Goal: Information Seeking & Learning: Find specific page/section

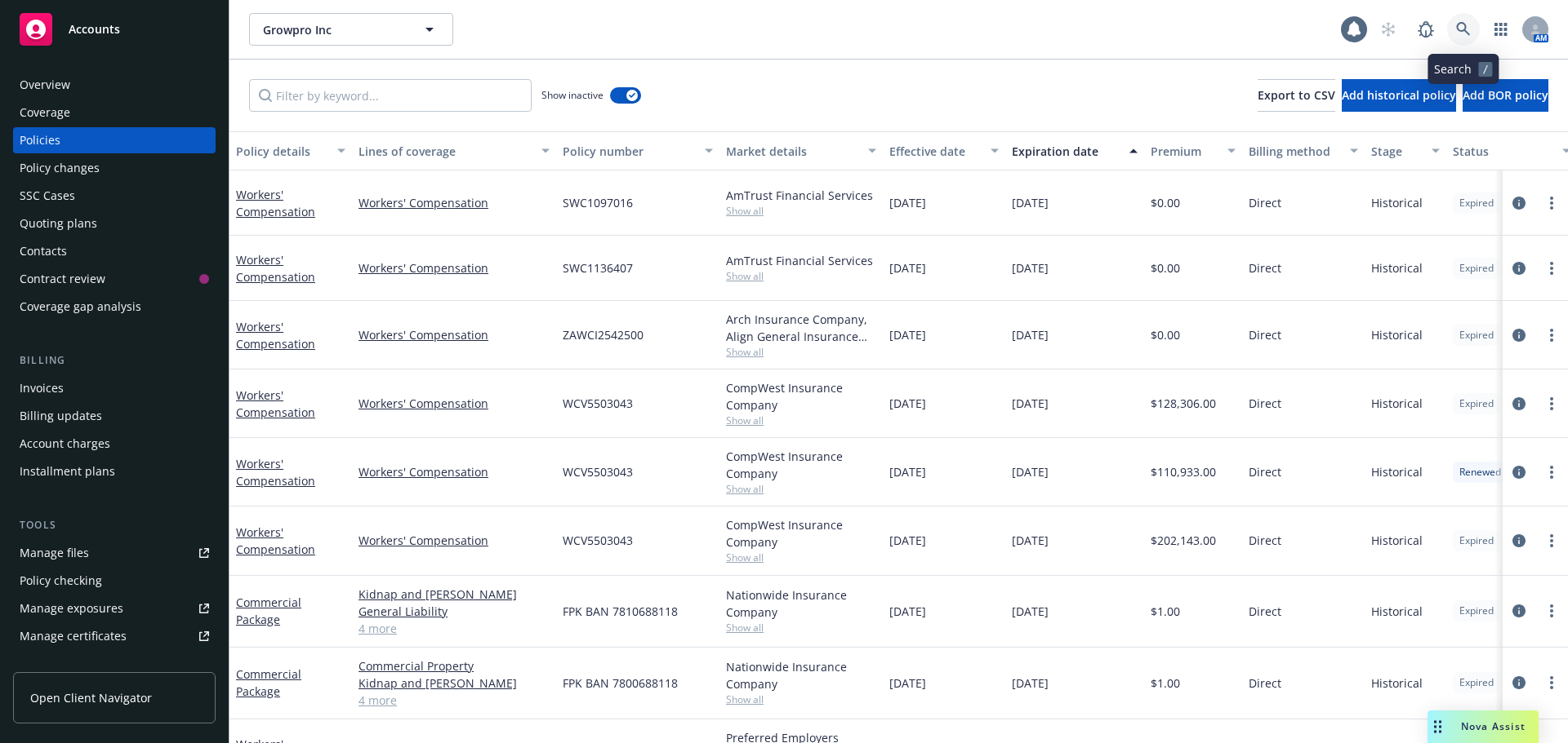
click at [1470, 29] on icon at bounding box center [1463, 29] width 14 height 14
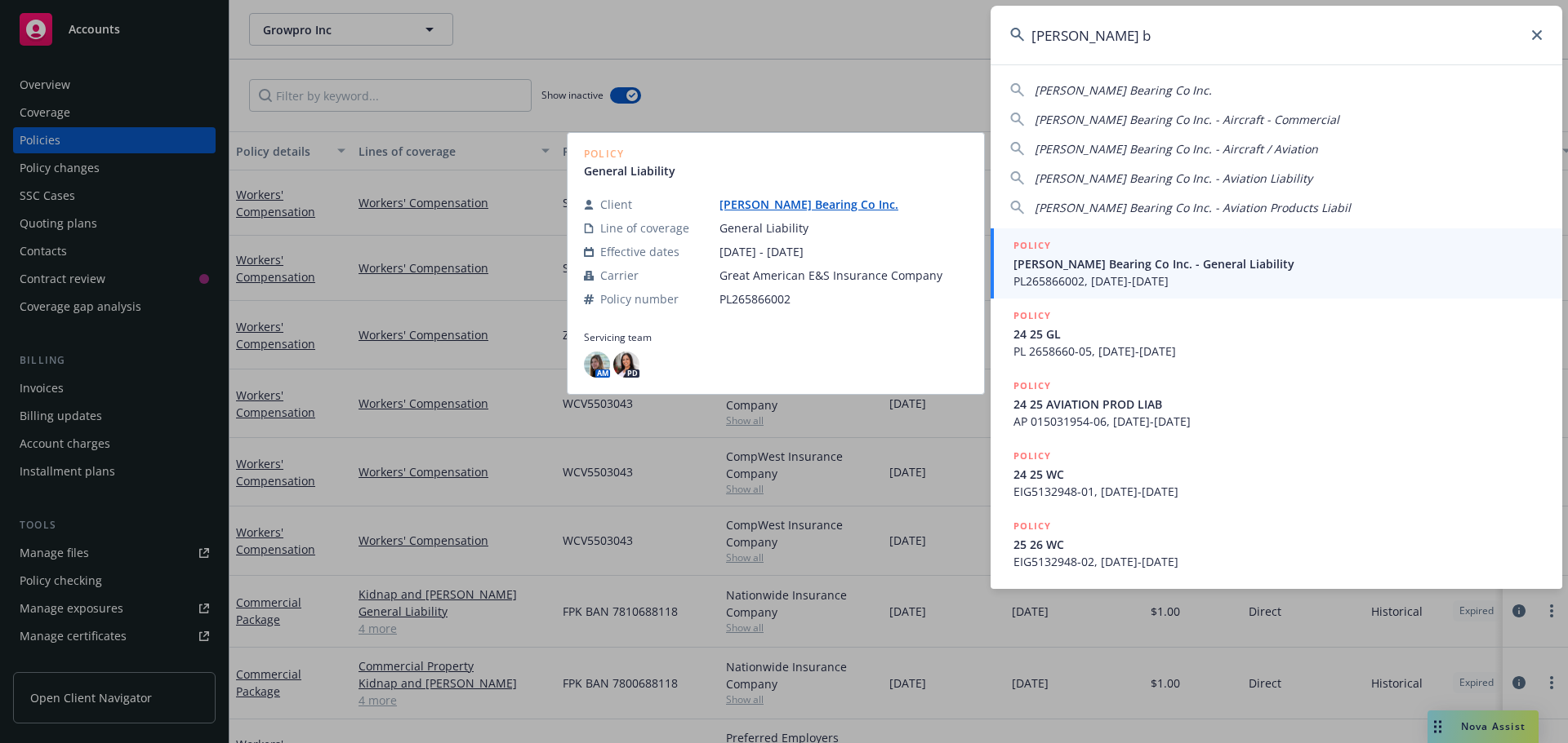
type input "babbitt b"
click at [1083, 267] on span "Babbitt Bearing Co Inc. - General Liability" at bounding box center [1277, 263] width 529 height 17
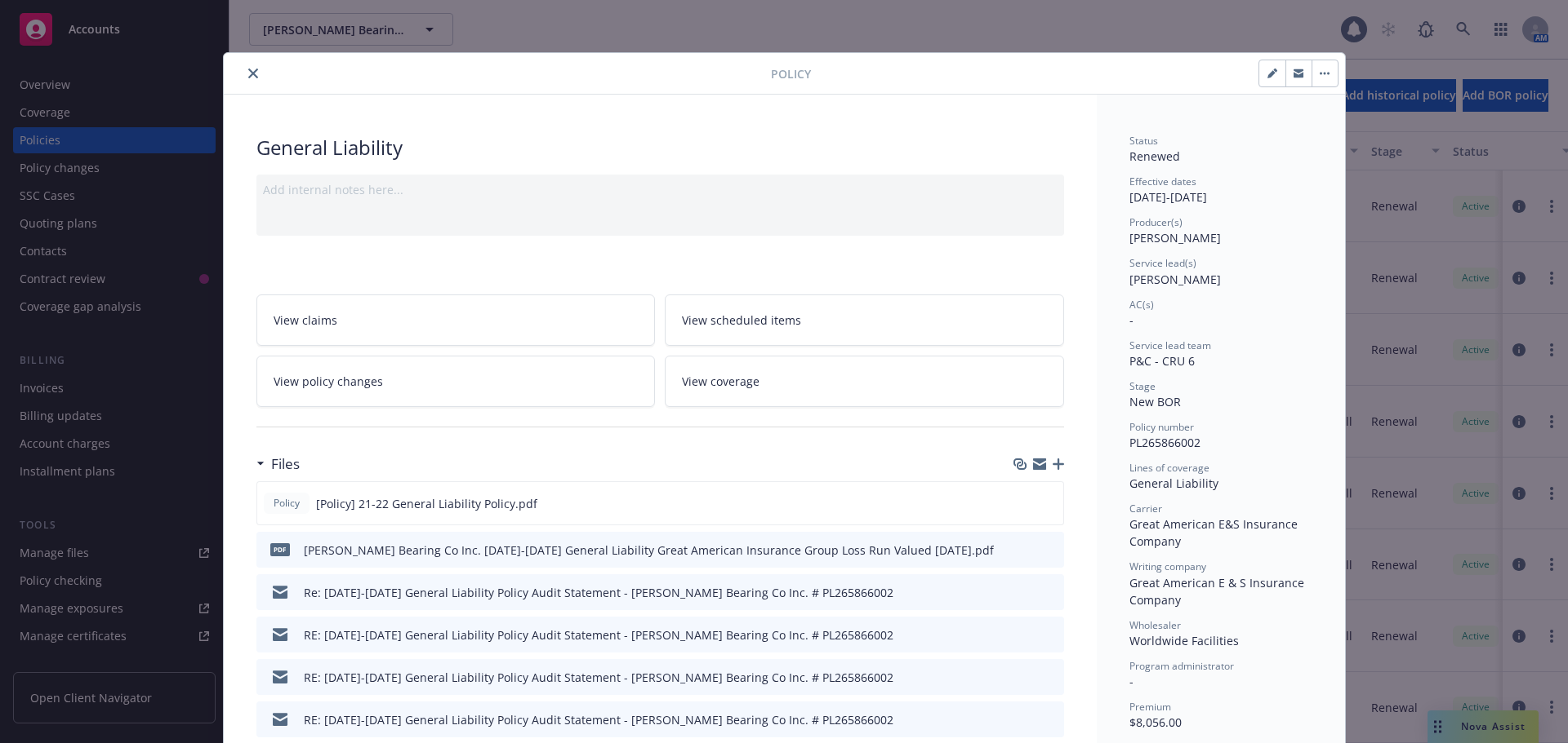
click at [248, 74] on icon "close" at bounding box center [253, 73] width 10 height 10
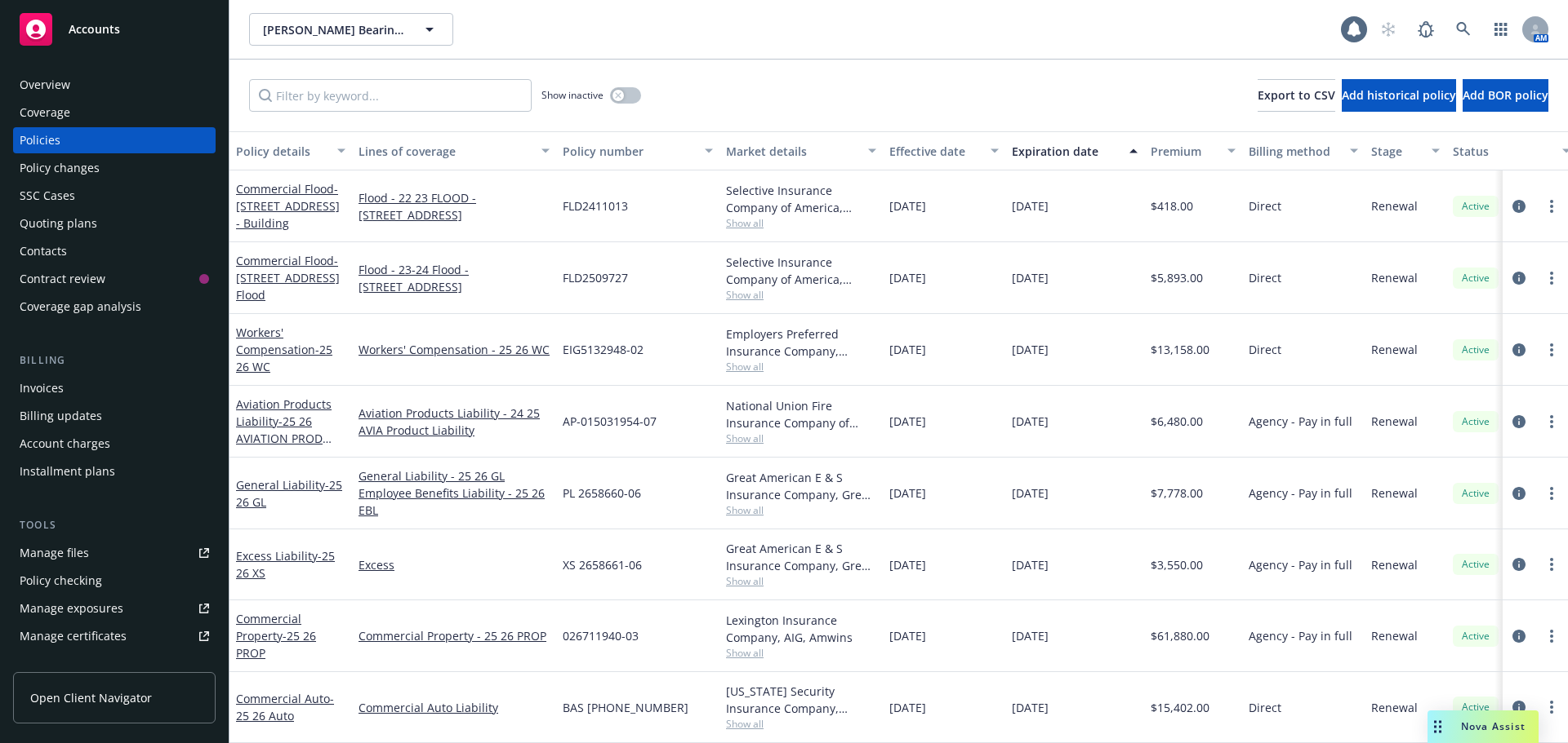
click at [293, 151] on div "Policy details" at bounding box center [281, 151] width 91 height 17
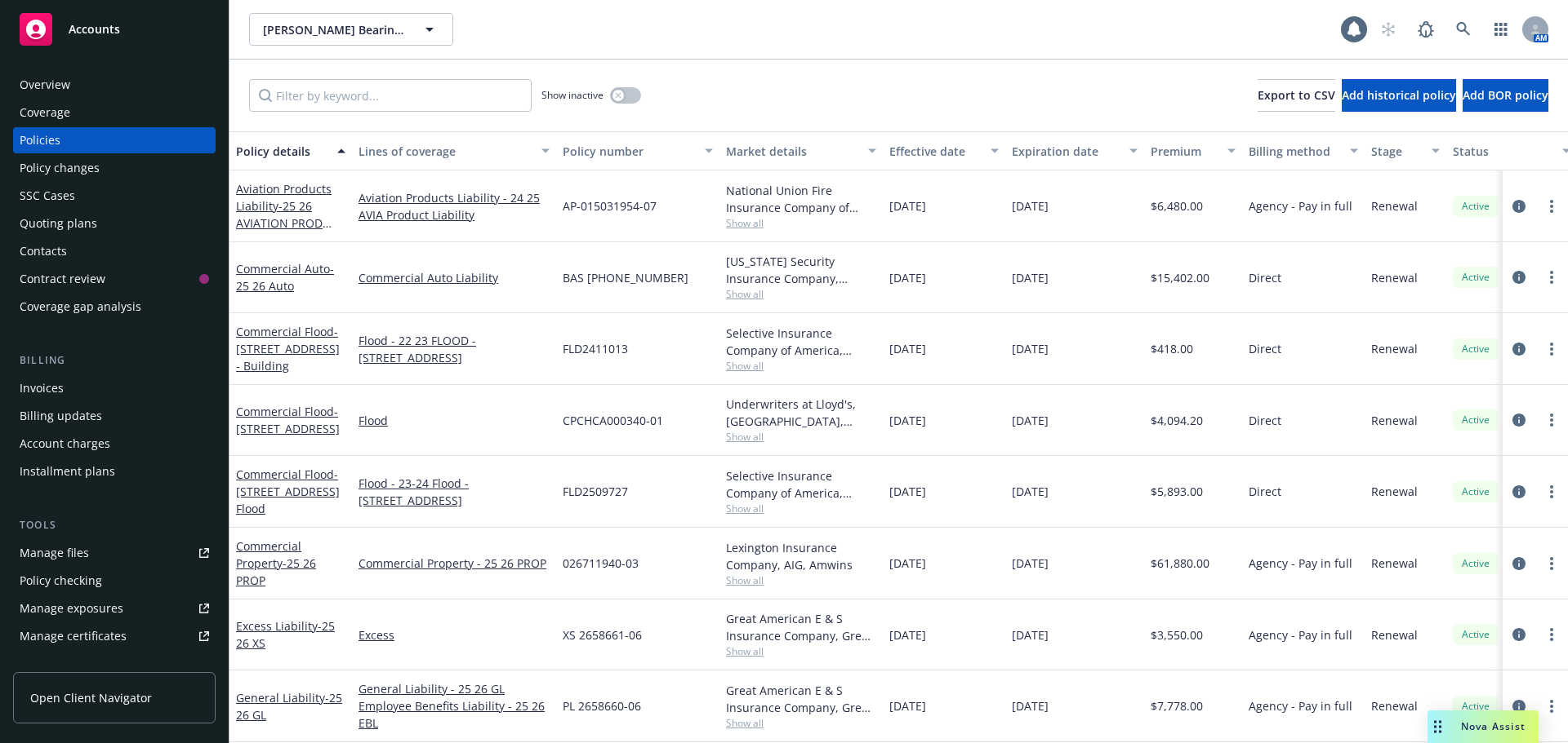
click at [81, 631] on div "Manage certificates" at bounding box center [73, 636] width 107 height 26
click at [1461, 30] on icon at bounding box center [1463, 29] width 14 height 14
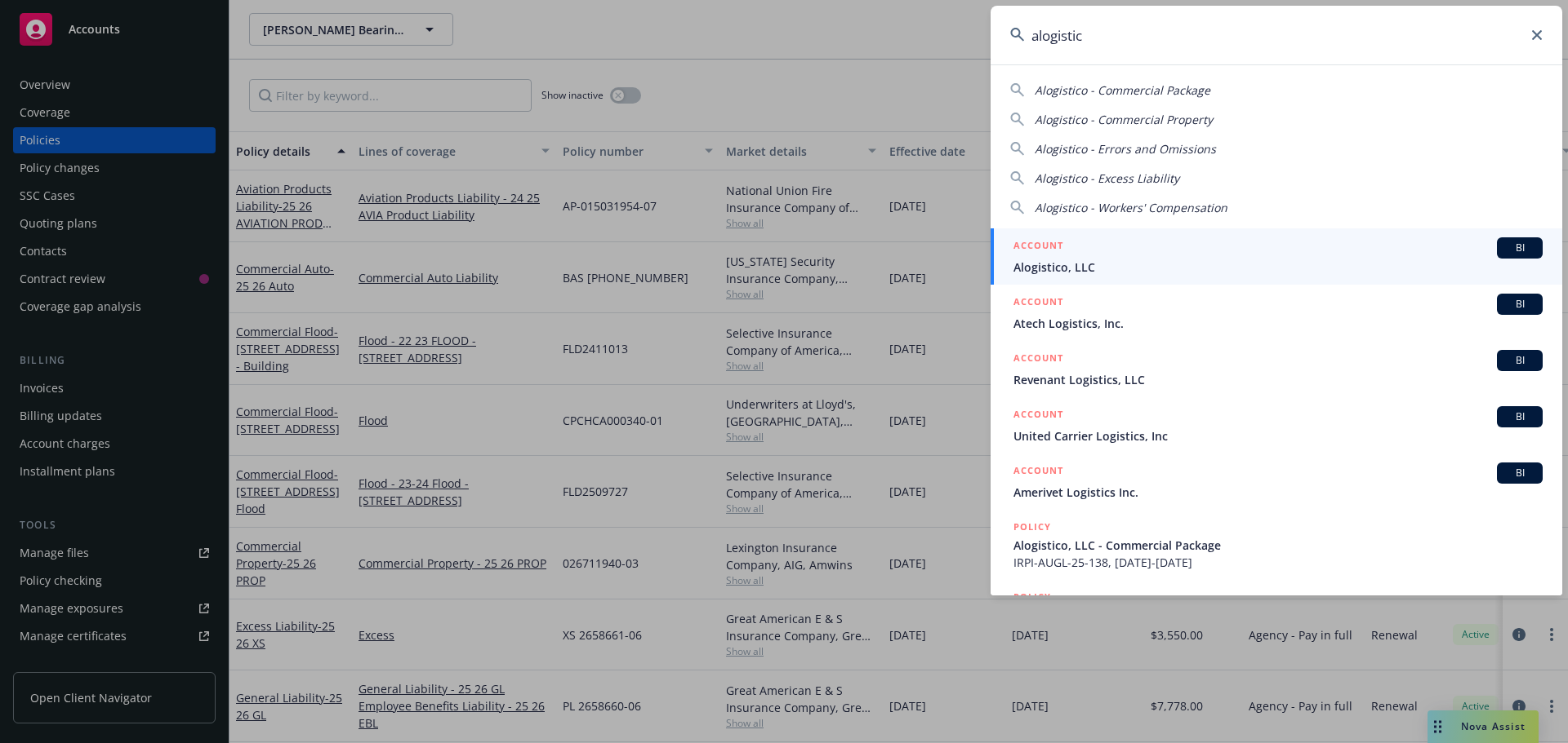
type input "alogistic"
click at [1273, 245] on div "ACCOUNT BI" at bounding box center [1277, 248] width 529 height 21
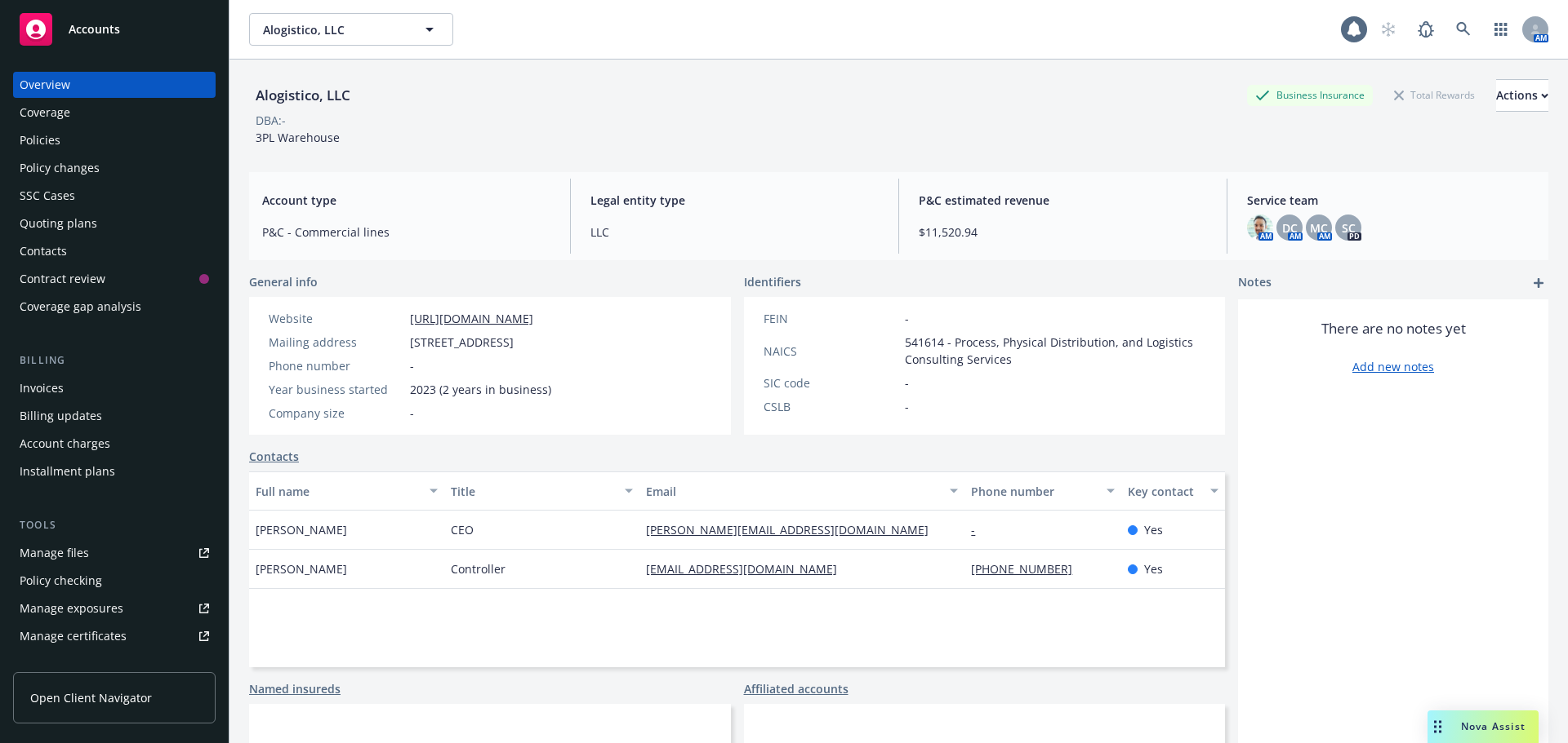
click at [86, 147] on div "Policies" at bounding box center [114, 140] width 189 height 26
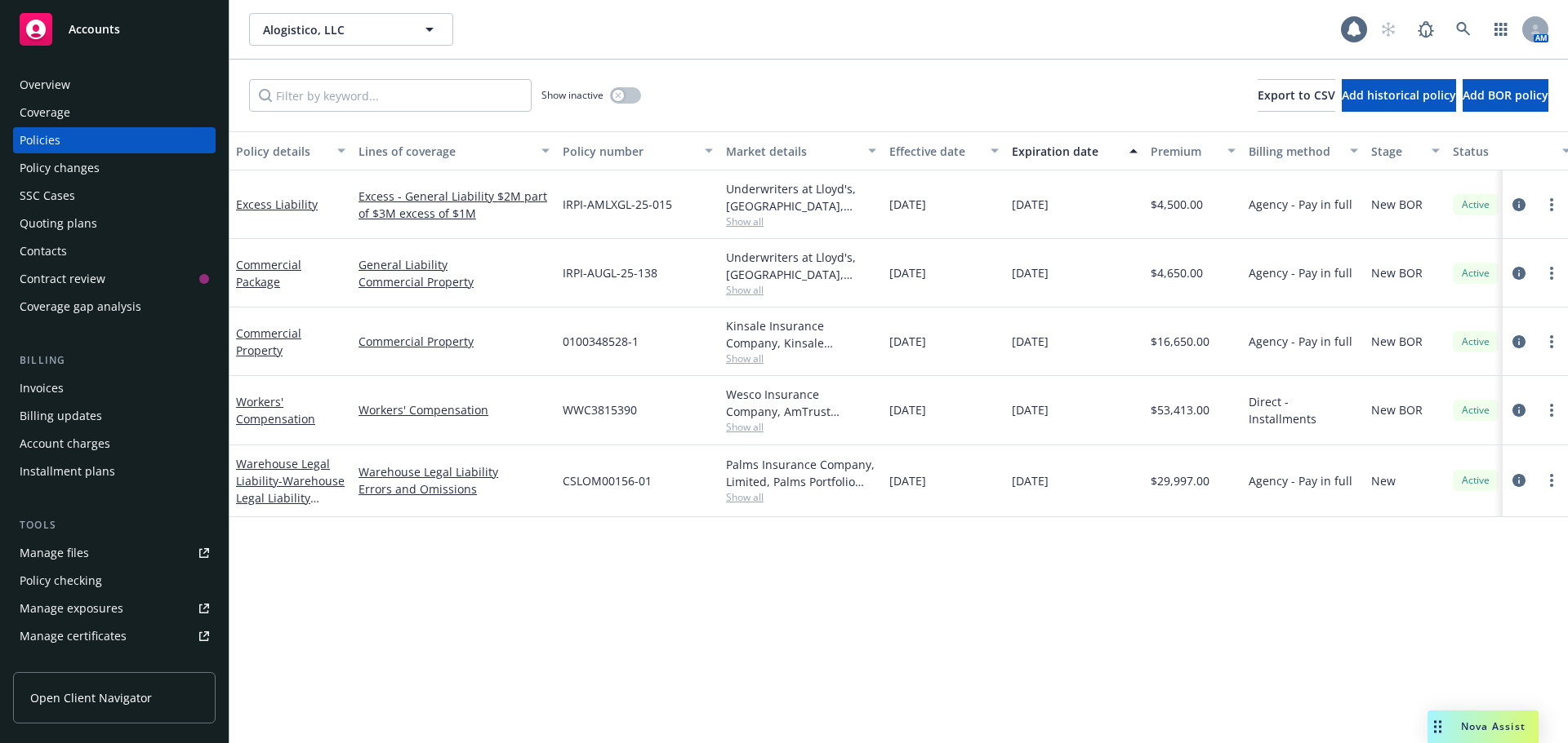
click at [81, 554] on div "Manage files" at bounding box center [54, 553] width 70 height 26
click at [40, 388] on div "Invoices" at bounding box center [41, 388] width 44 height 26
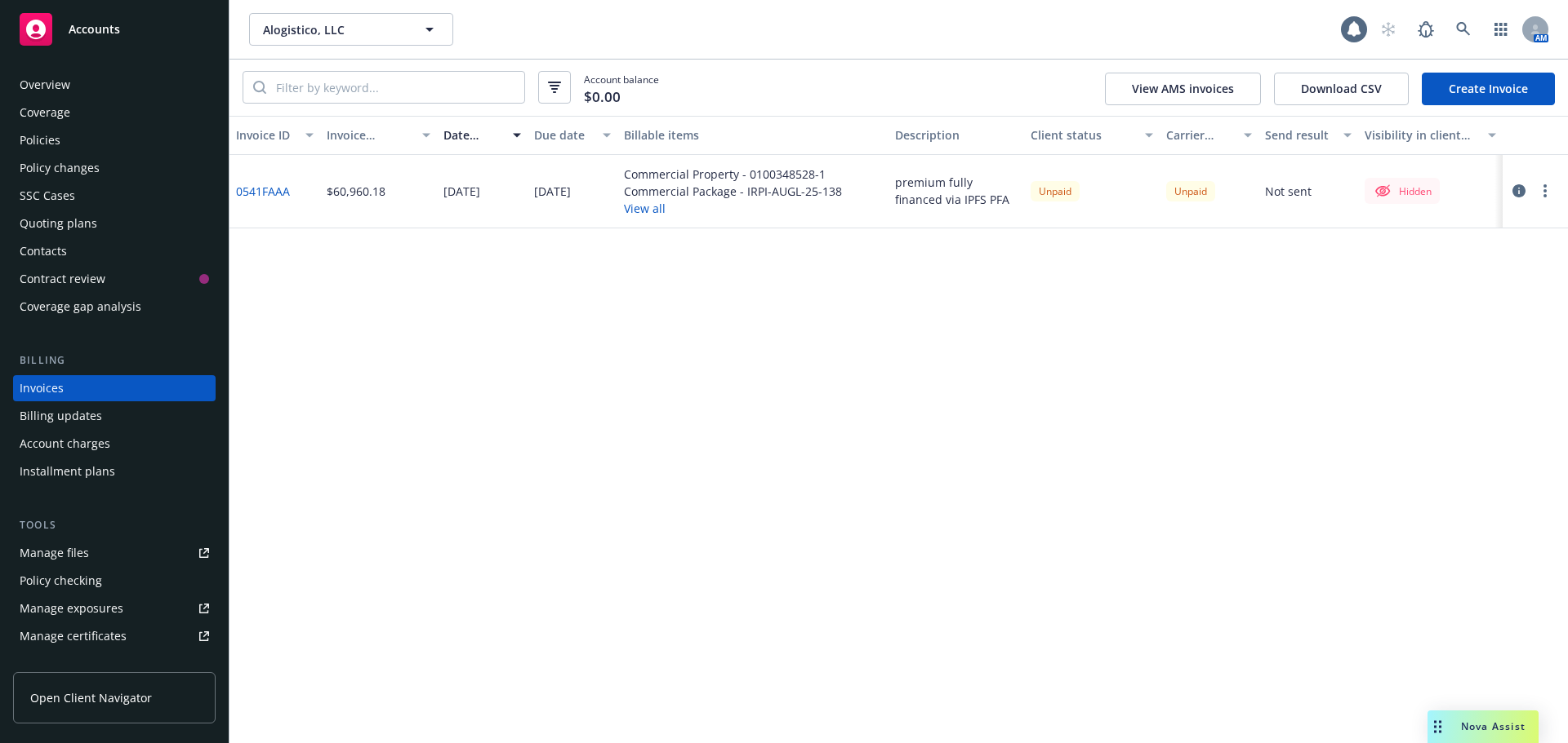
click at [79, 548] on div "Manage files" at bounding box center [54, 553] width 70 height 26
click at [80, 147] on div "Policies" at bounding box center [114, 140] width 189 height 26
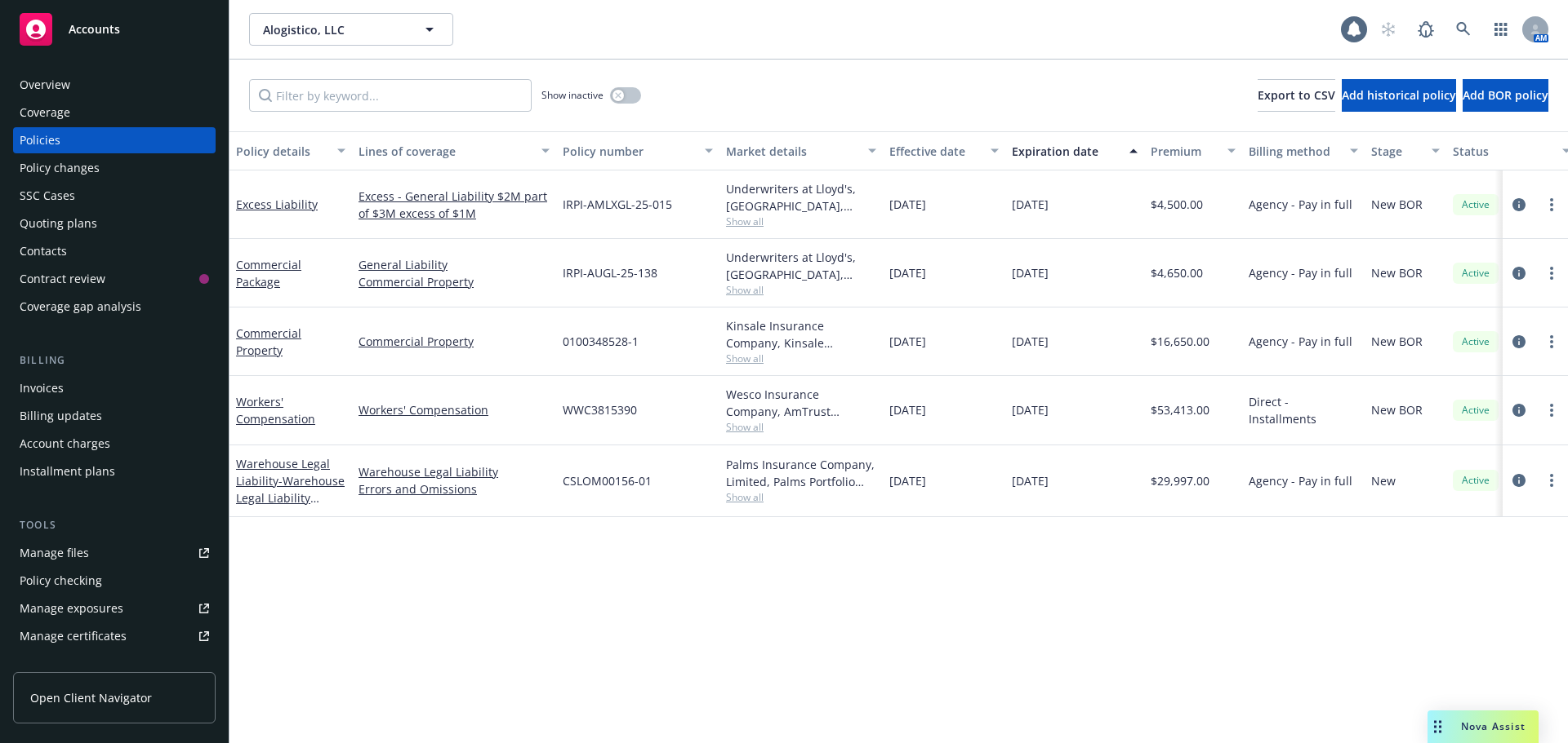
click at [743, 224] on span "Show all" at bounding box center [801, 222] width 150 height 14
click at [1453, 32] on link at bounding box center [1463, 29] width 33 height 33
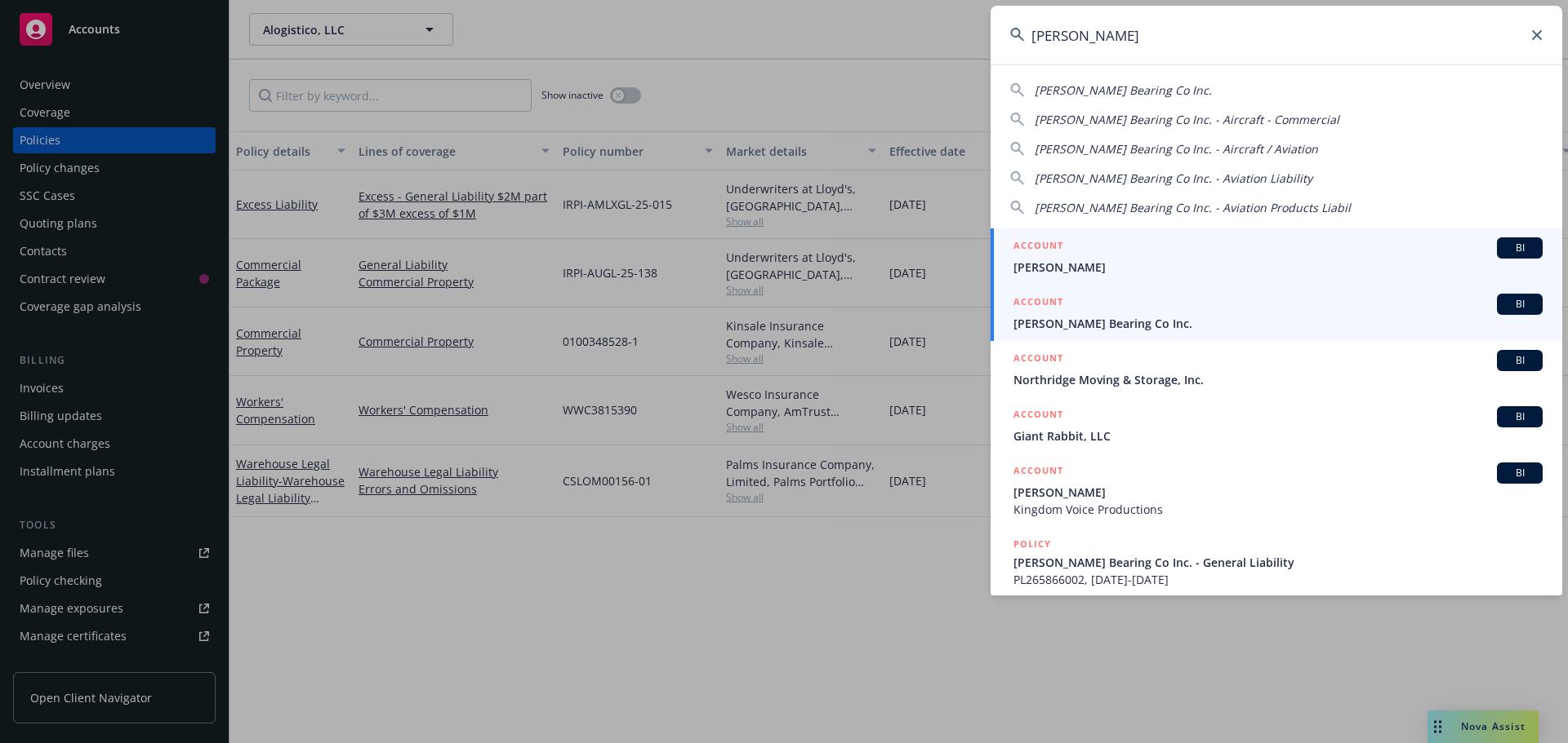
type input "babbitt"
click at [1110, 316] on span "Babbitt Bearing Co Inc." at bounding box center [1277, 323] width 529 height 17
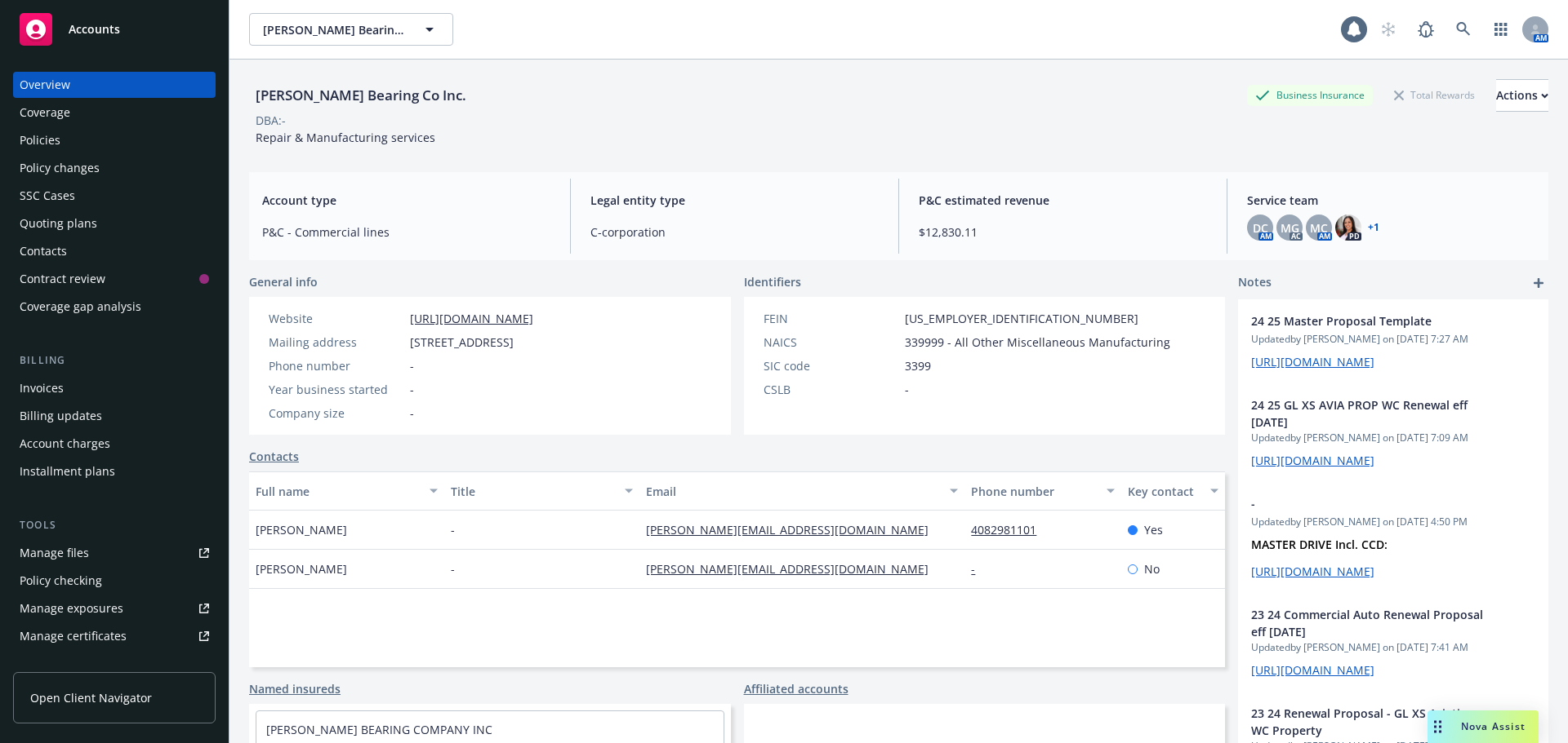
click at [46, 142] on div "Policies" at bounding box center [40, 140] width 41 height 26
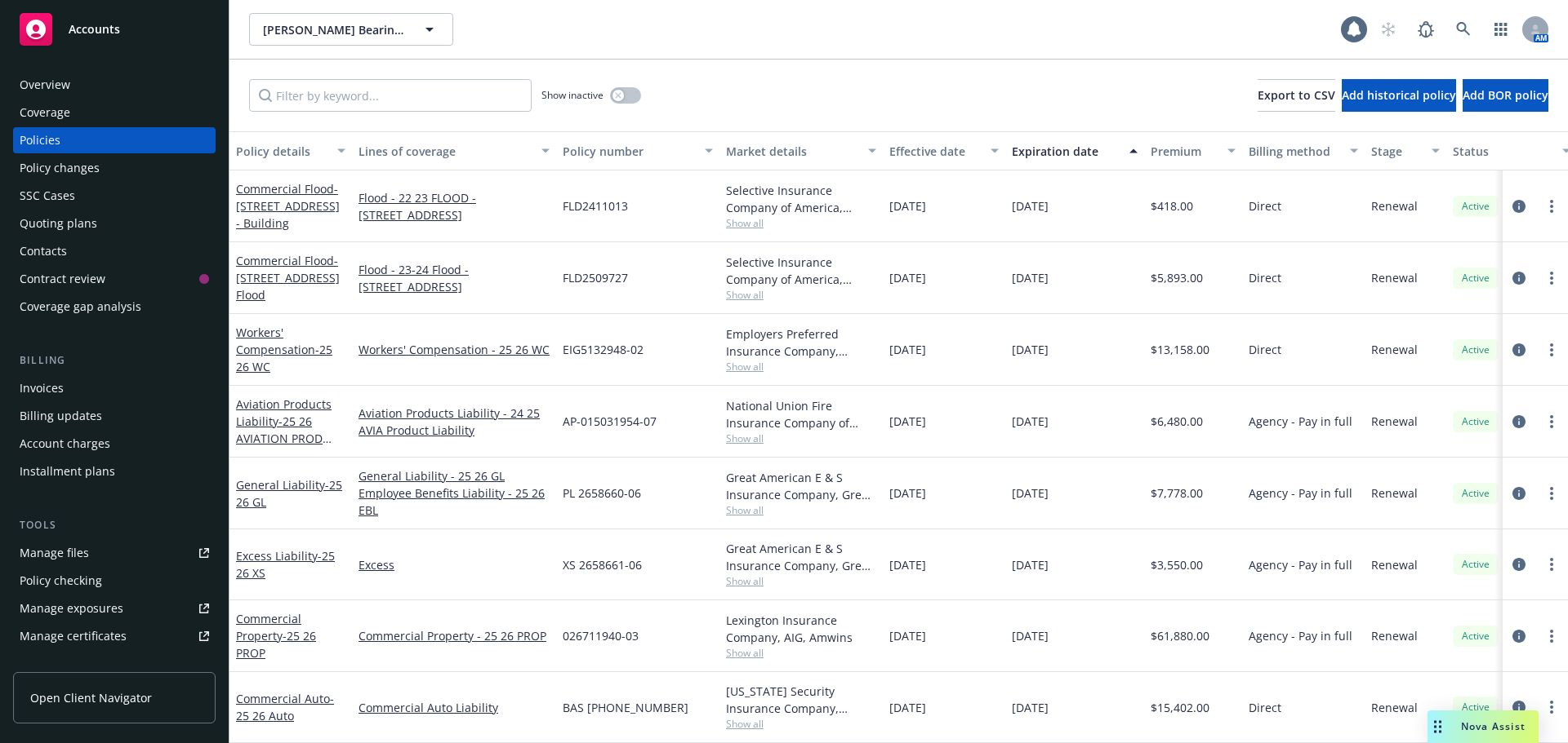
click at [277, 153] on div "Policy details" at bounding box center [281, 151] width 91 height 17
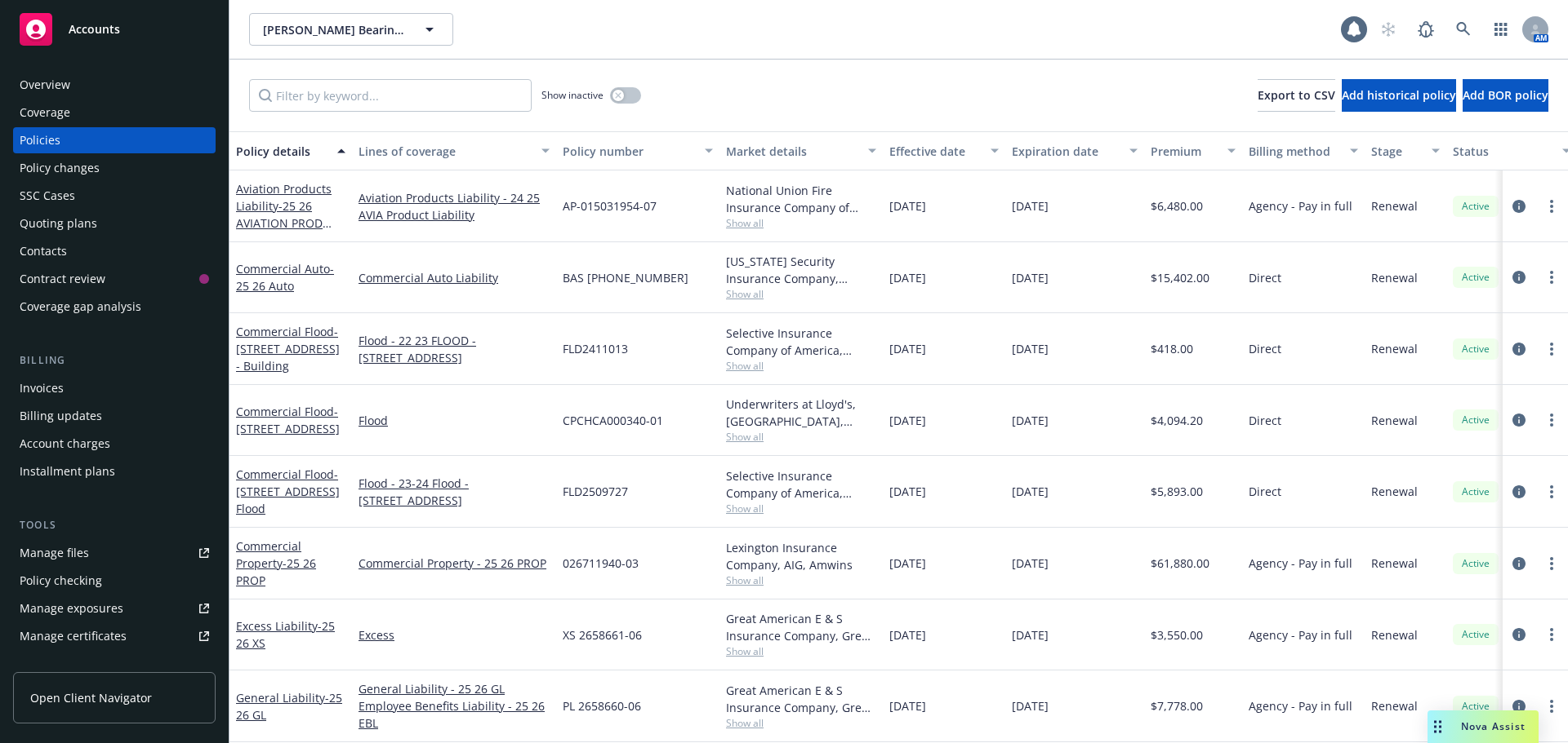
click at [277, 153] on div "Policy details" at bounding box center [281, 151] width 91 height 17
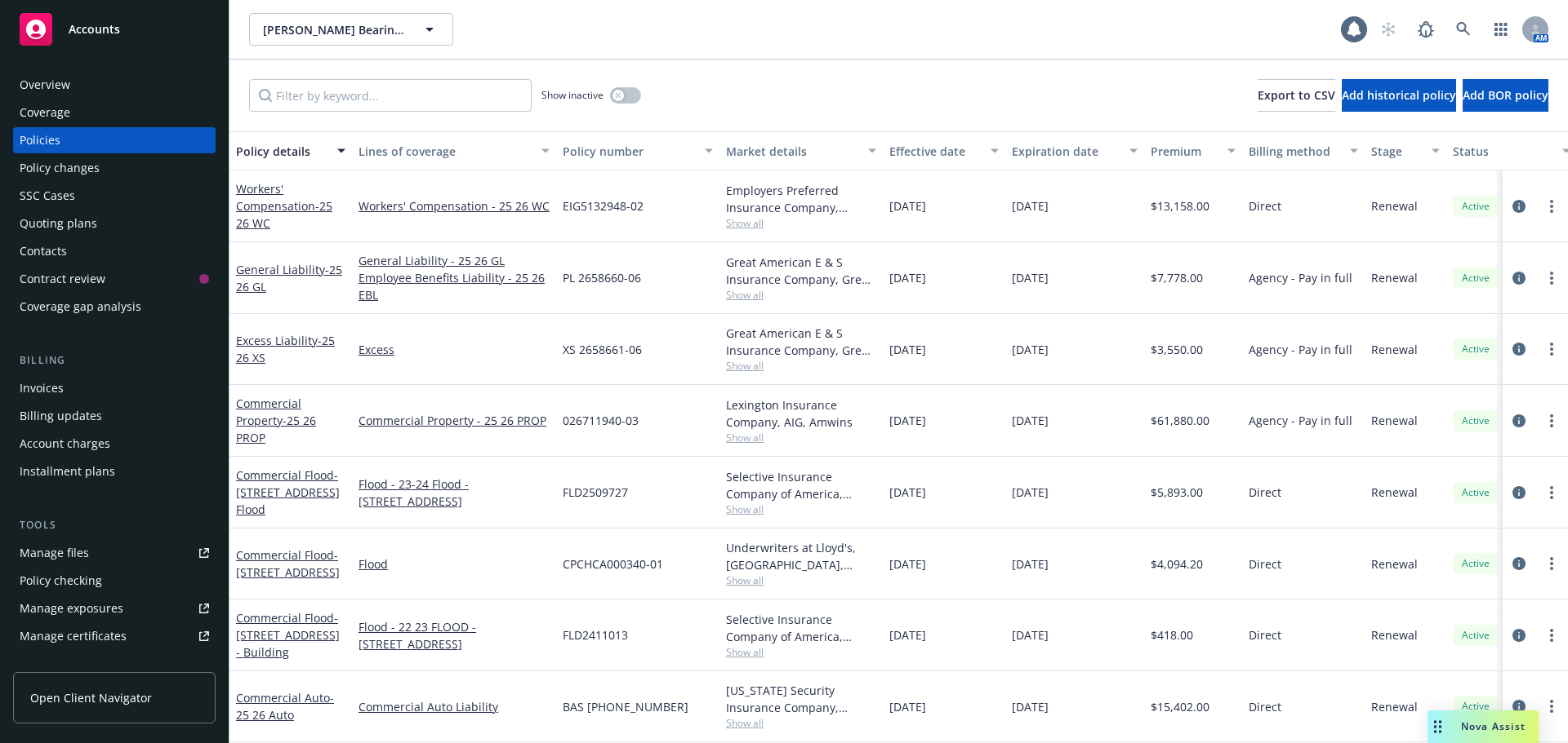
click at [277, 153] on div "Policy details" at bounding box center [281, 151] width 91 height 17
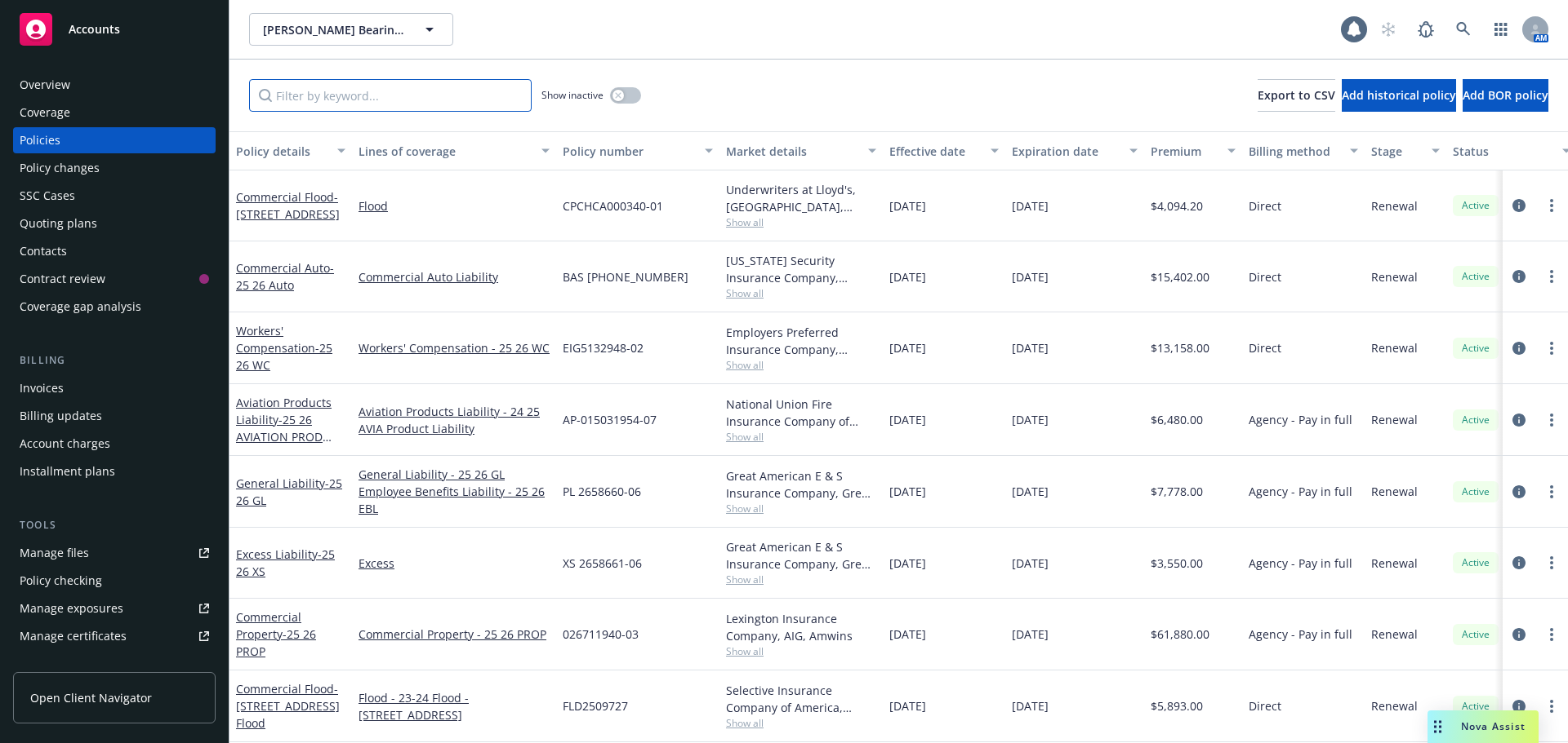
click at [394, 98] on input "Filter by keyword..." at bounding box center [390, 95] width 283 height 33
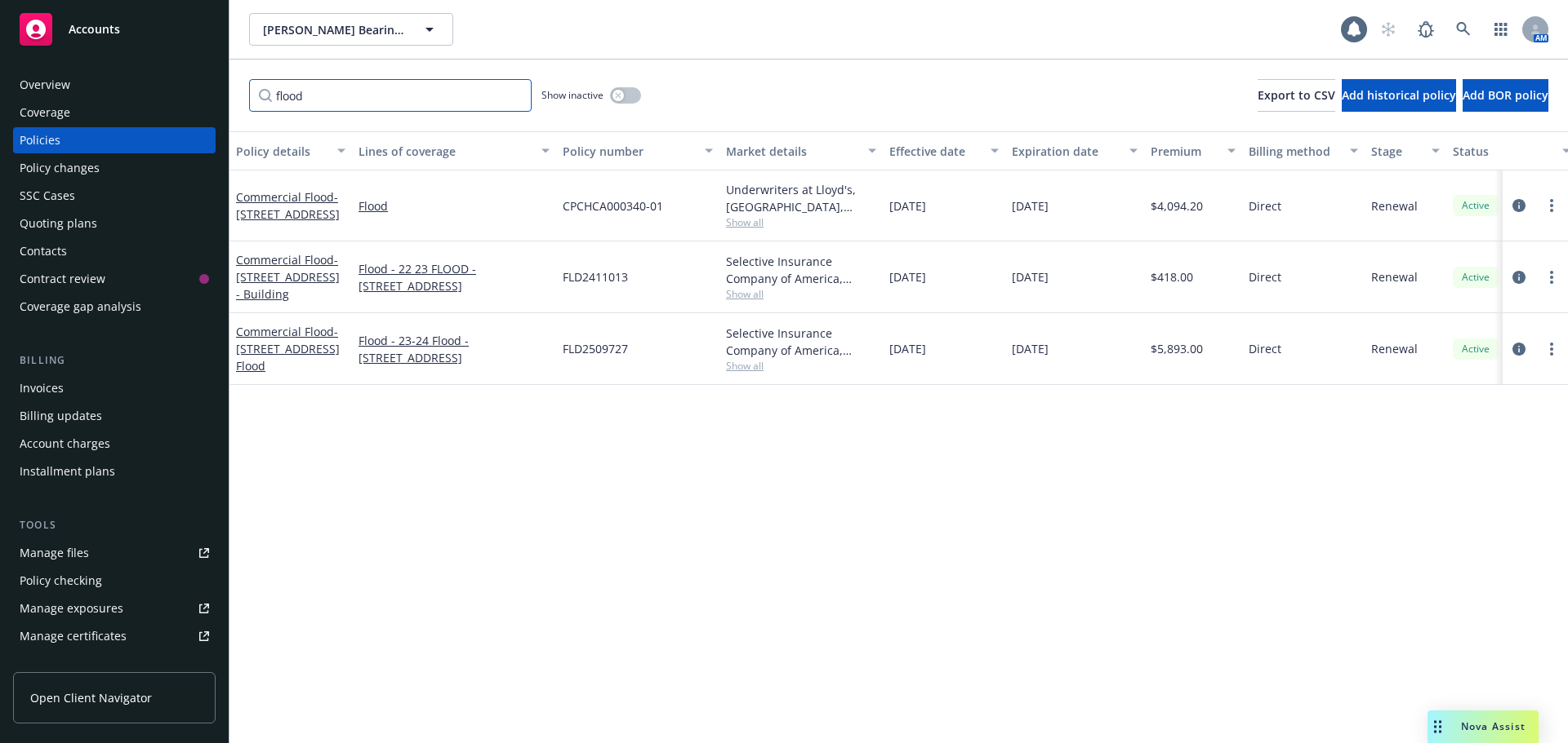
type input "flood"
click at [310, 192] on link "Commercial Flood - 1170 N 5th St San Jose, CA 95112 - Shed" at bounding box center [287, 205] width 104 height 33
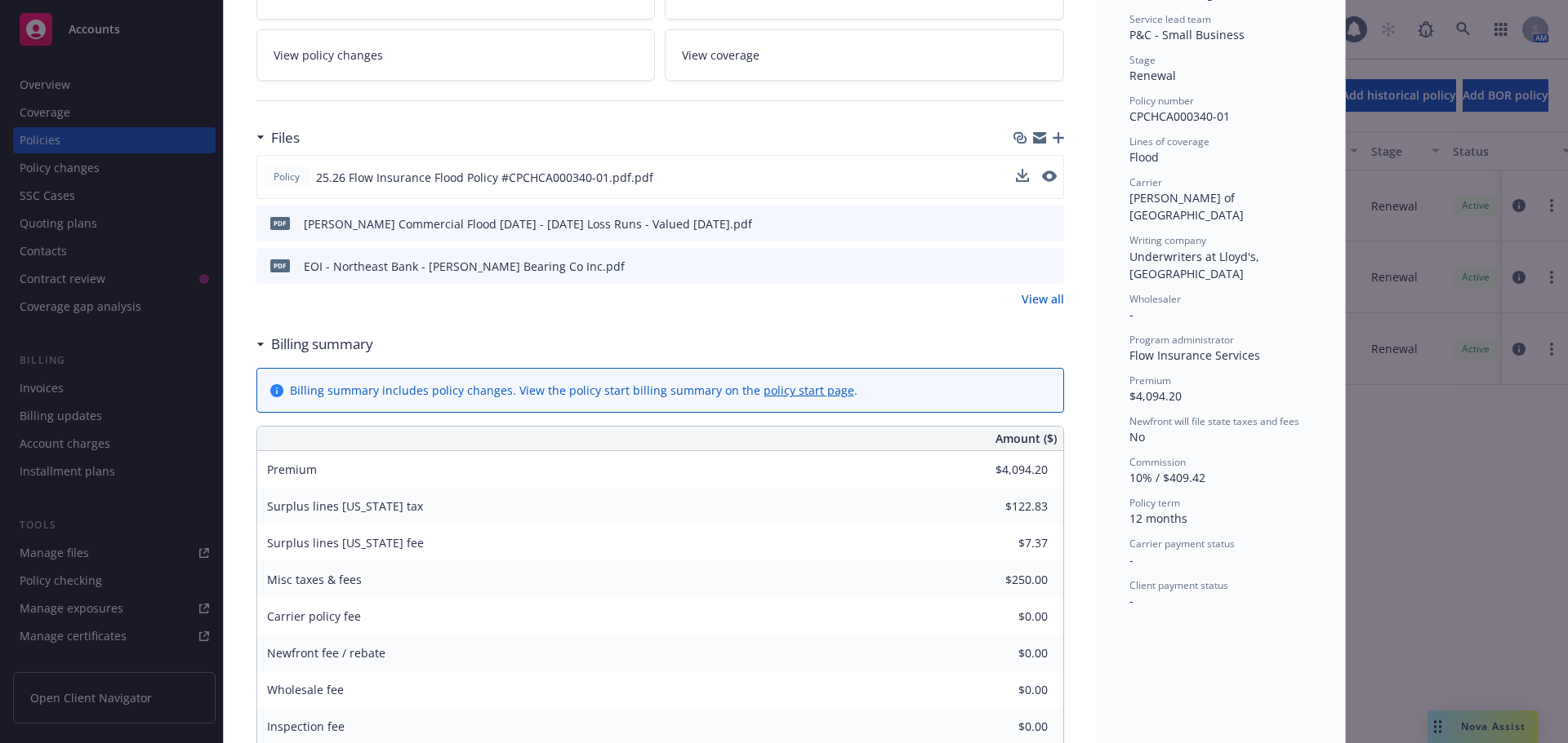
scroll to position [163, 0]
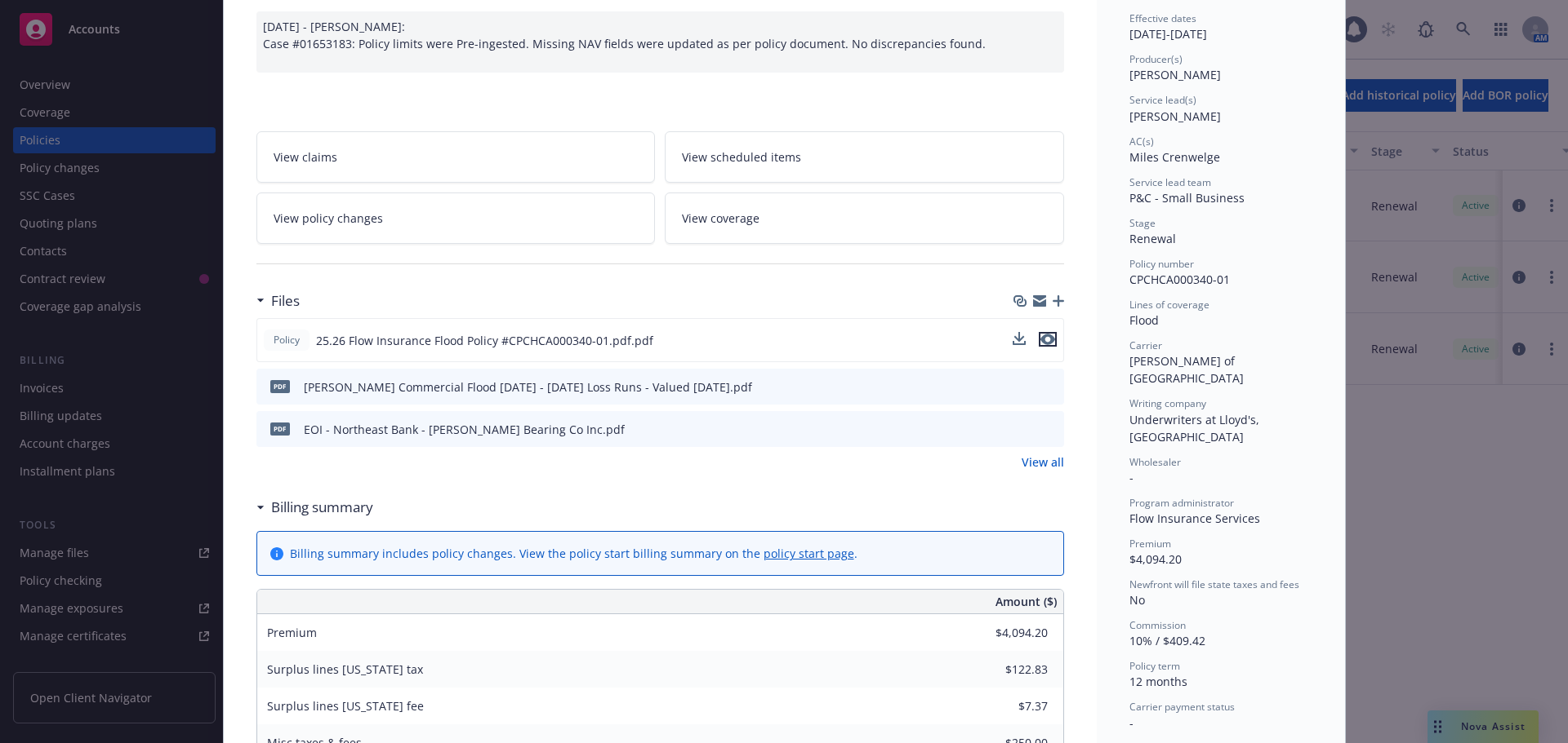
click at [1041, 339] on icon "preview file" at bounding box center [1048, 339] width 14 height 12
click at [1025, 461] on link "View all" at bounding box center [1042, 462] width 43 height 17
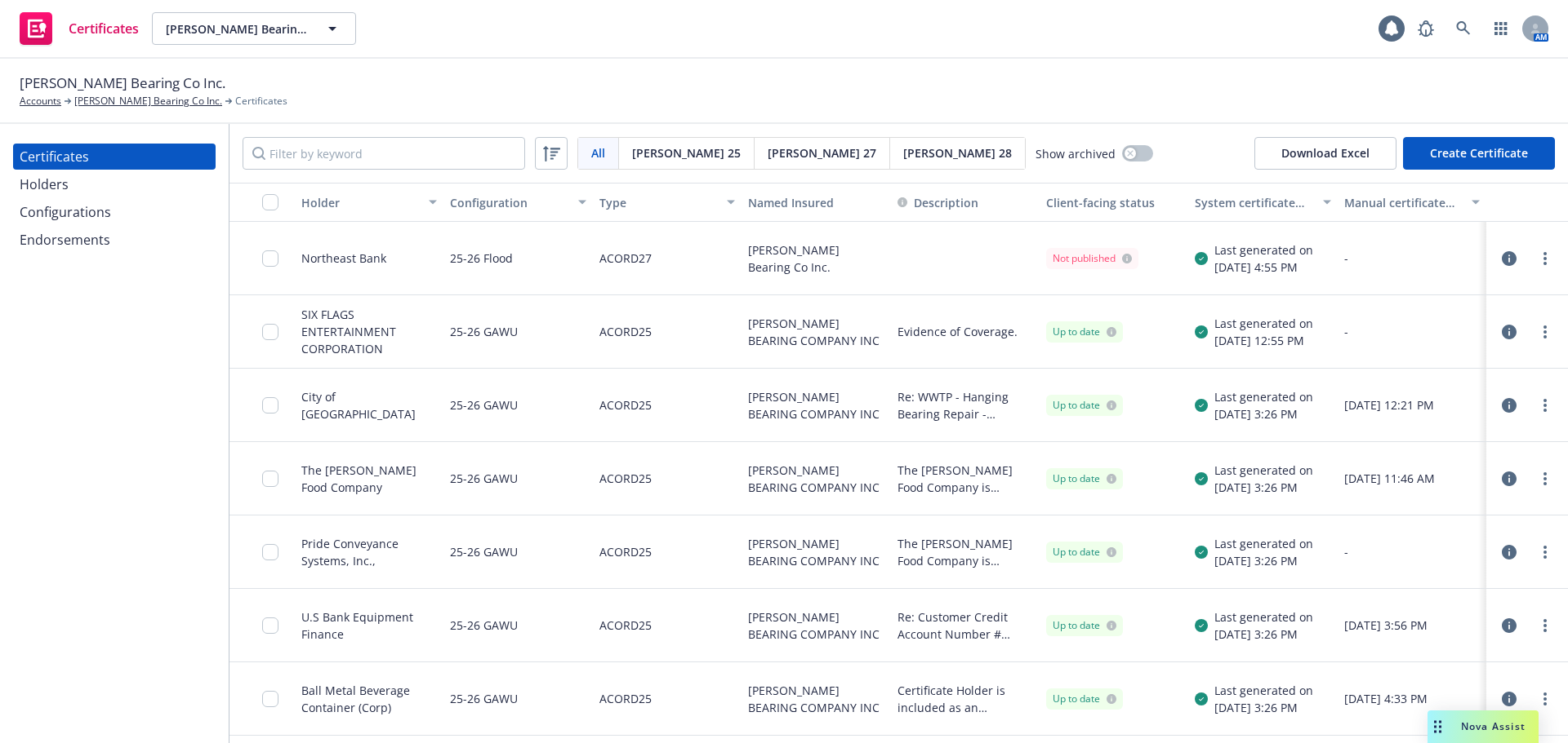
click at [108, 475] on div "Certificates Holders Configurations Endorsements" at bounding box center [114, 433] width 228 height 619
click at [106, 465] on div "Certificates Holders Configurations Endorsements" at bounding box center [114, 433] width 228 height 619
click at [824, 83] on div "[PERSON_NAME] Bearing Co Inc. Accounts [PERSON_NAME] Bearing Co Inc. Certificat…" at bounding box center [784, 90] width 1529 height 36
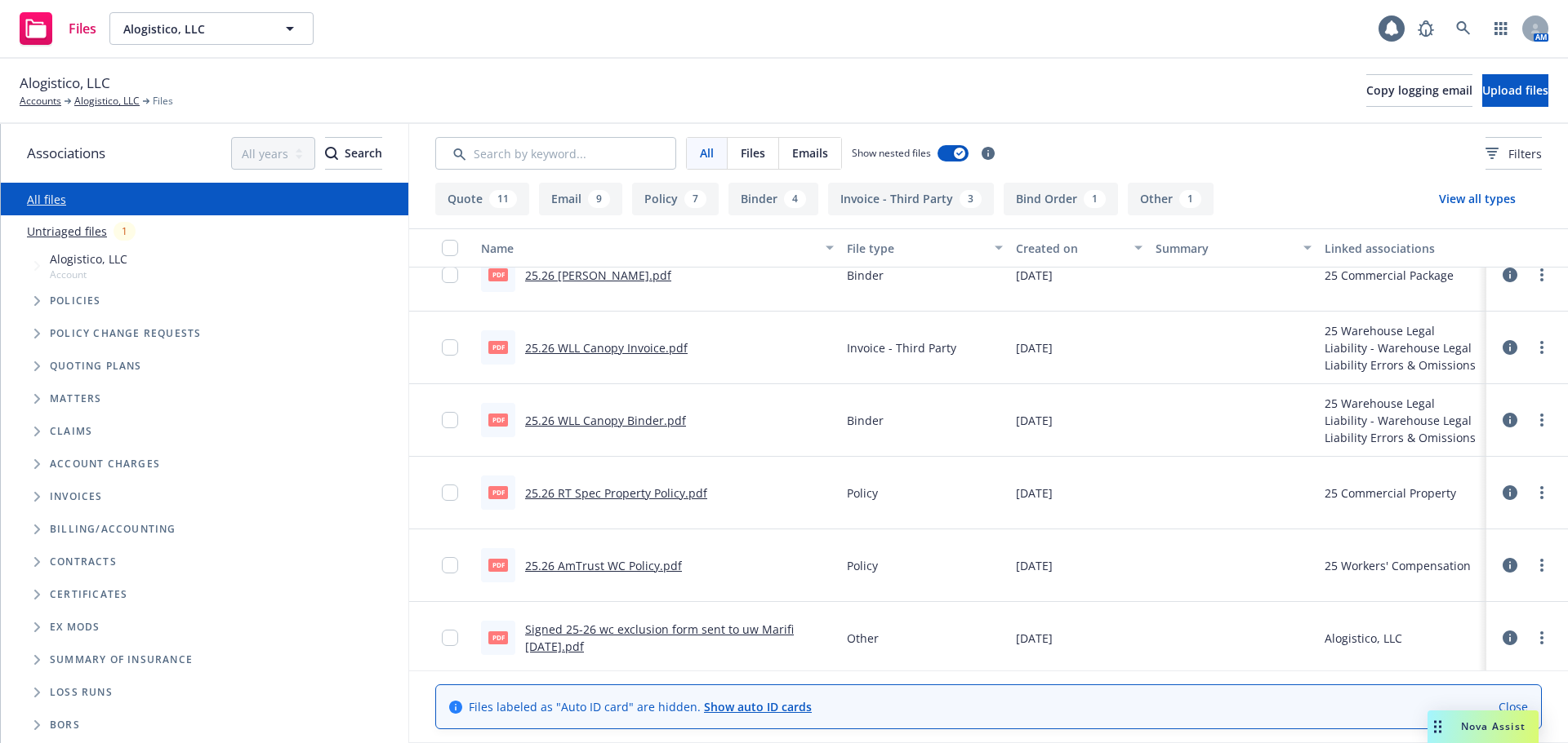
scroll to position [326, 0]
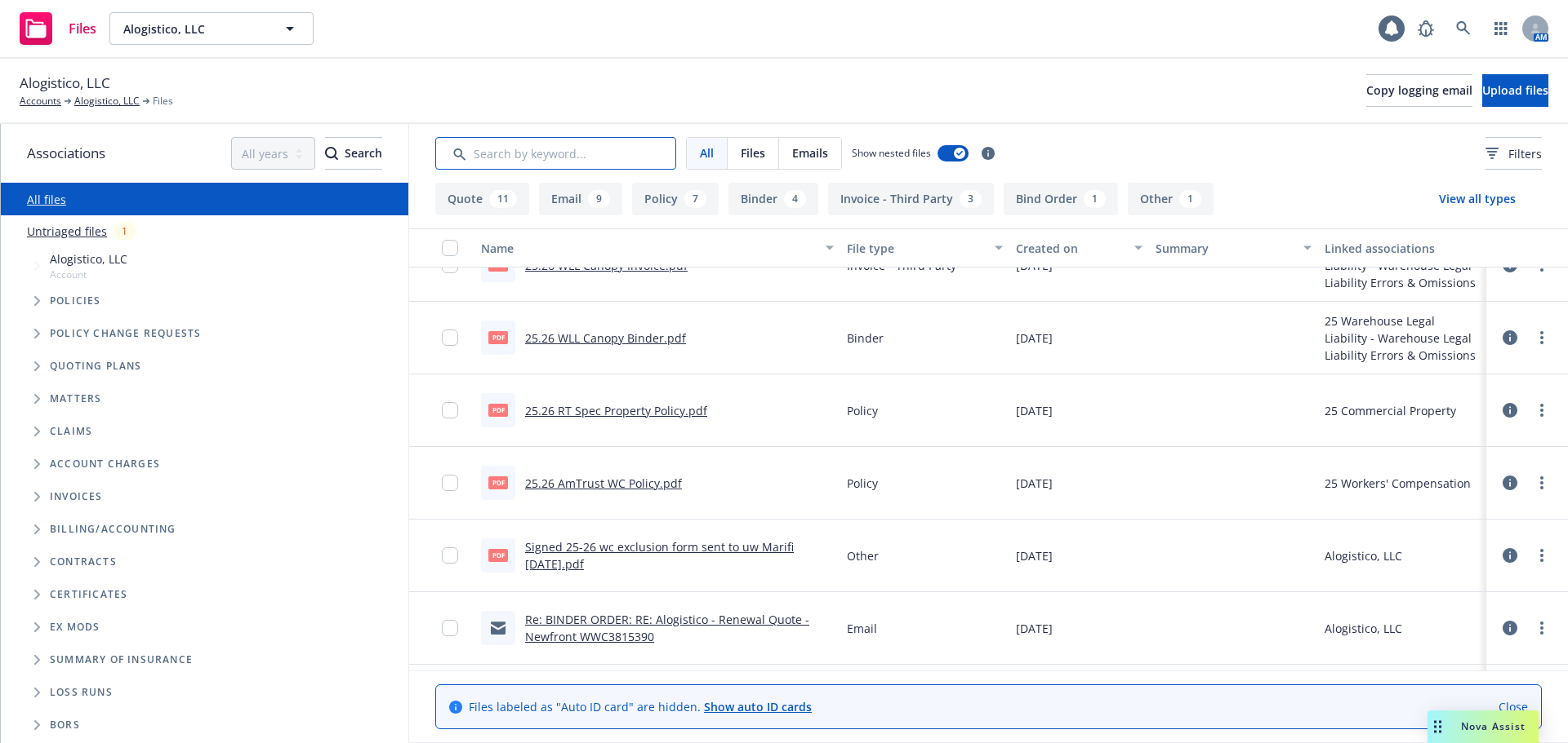
click at [575, 154] on input "Search by keyword..." at bounding box center [556, 153] width 241 height 33
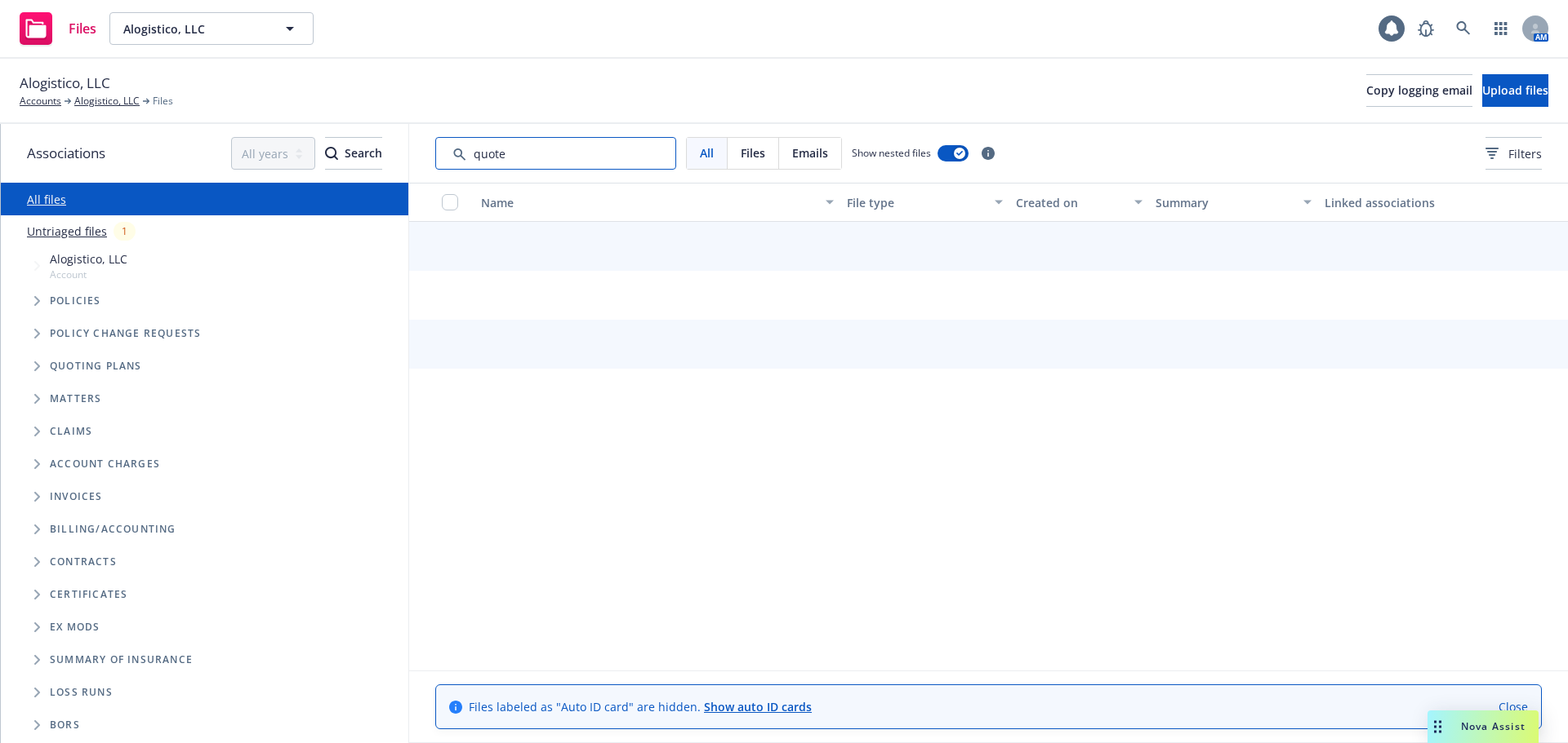
type input "quote"
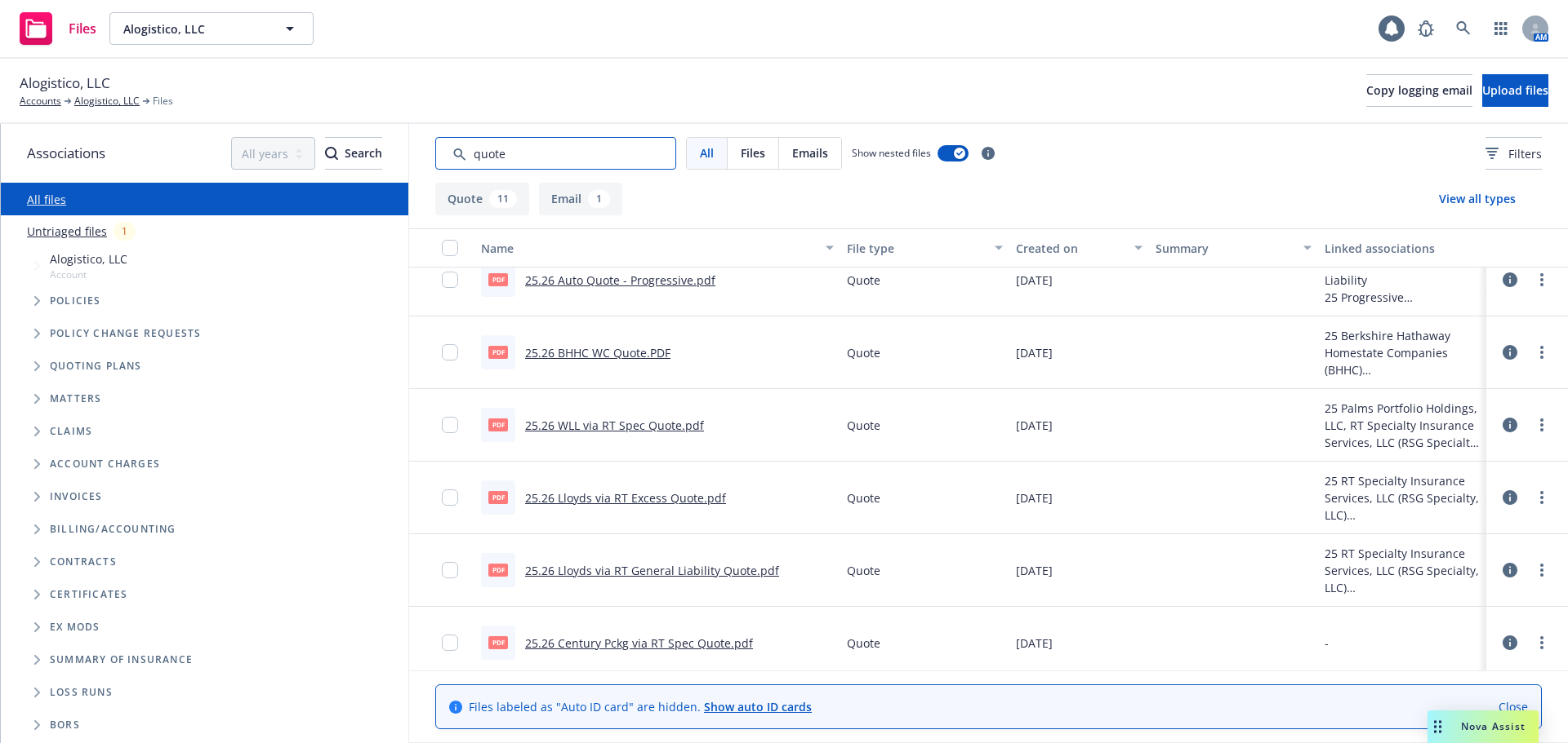
scroll to position [169, 0]
click at [651, 566] on link "25.26 Lloyds via RT General Liability Quote.pdf" at bounding box center [651, 568] width 254 height 15
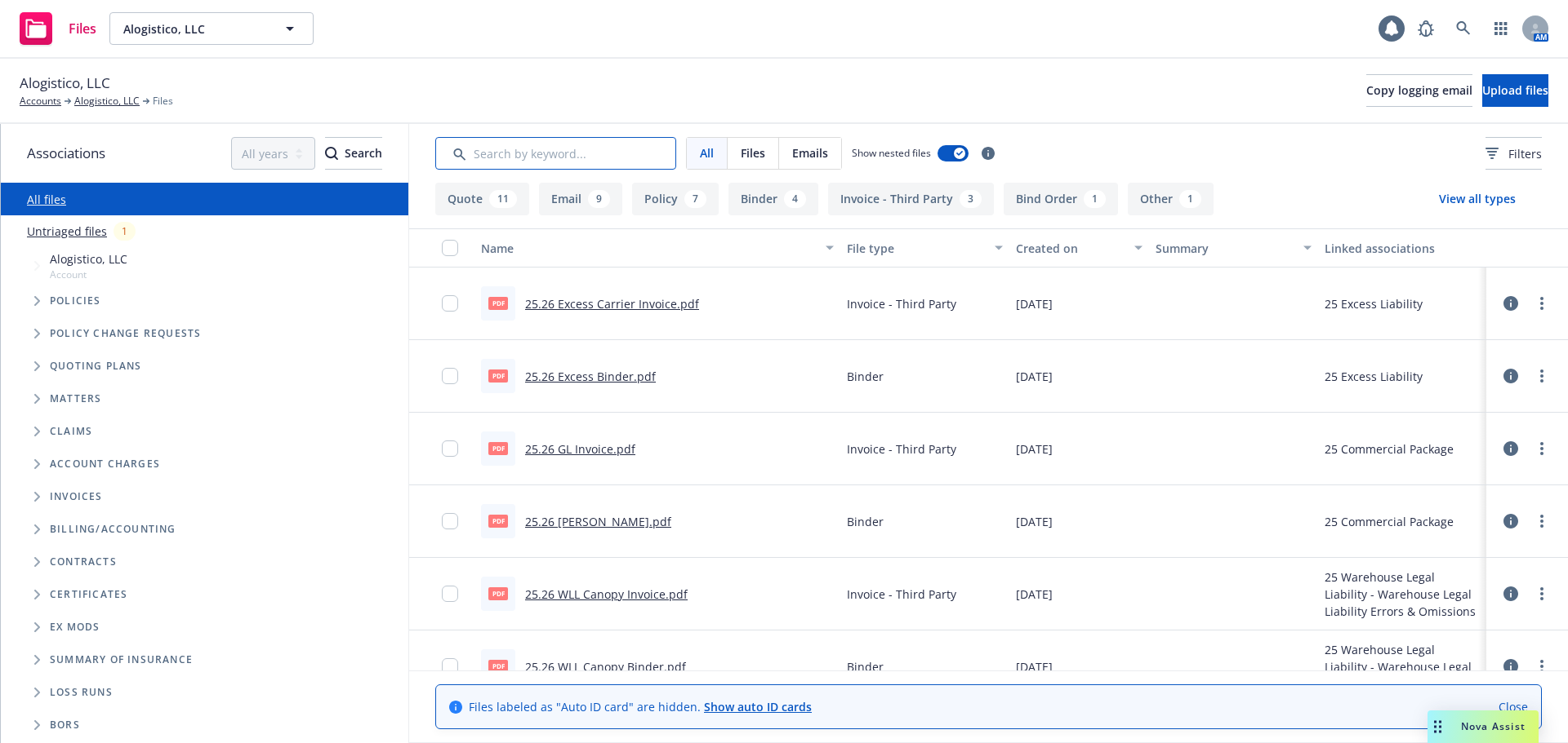
click at [533, 154] on input "Search by keyword..." at bounding box center [556, 153] width 241 height 33
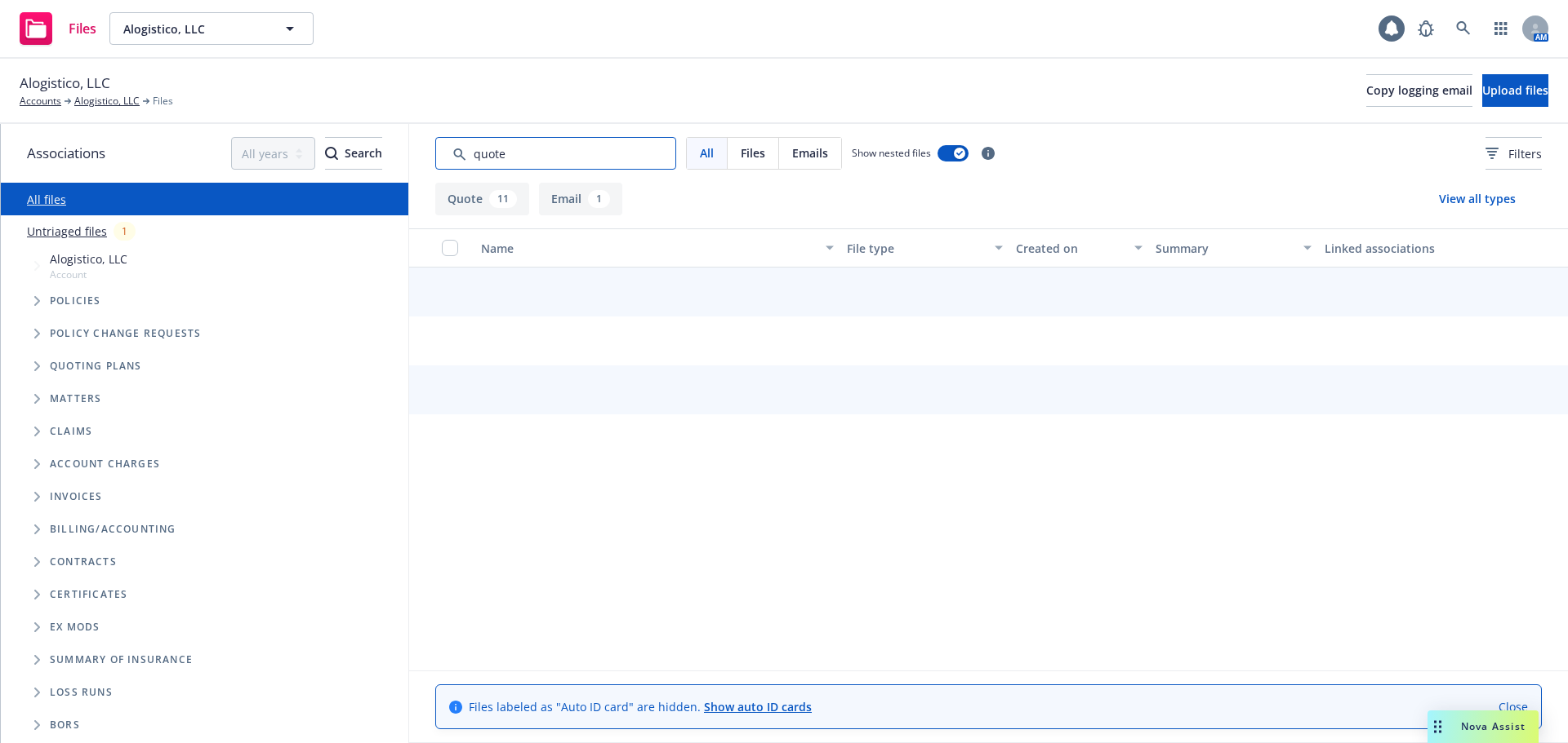
type input "quote"
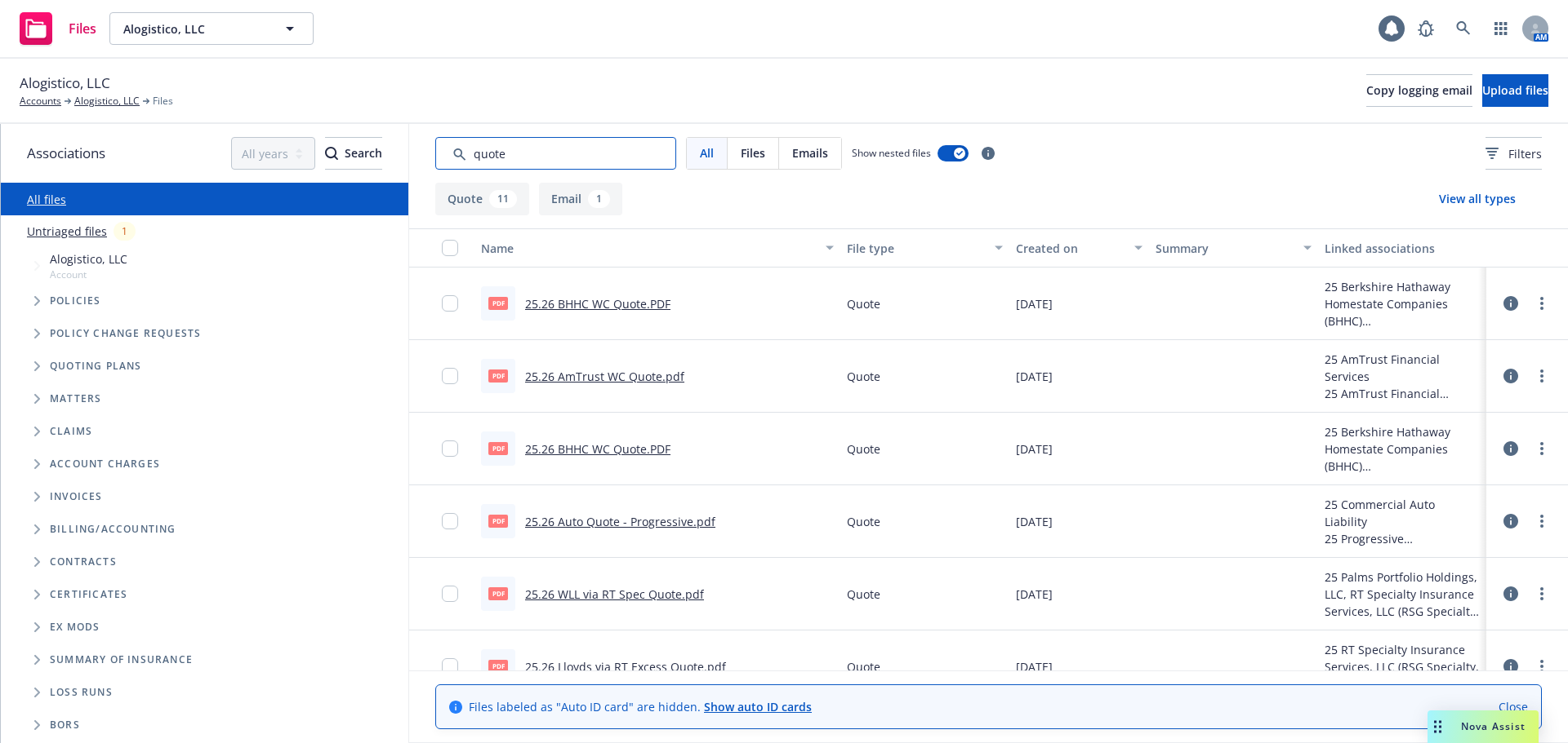
scroll to position [81, 0]
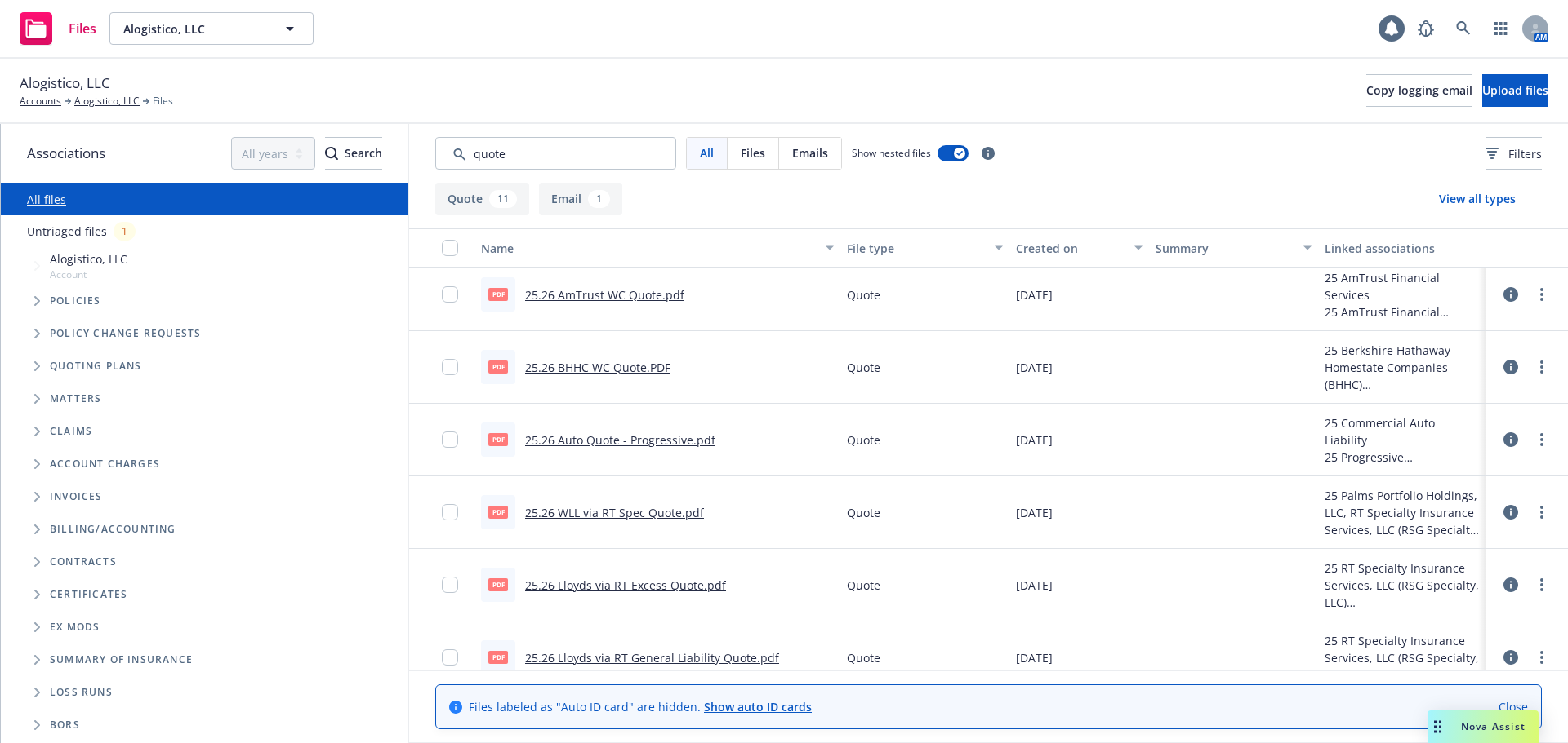
click at [612, 513] on link "25.26 WLL via RT Spec Quote.pdf" at bounding box center [614, 512] width 178 height 15
click at [609, 158] on input "Search by keyword..." at bounding box center [556, 153] width 241 height 33
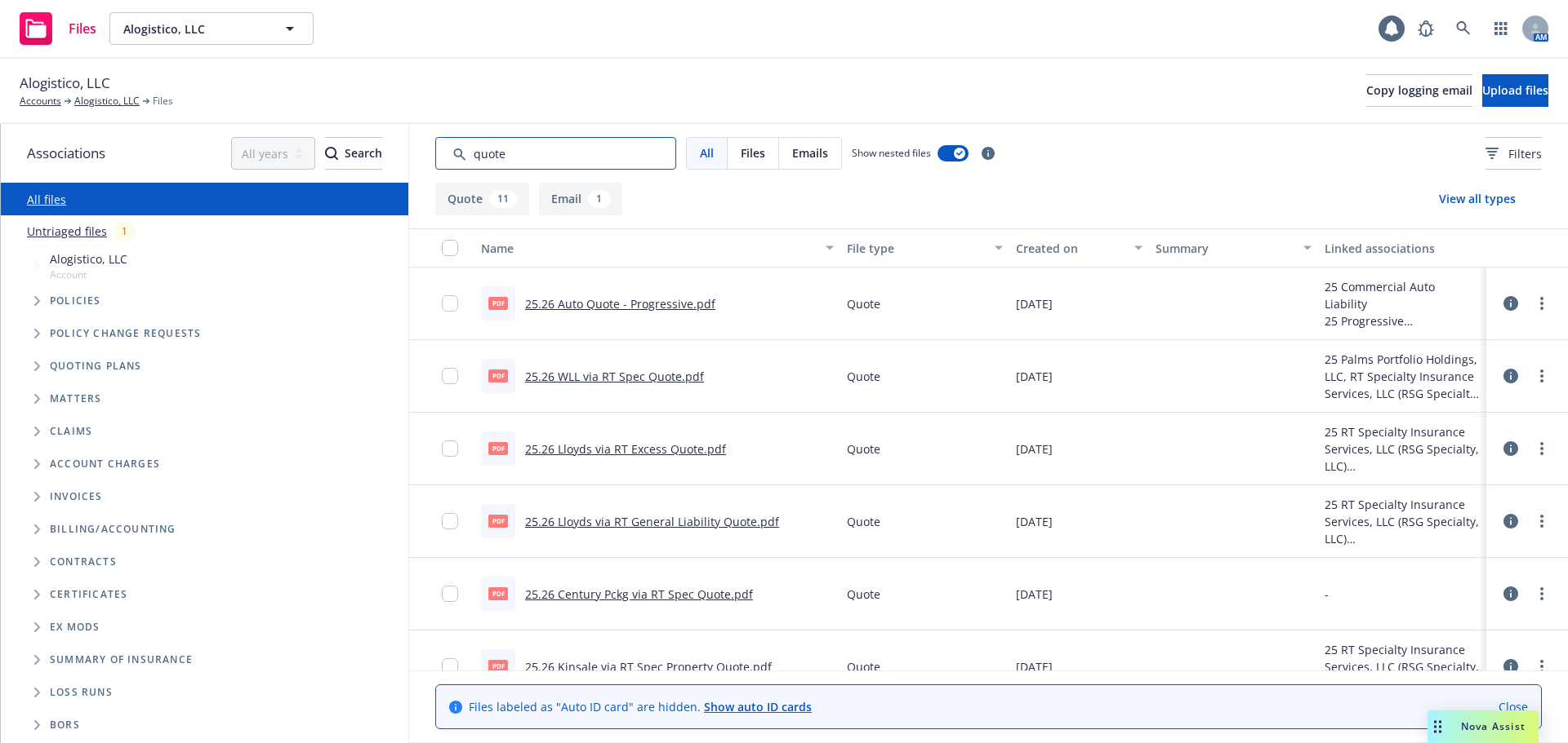
scroll to position [244, 0]
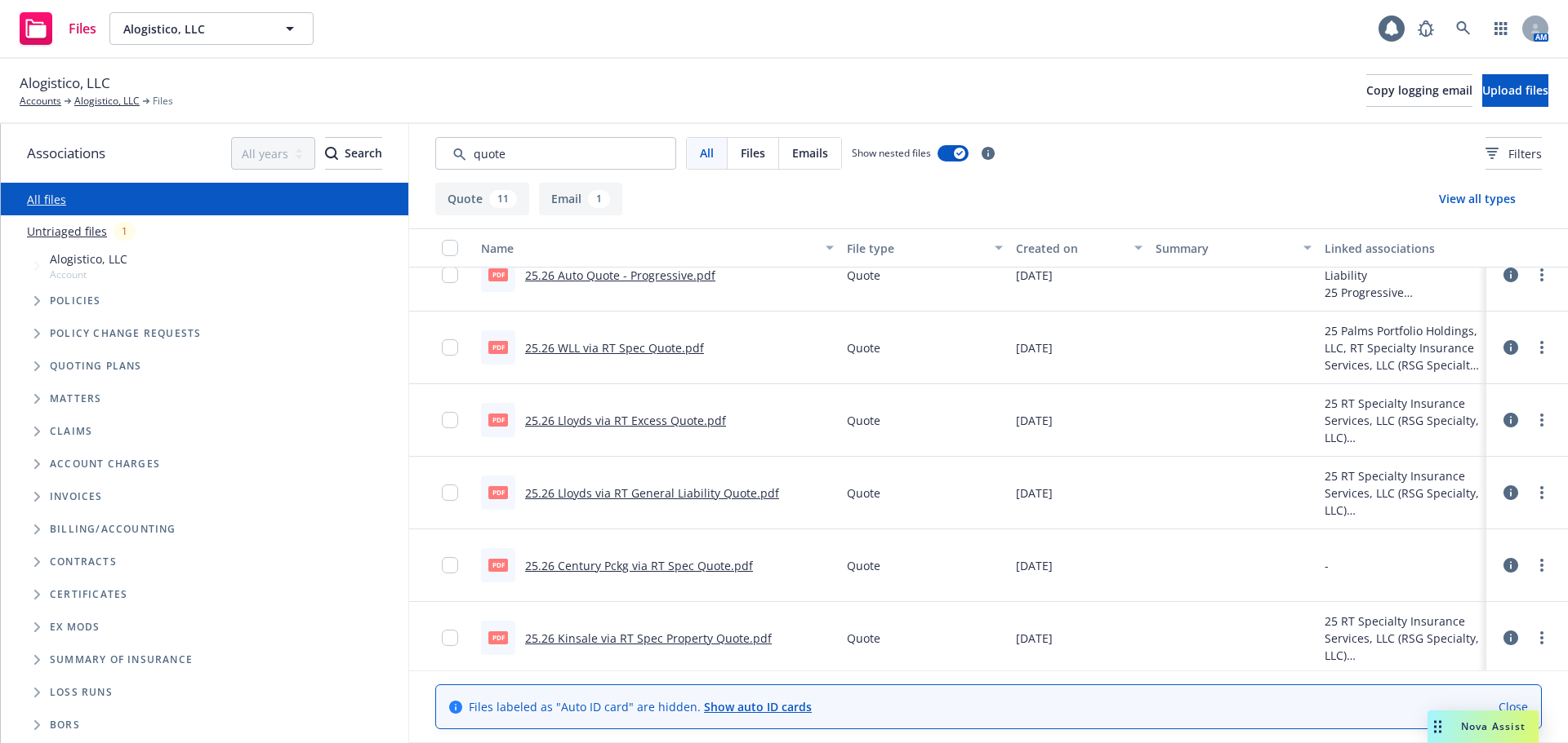
click at [650, 422] on link "25.26 Lloyds via RT Excess Quote.pdf" at bounding box center [625, 420] width 201 height 15
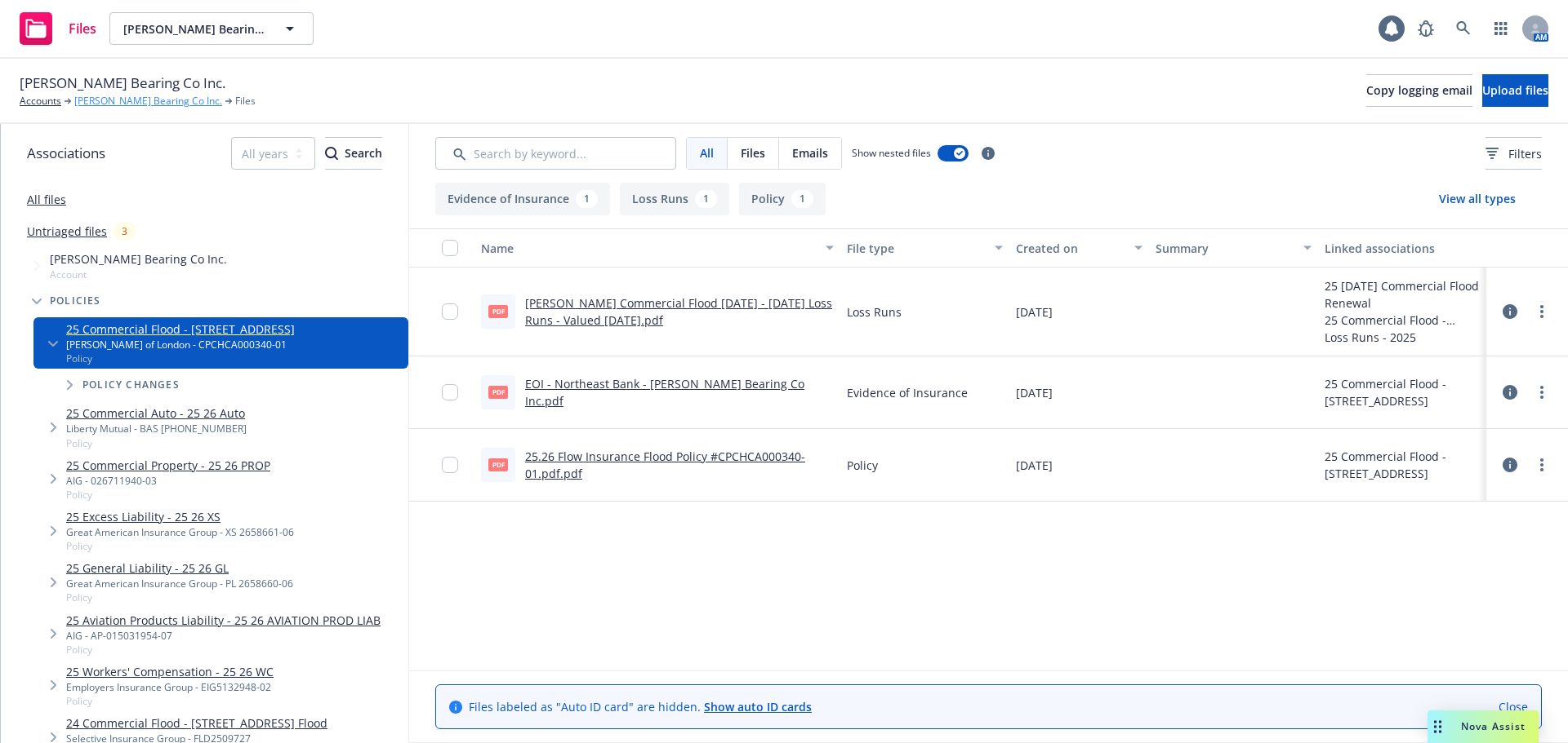
click at [136, 101] on link "[PERSON_NAME] Bearing Co Inc." at bounding box center [148, 101] width 148 height 14
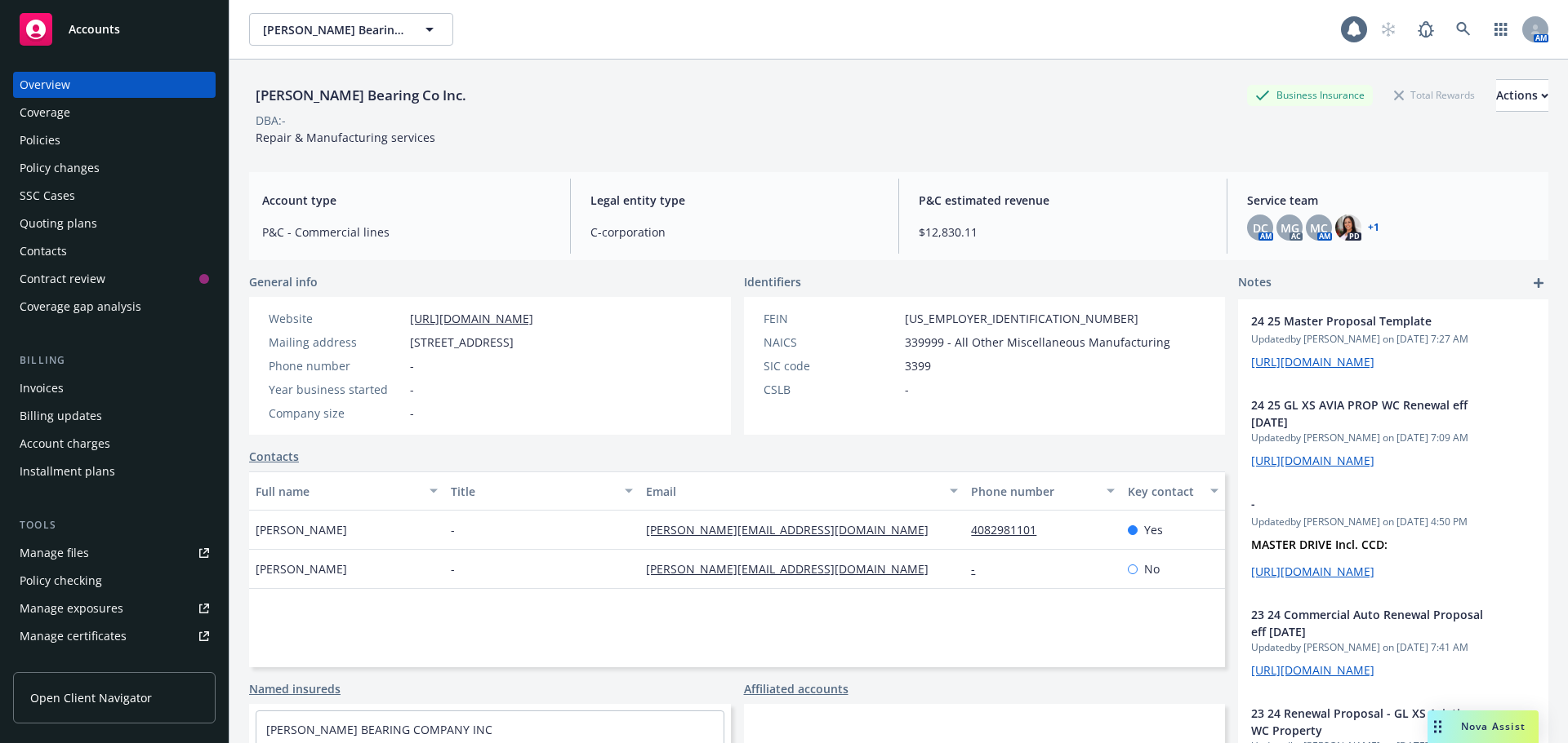
click at [34, 140] on div "Policies" at bounding box center [40, 140] width 41 height 26
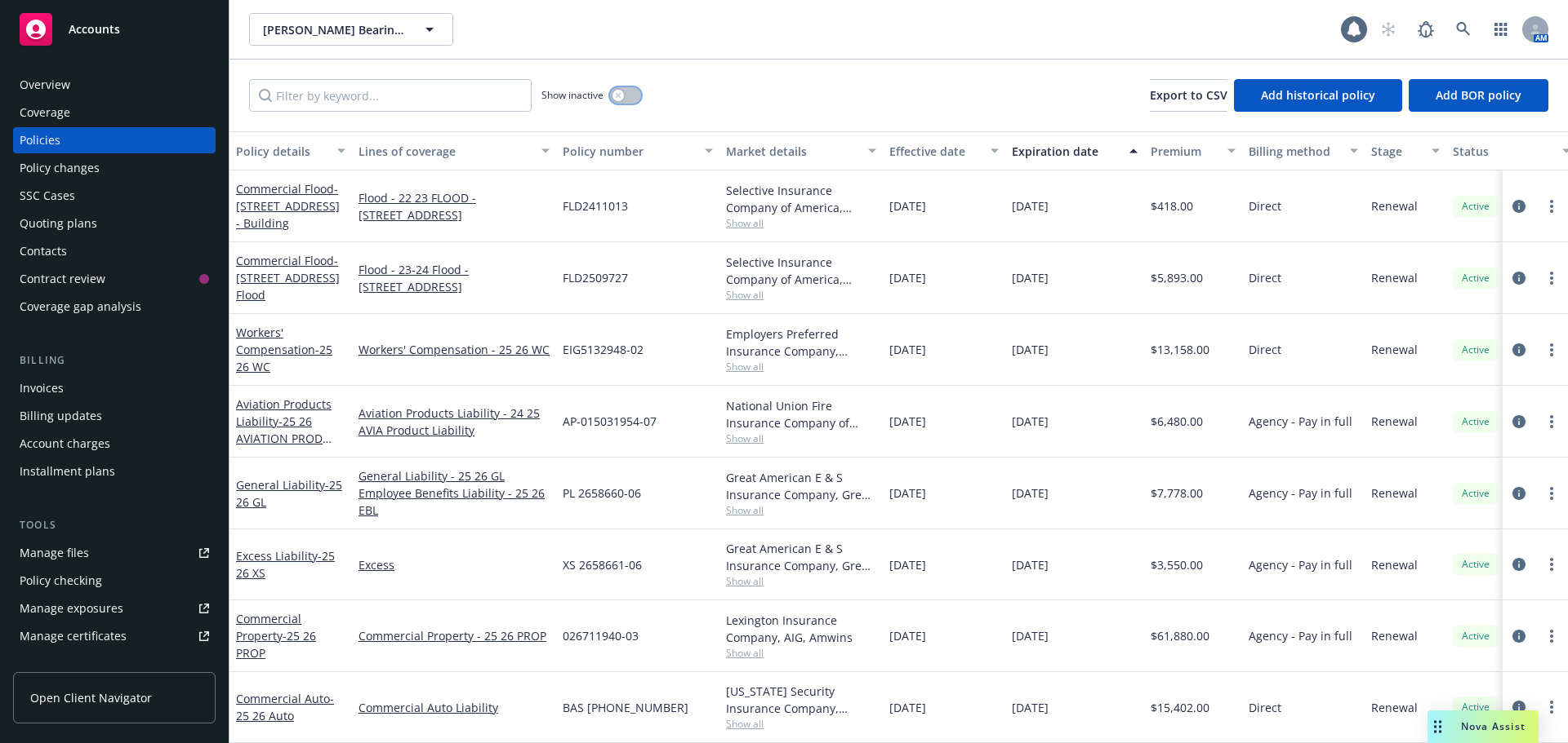
click at [618, 96] on icon "button" at bounding box center [618, 95] width 5 height 5
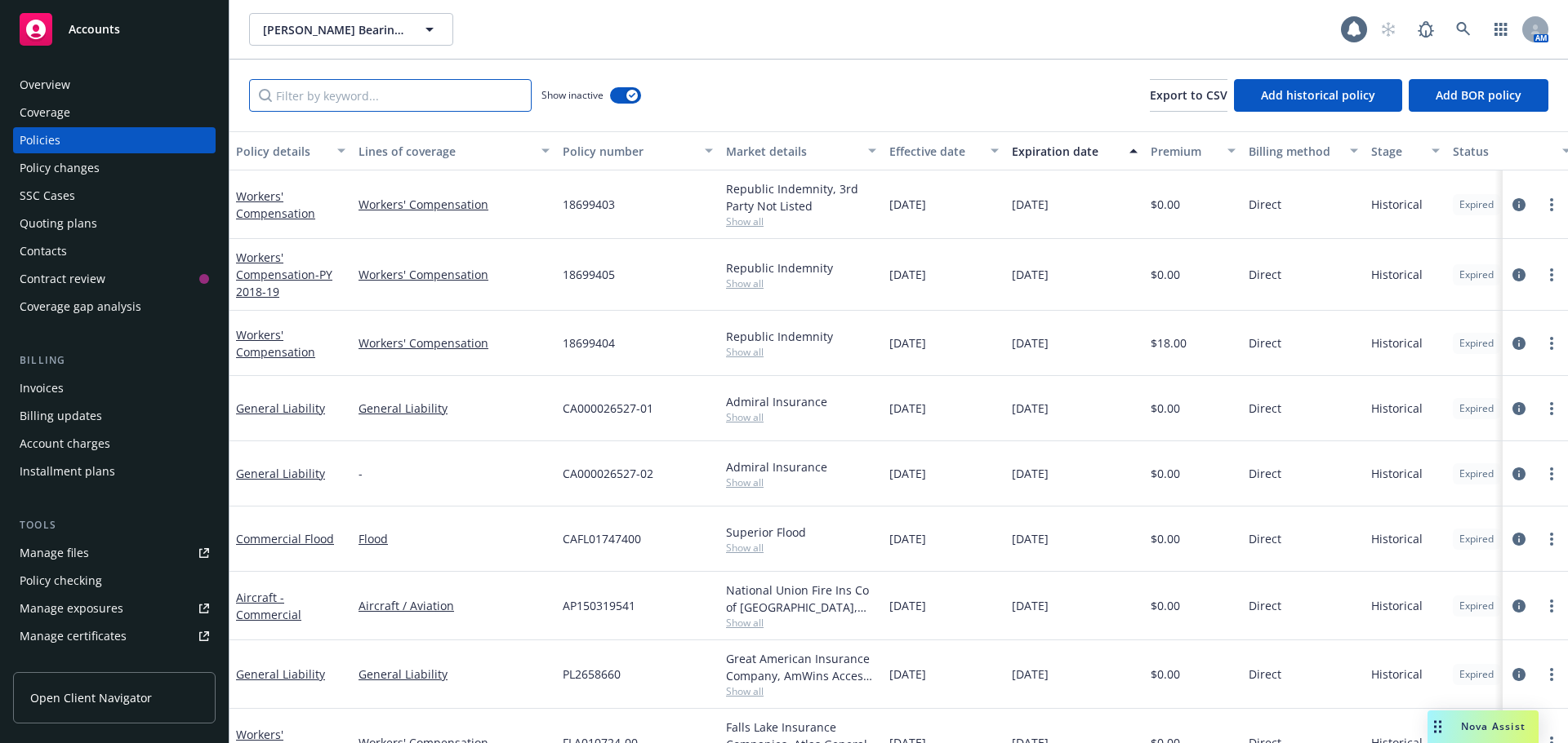
click at [361, 96] on input "Filter by keyword..." at bounding box center [390, 95] width 283 height 33
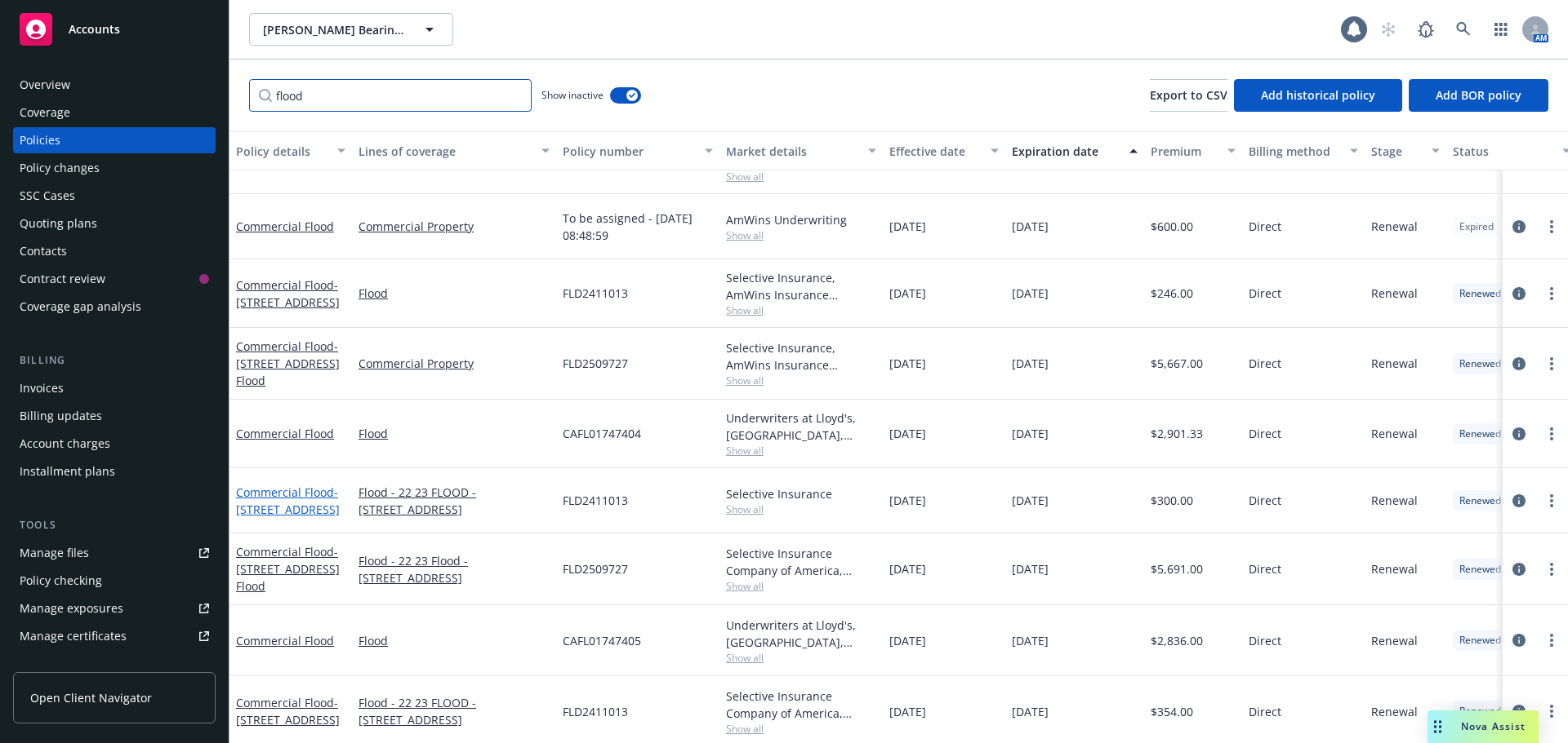
scroll to position [462, 0]
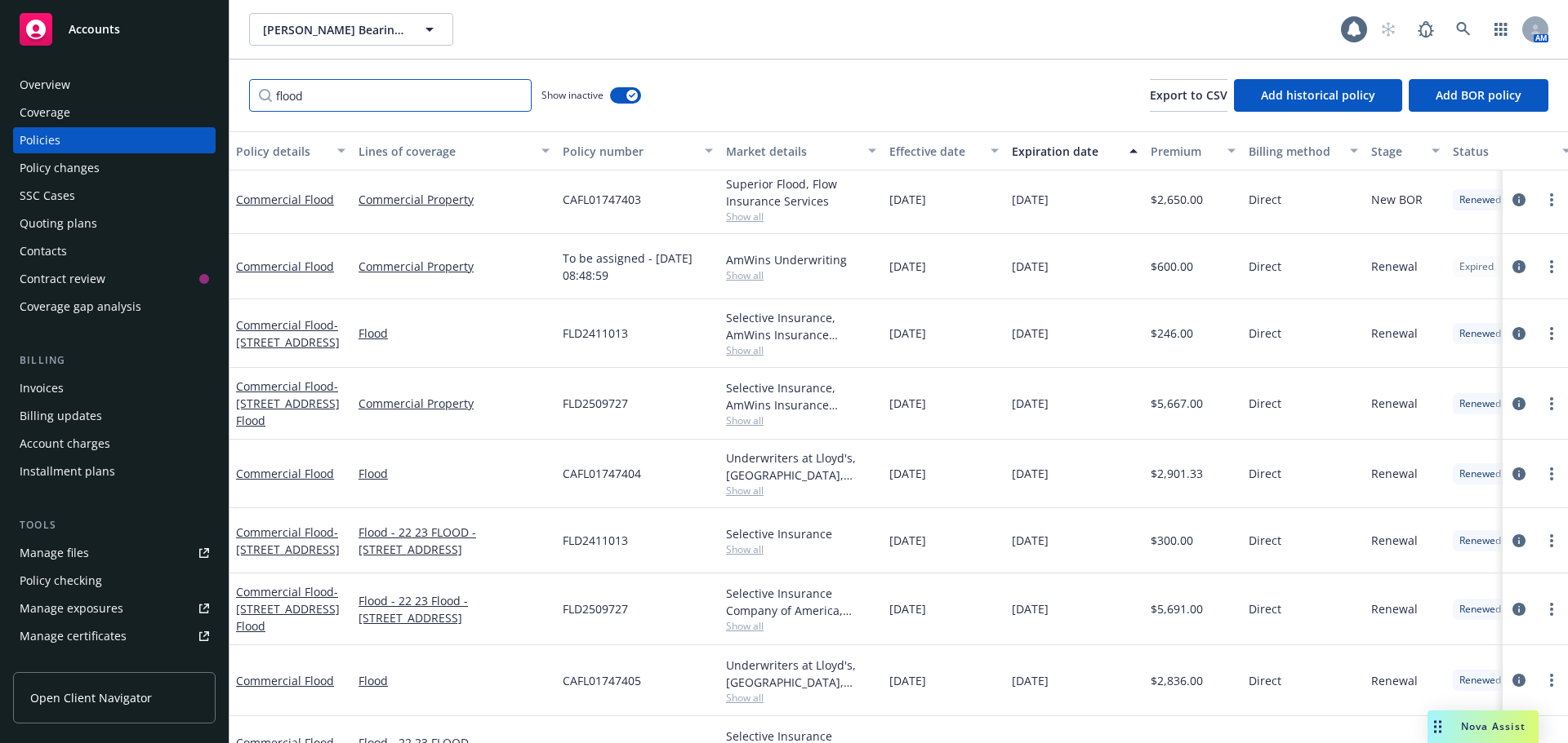
type input "flood"
click at [867, 101] on div "flood Show inactive Export to CSV Add historical policy Add BOR policy" at bounding box center [898, 95] width 1338 height 72
click at [1463, 27] on icon at bounding box center [1463, 29] width 14 height 14
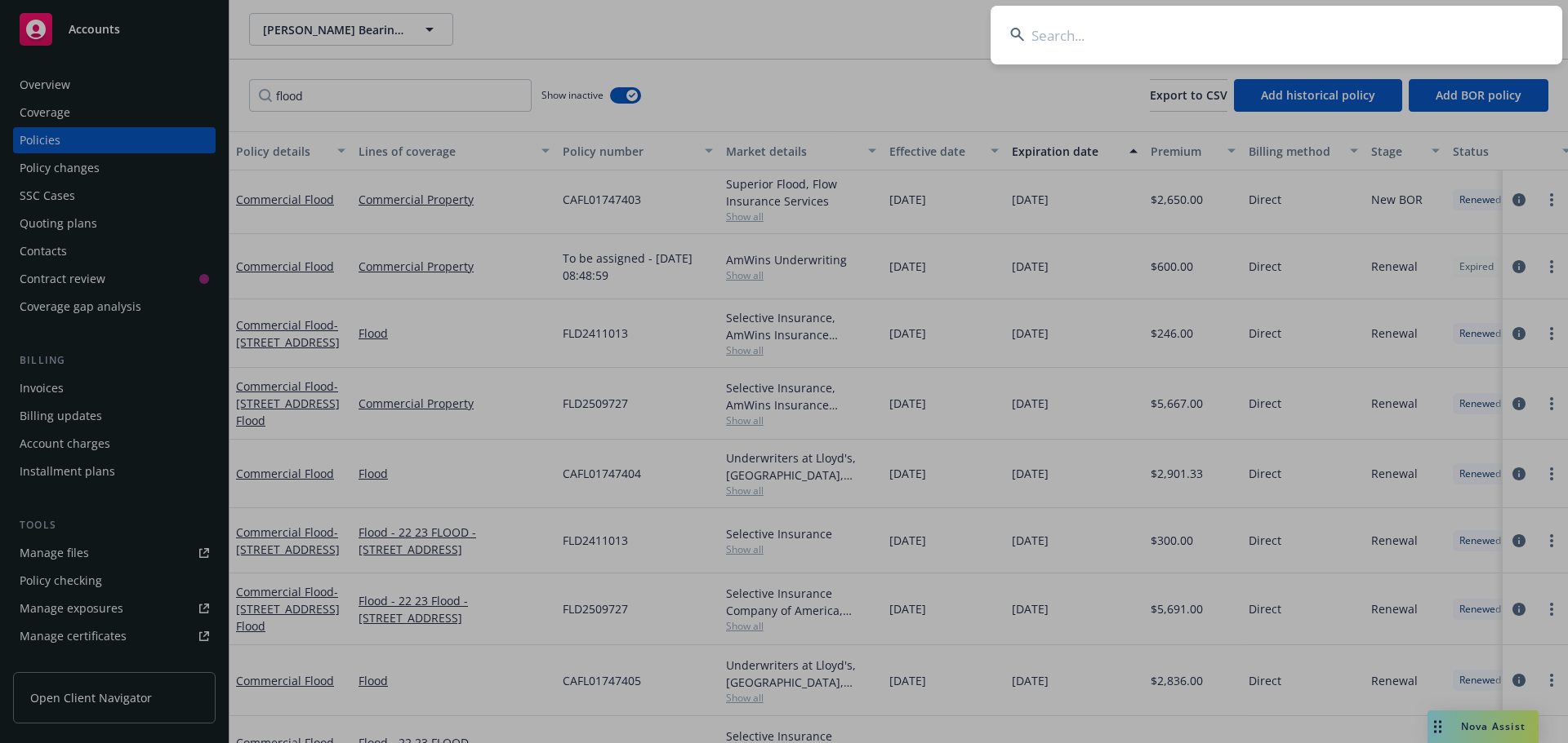
click at [1116, 33] on input at bounding box center [1276, 35] width 571 height 59
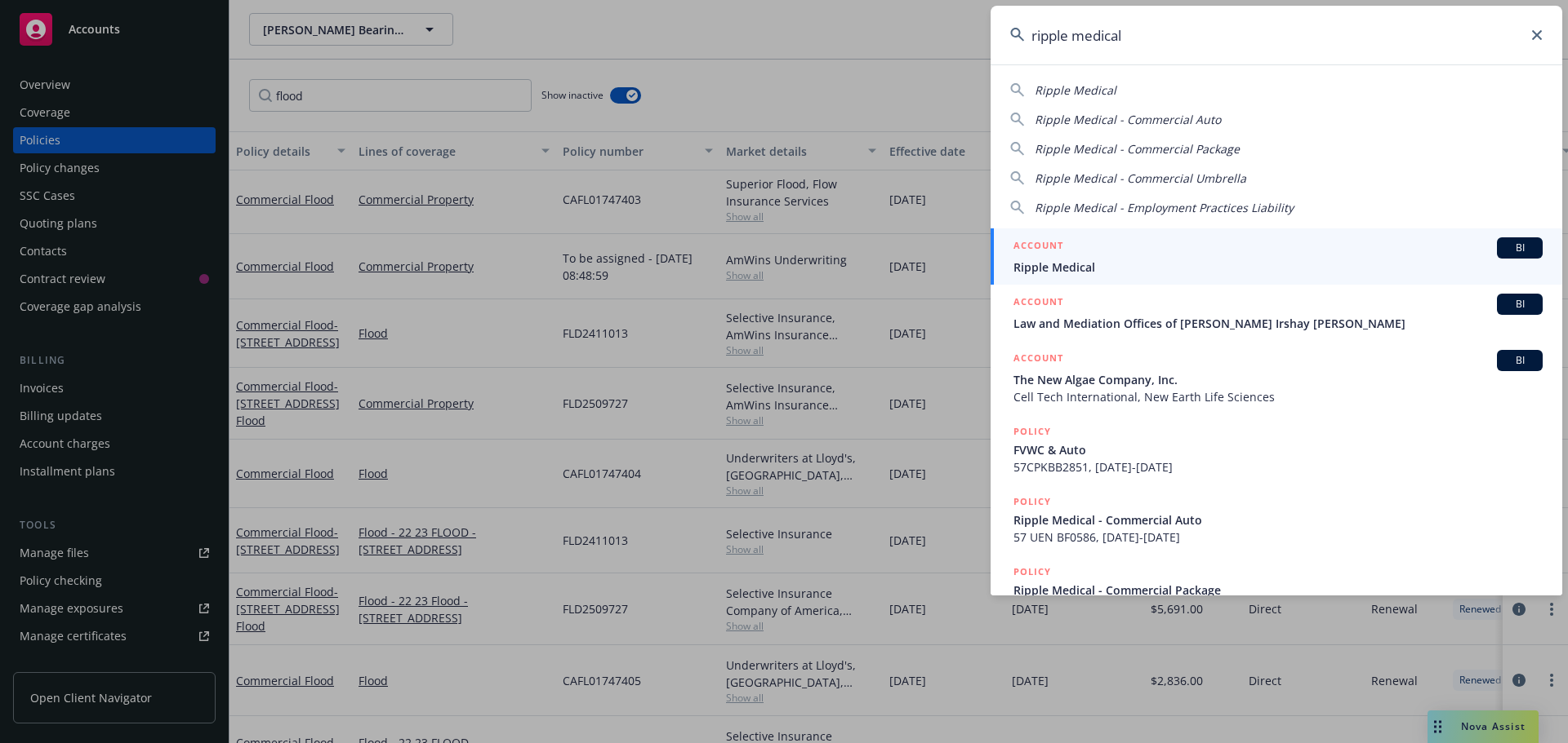
type input "ripple medical"
click at [1069, 259] on span "Ripple Medical" at bounding box center [1277, 267] width 529 height 17
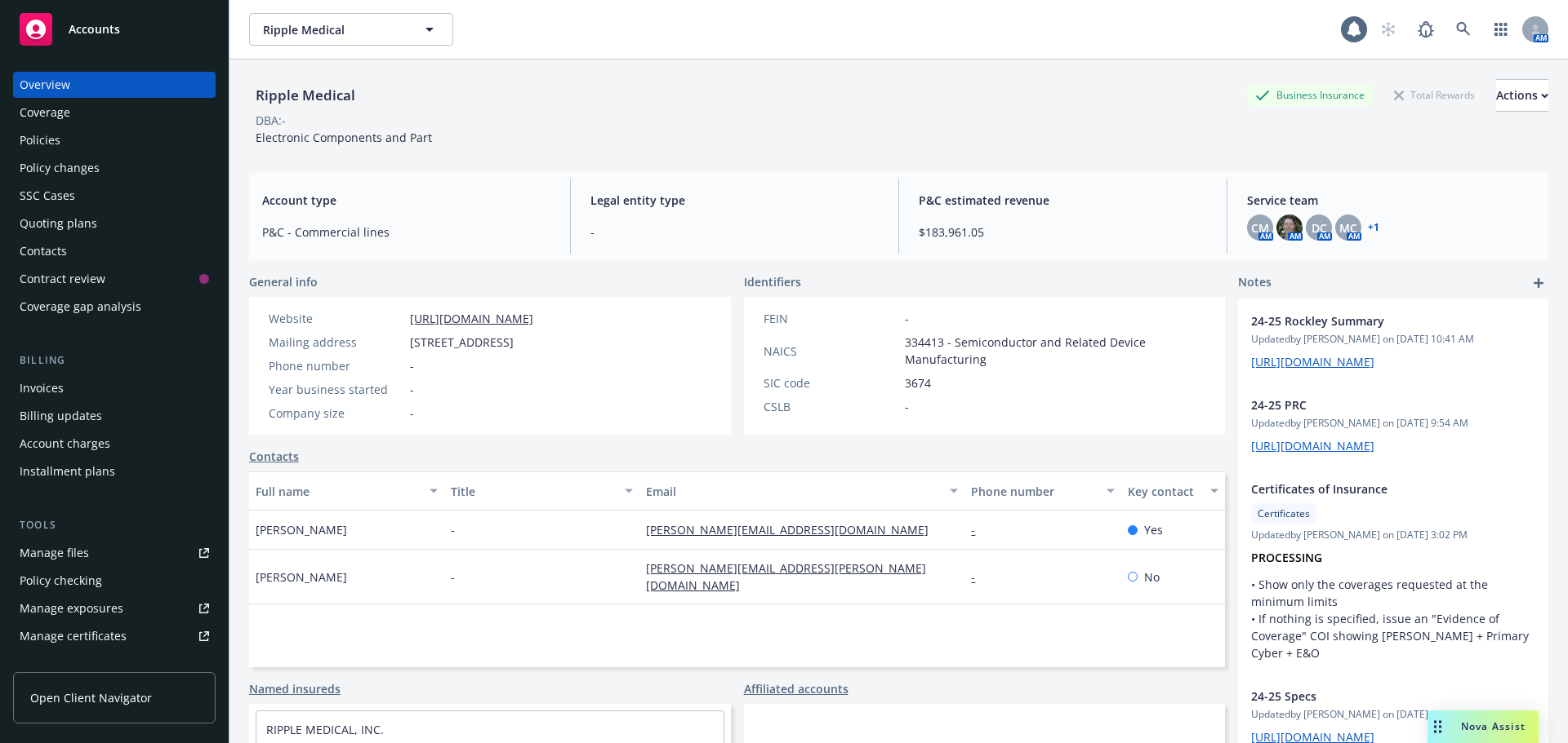
click at [750, 100] on div "Ripple Medical Business Insurance Total Rewards Actions" at bounding box center [899, 95] width 1299 height 33
click at [802, 114] on div "DBA: -" at bounding box center [899, 120] width 1299 height 17
click at [728, 108] on div "Ripple Medical Business Insurance Total Rewards Actions" at bounding box center [899, 95] width 1299 height 33
click at [758, 101] on div "Ripple Medical Business Insurance Total Rewards Actions" at bounding box center [899, 95] width 1299 height 33
click at [733, 114] on div "DBA: -" at bounding box center [899, 120] width 1299 height 17
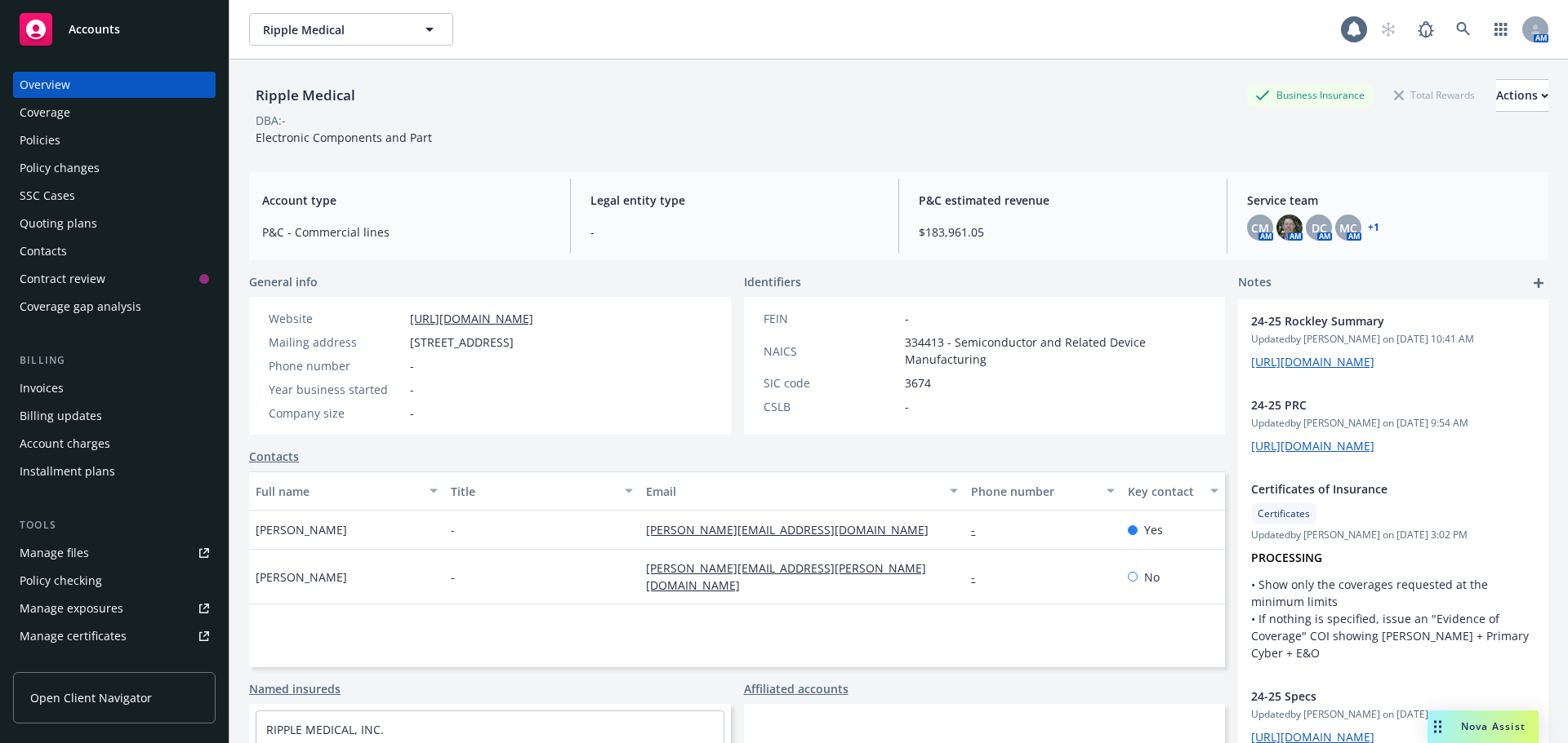
click at [741, 112] on div "DBA: -" at bounding box center [899, 120] width 1299 height 17
click at [1039, 114] on div "DBA: -" at bounding box center [899, 120] width 1299 height 17
click at [33, 144] on div "Policies" at bounding box center [40, 140] width 41 height 26
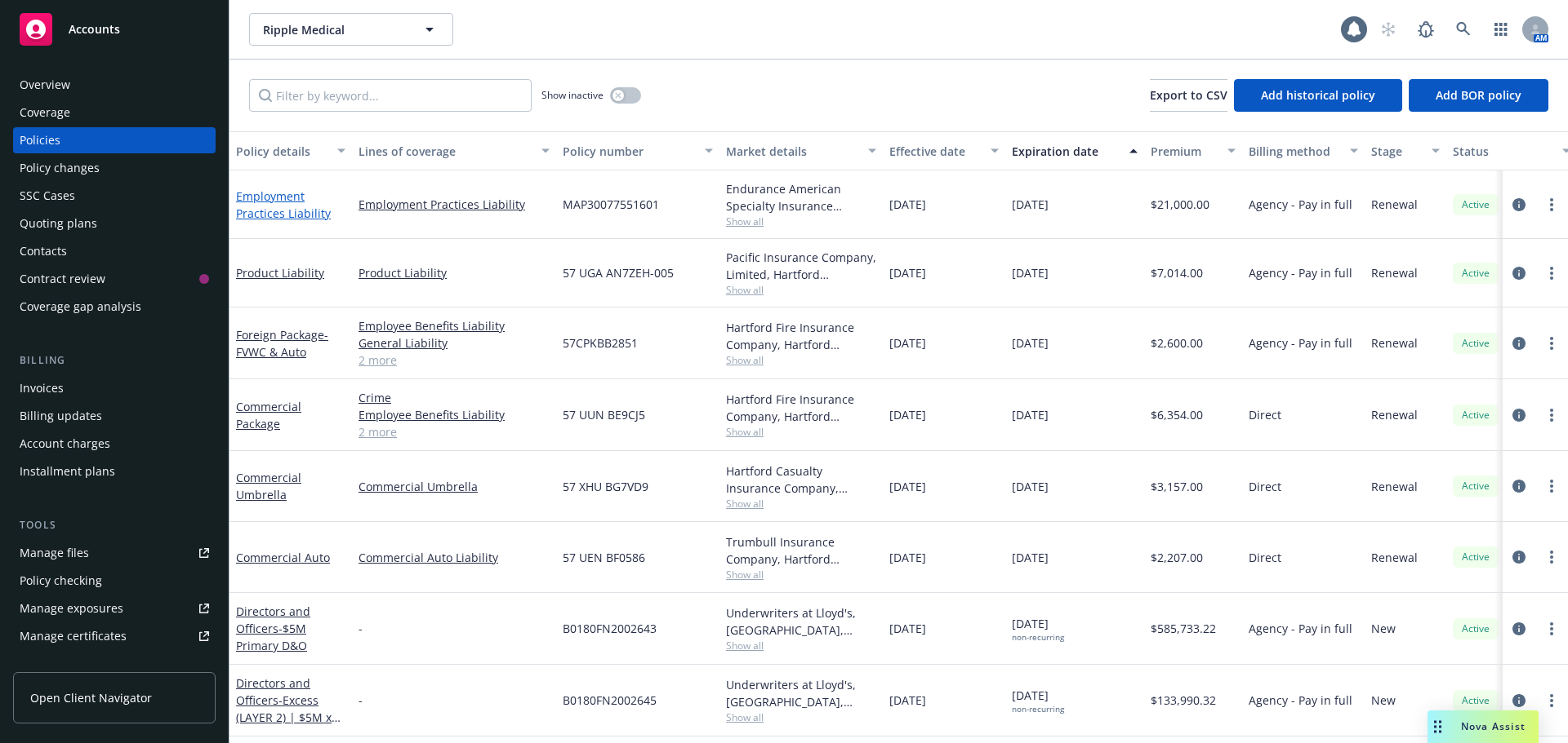
click at [303, 216] on link "Employment Practices Liability" at bounding box center [283, 204] width 95 height 33
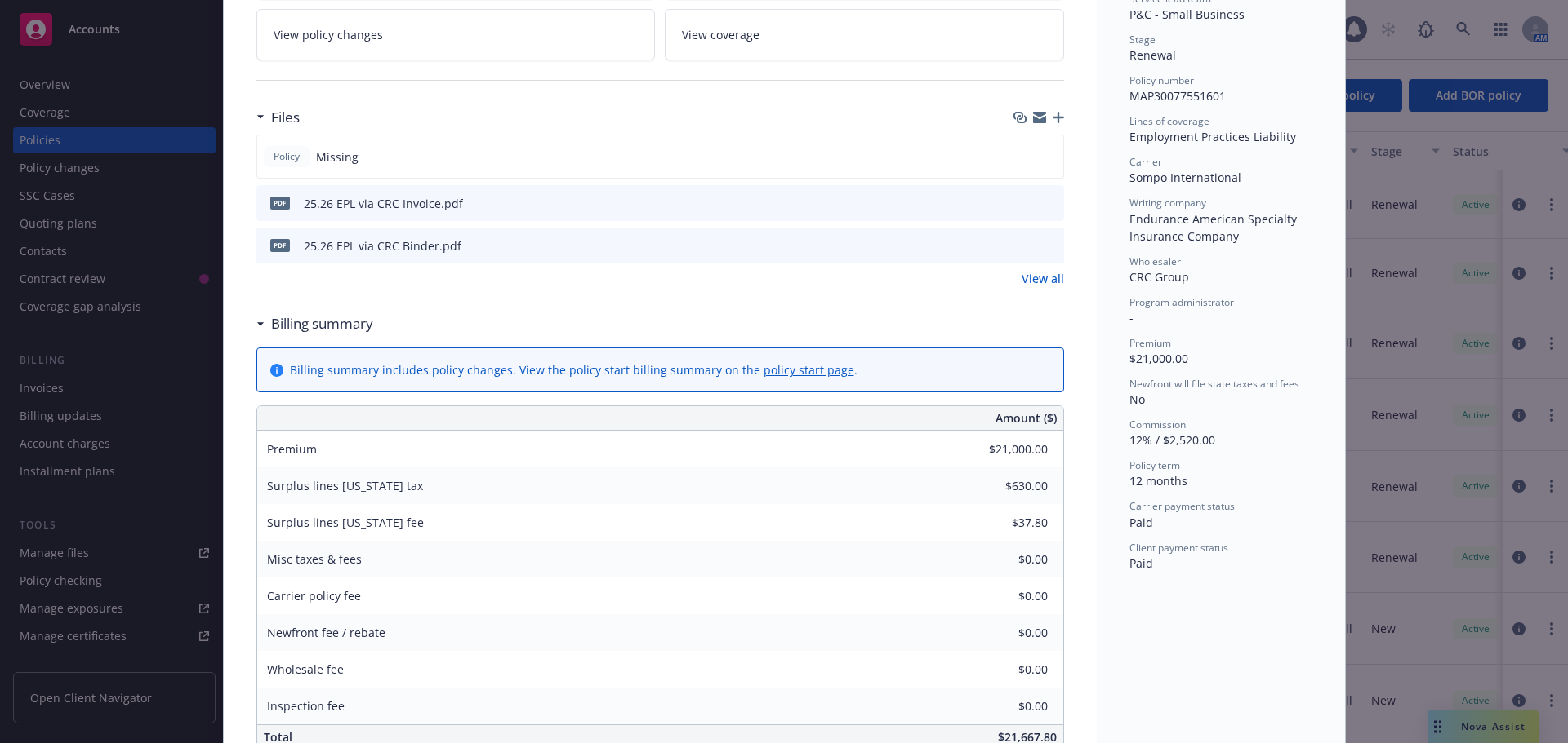
scroll to position [293, 0]
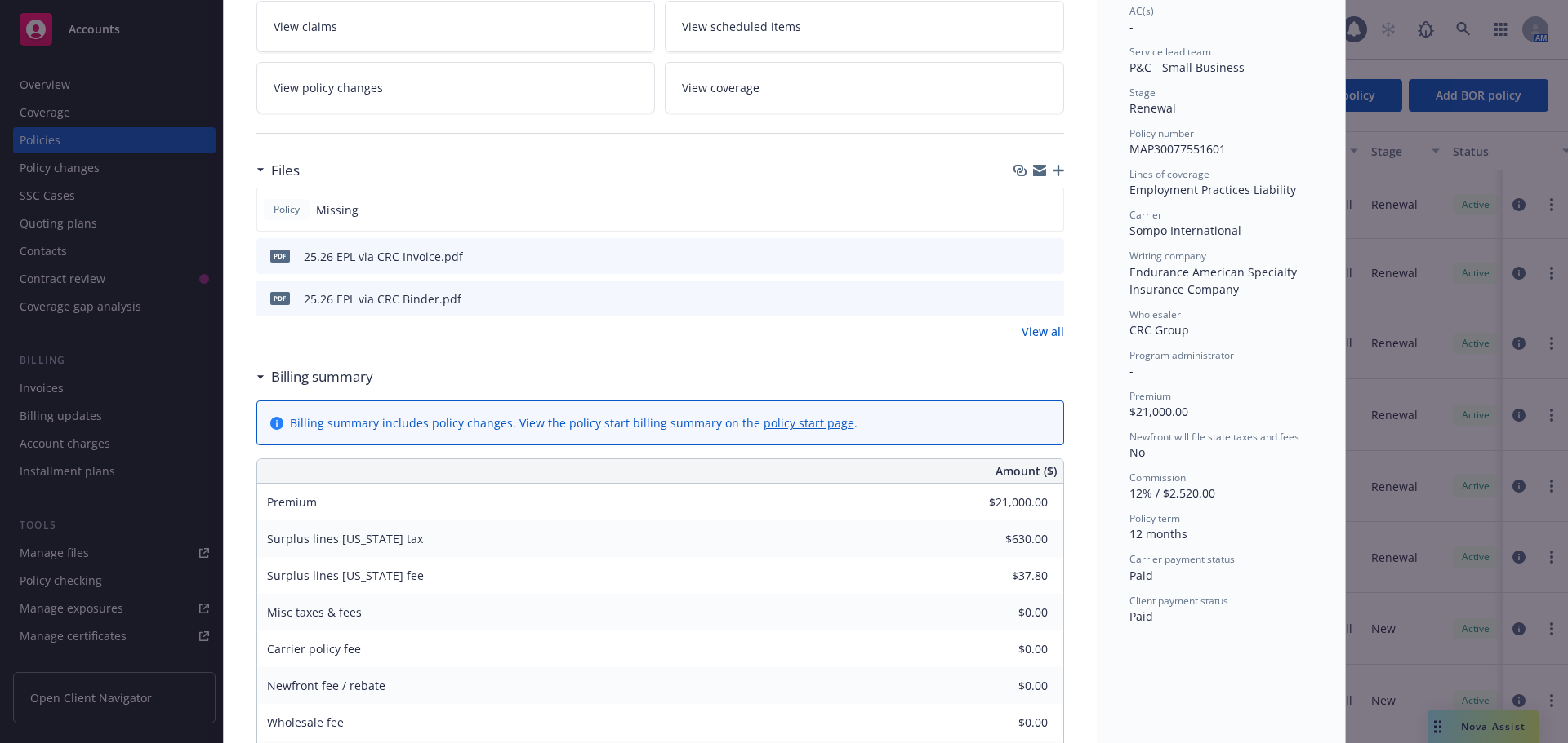
click at [667, 345] on div "Files Policy Missing pdf 25.26 EPL via CRC Invoice.pdf pdf 25.26 EPL via CRC Bi…" at bounding box center [660, 256] width 808 height 206
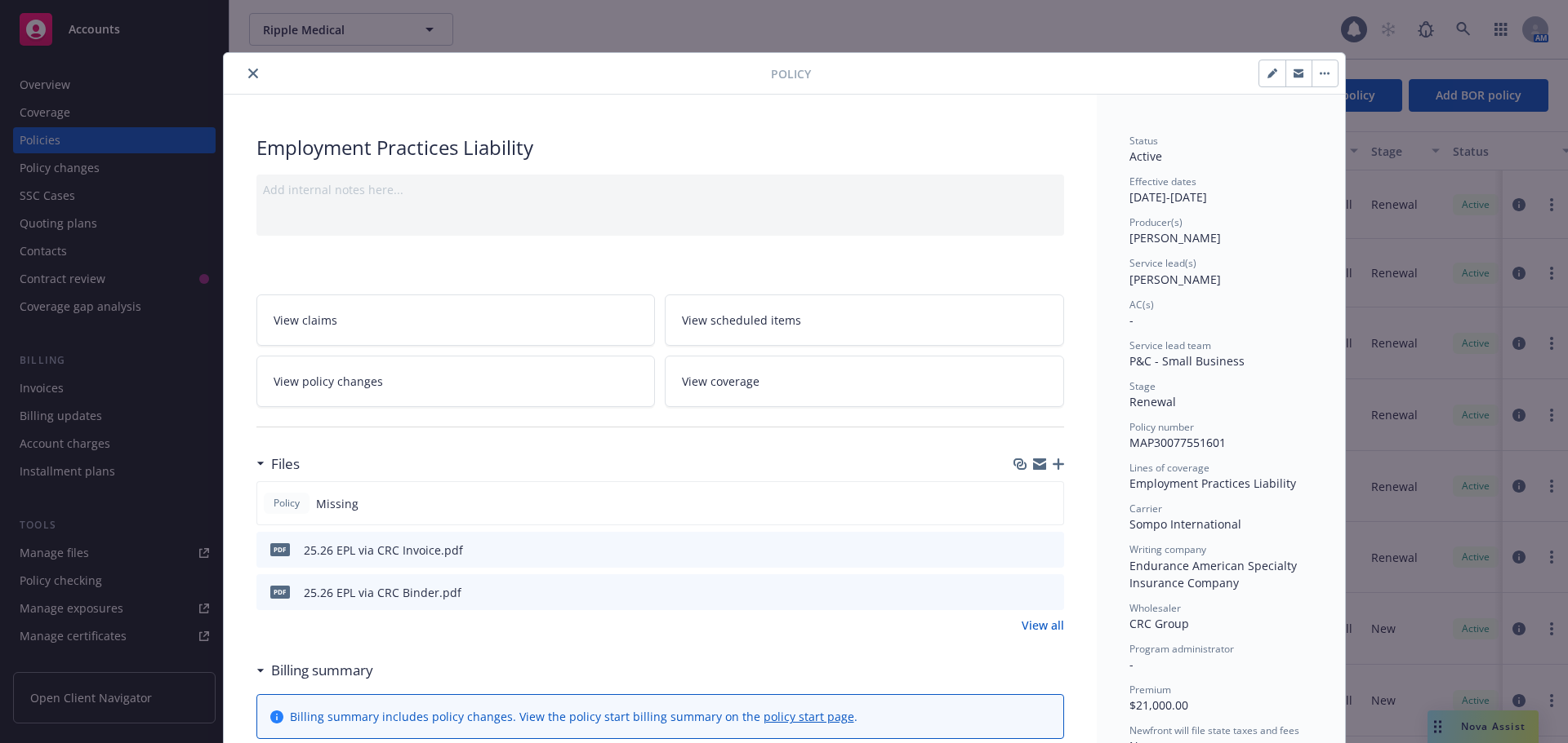
click at [651, 445] on div at bounding box center [660, 427] width 808 height 40
click at [678, 134] on div "Employment Practices Liability" at bounding box center [660, 147] width 808 height 28
click at [718, 379] on span "View coverage" at bounding box center [720, 381] width 78 height 17
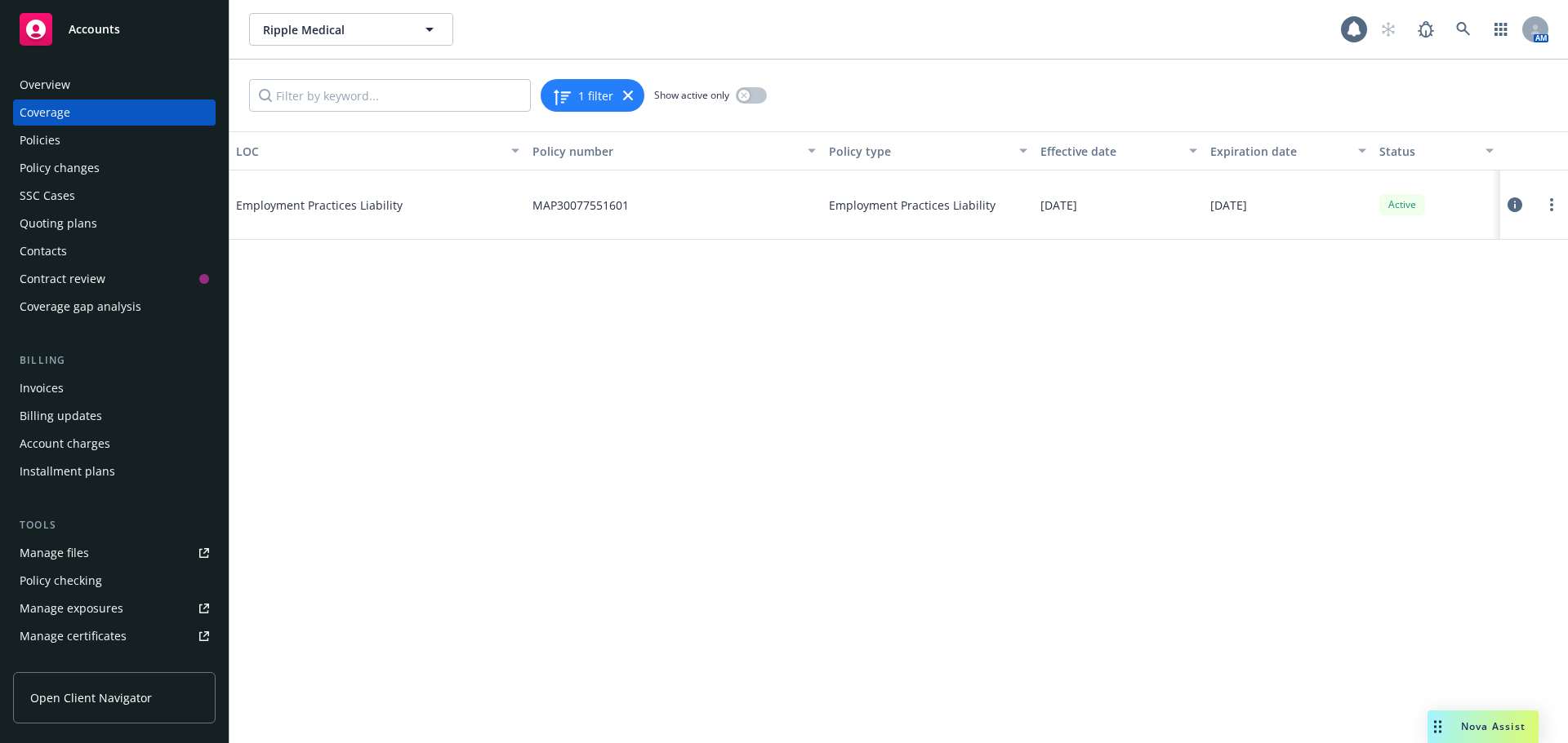
click at [318, 204] on span "Employment Practices Liability" at bounding box center [358, 204] width 245 height 17
click at [799, 403] on div "LOC Policy number Policy type Effective date Expiration date Status Employment …" at bounding box center [898, 437] width 1338 height 612
click at [643, 295] on div "LOC Policy number Policy type Effective date Expiration date Status Employment …" at bounding box center [898, 437] width 1338 height 612
click at [56, 149] on div "Policies" at bounding box center [40, 140] width 41 height 26
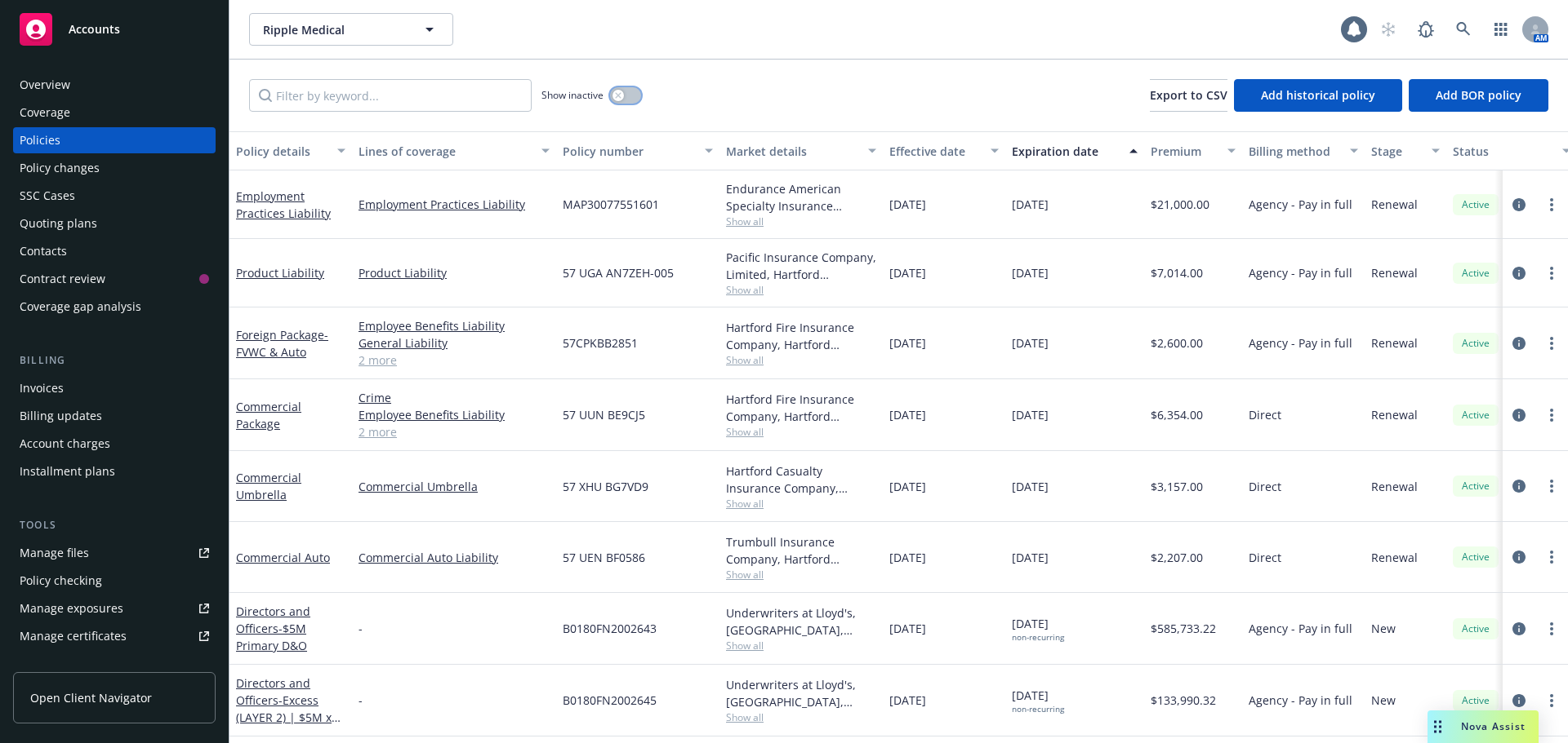
click at [618, 96] on icon "button" at bounding box center [618, 95] width 5 height 5
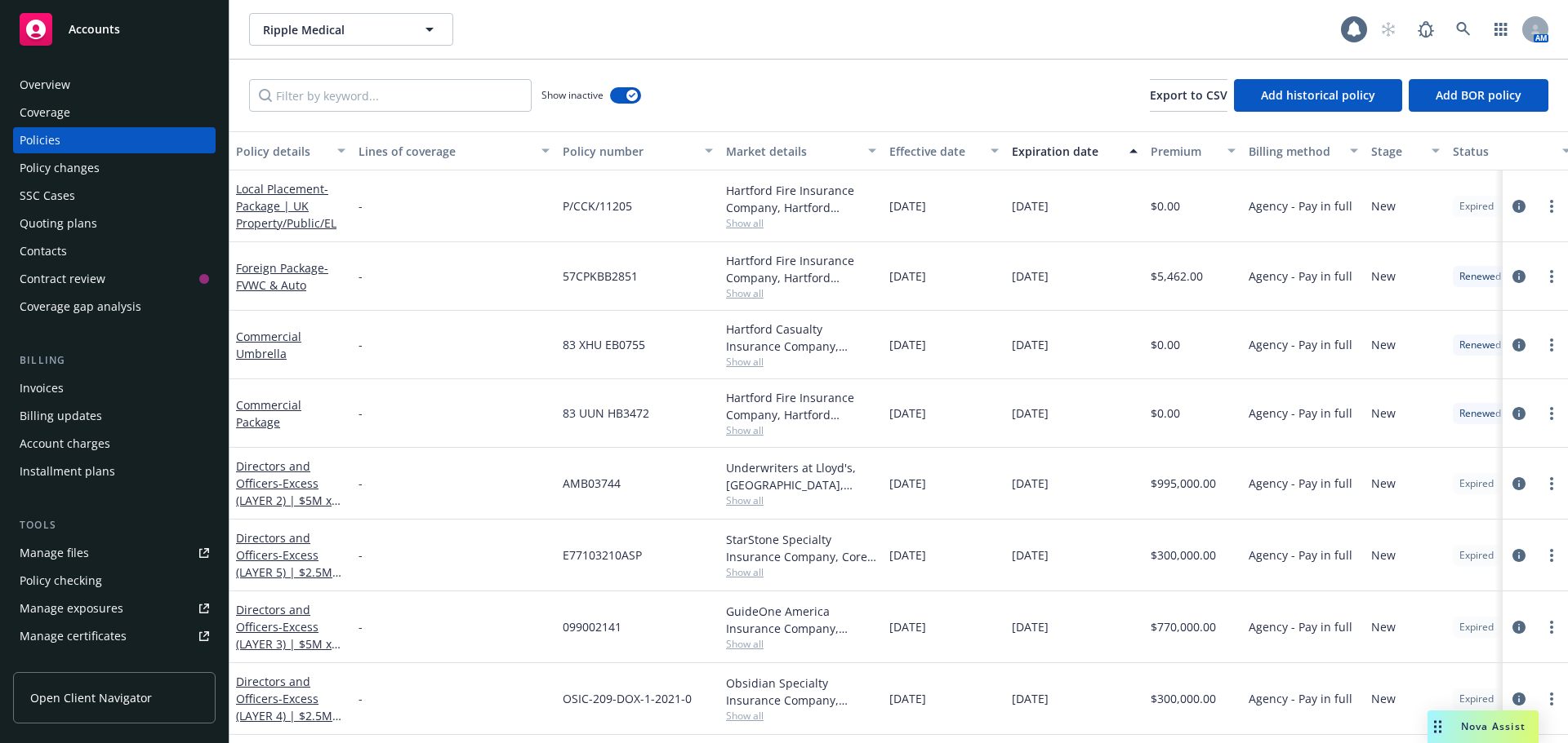
click at [294, 153] on div "Policy details" at bounding box center [281, 151] width 91 height 17
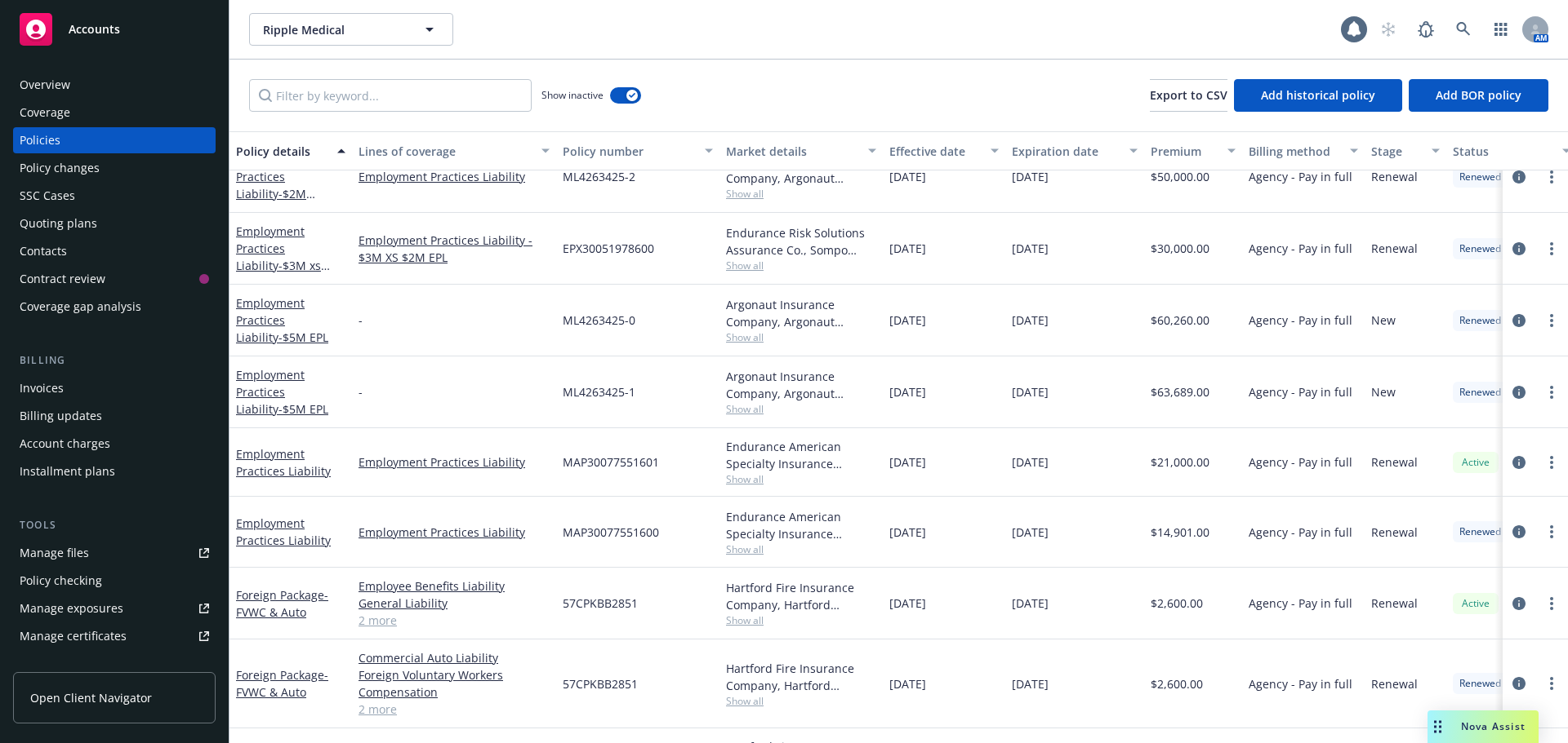
scroll to position [2221, 0]
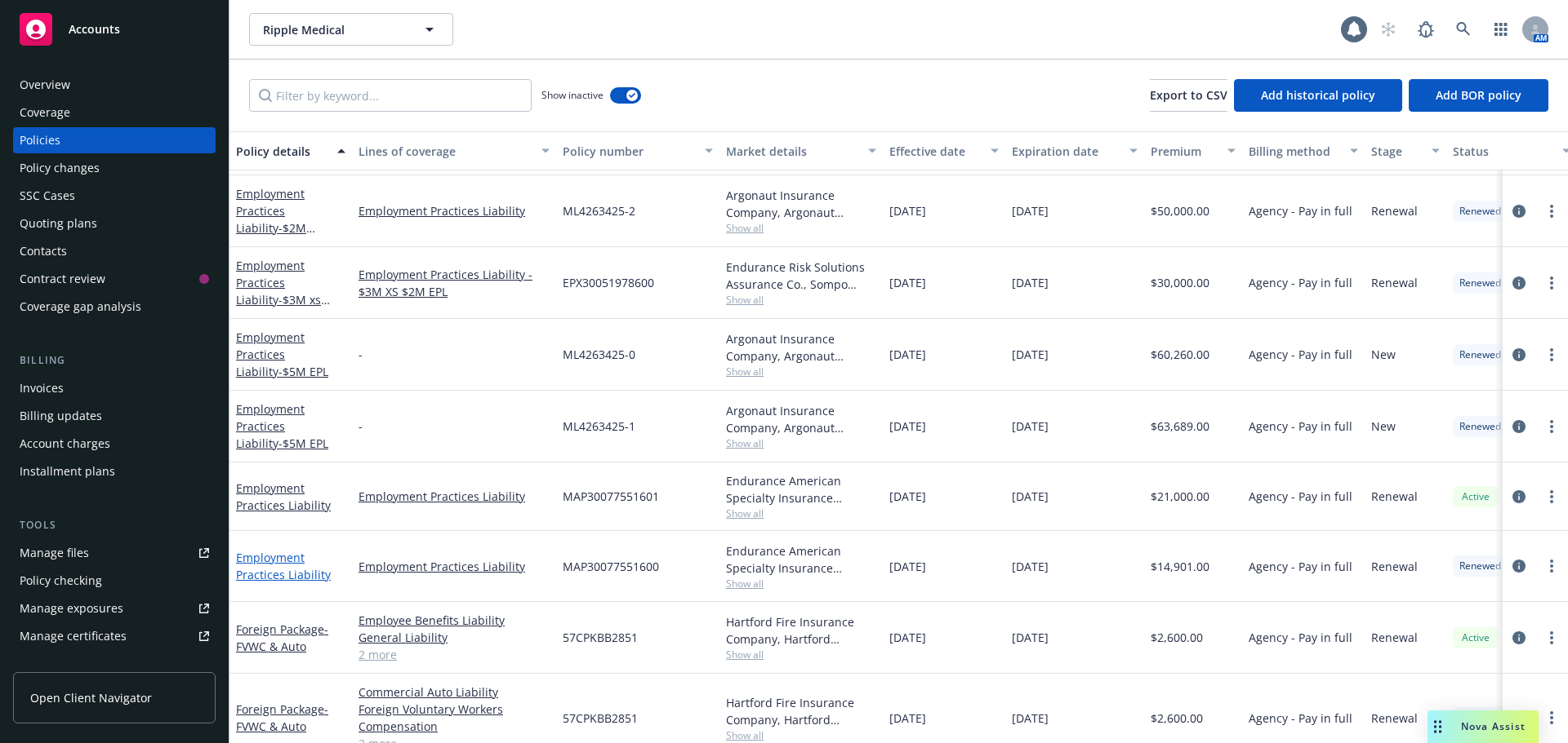
click at [290, 574] on link "Employment Practices Liability" at bounding box center [283, 566] width 95 height 33
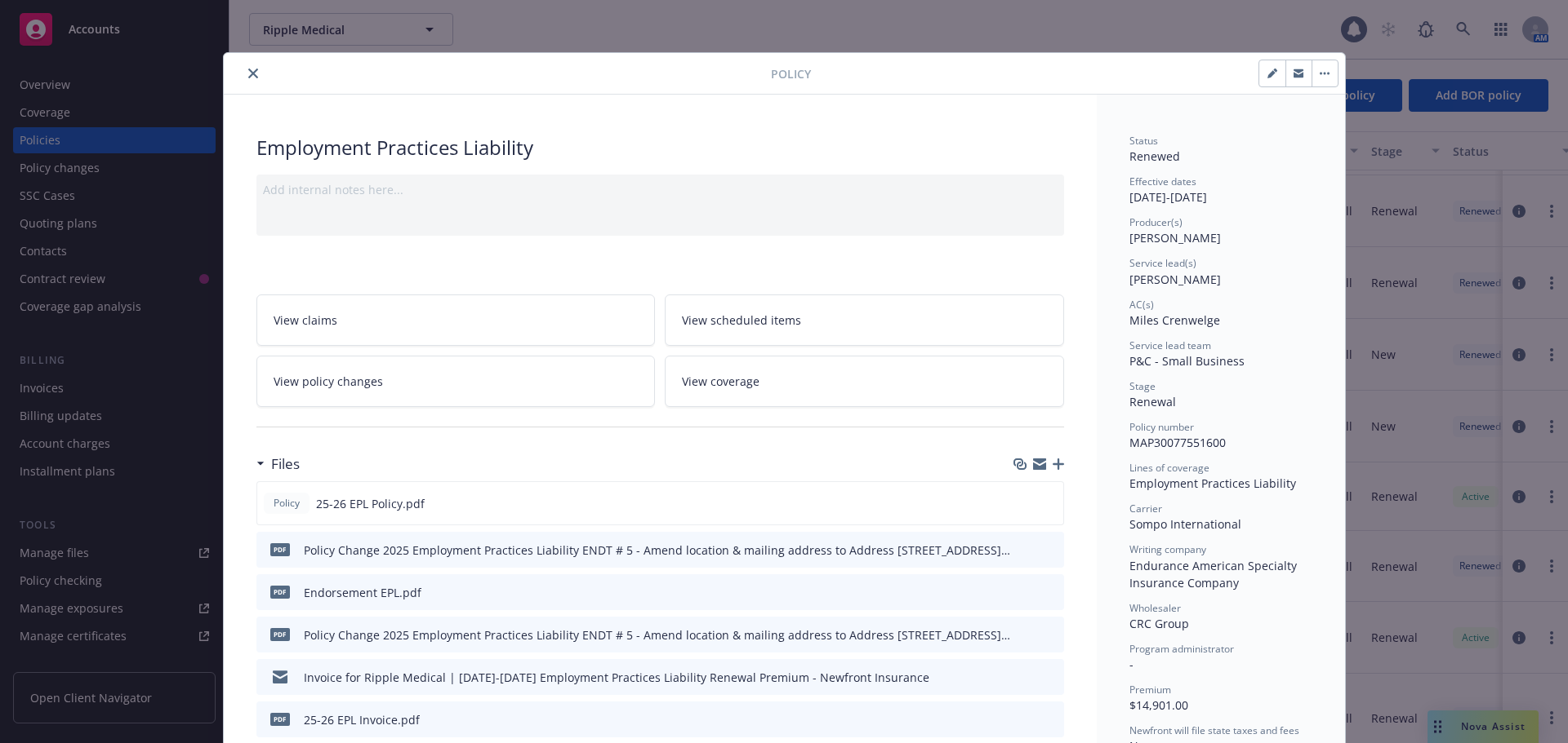
click at [250, 80] on button "close" at bounding box center [253, 73] width 20 height 20
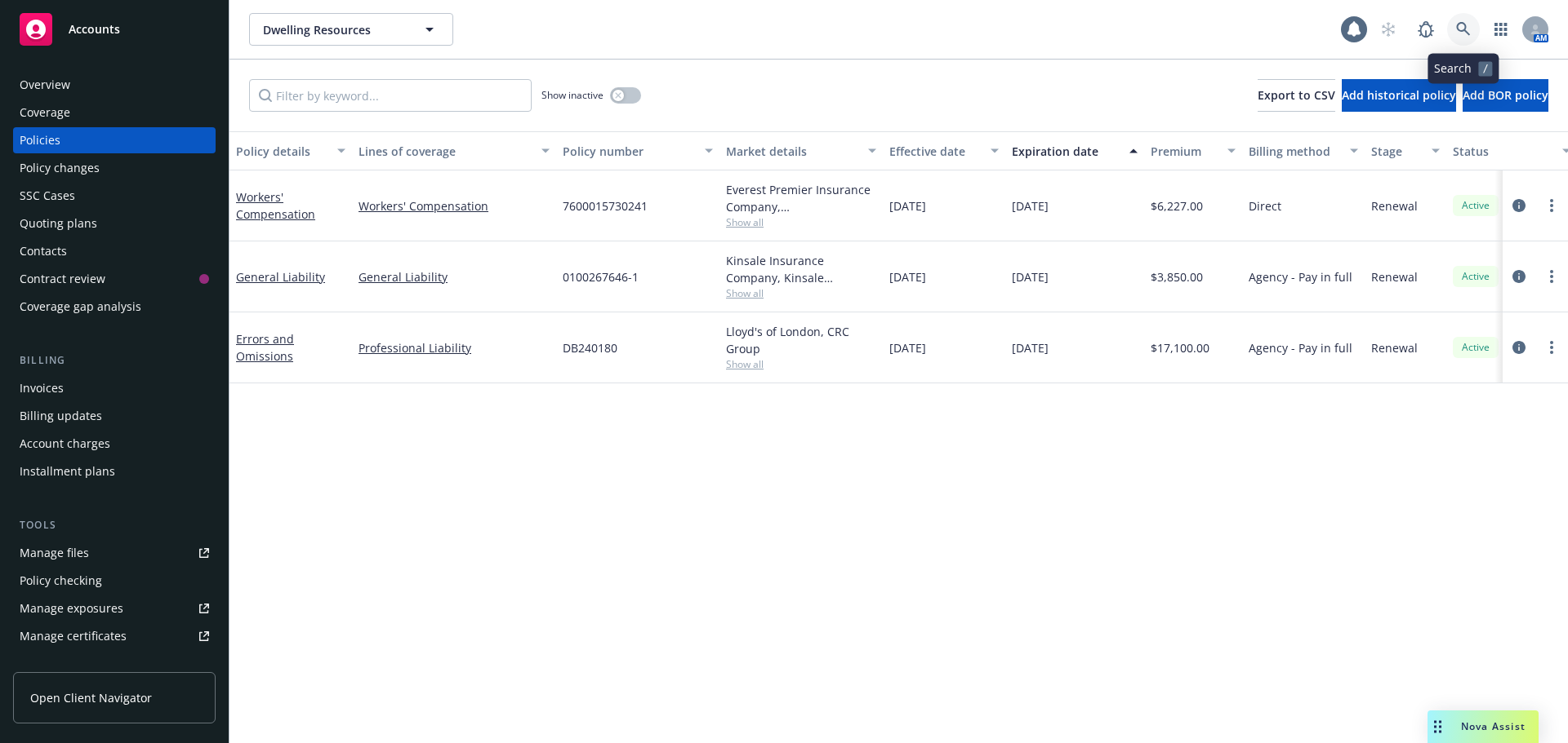
click at [1458, 29] on icon at bounding box center [1463, 29] width 14 height 14
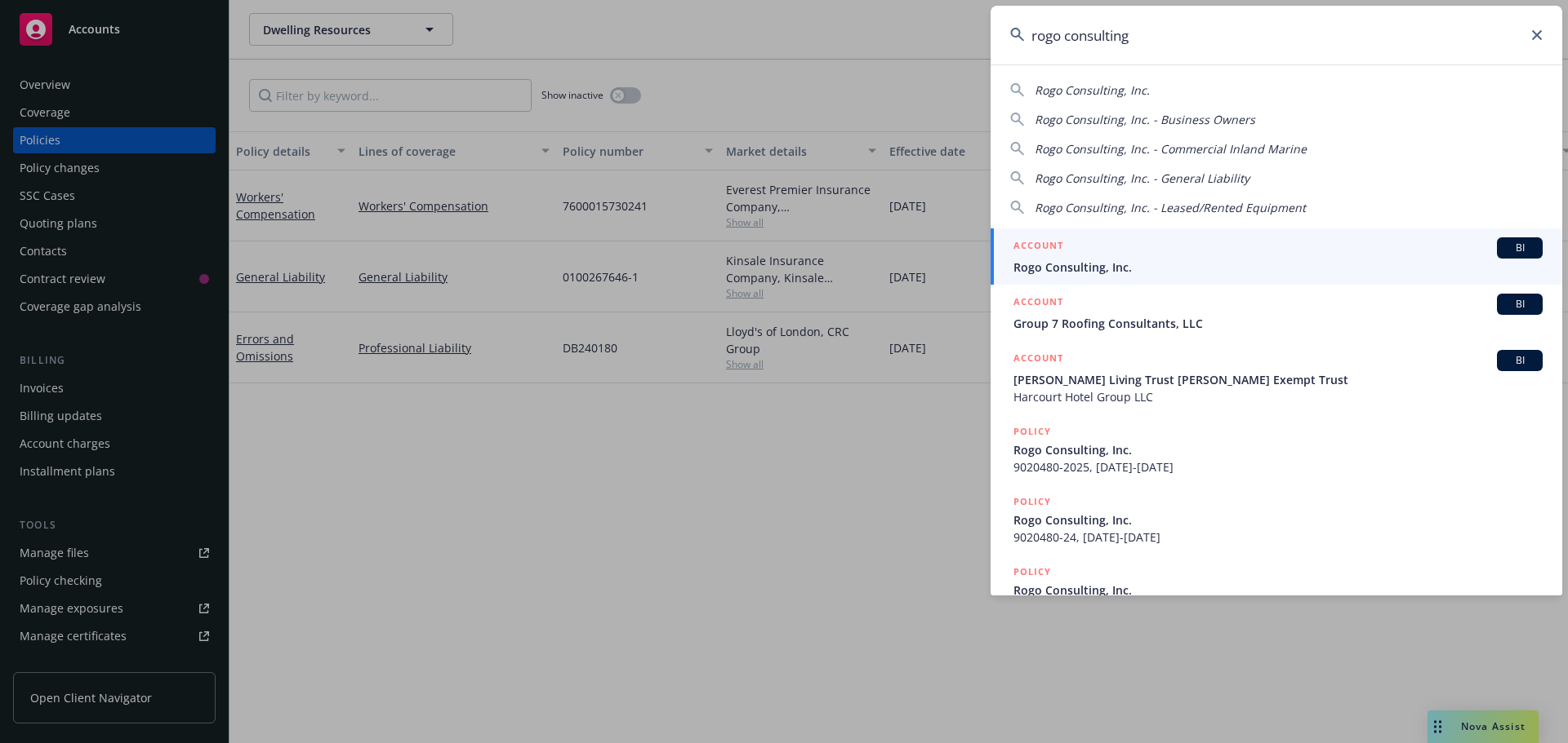
type input "rogo consulting"
click at [1115, 264] on span "Rogo Consulting, Inc." at bounding box center [1277, 267] width 529 height 17
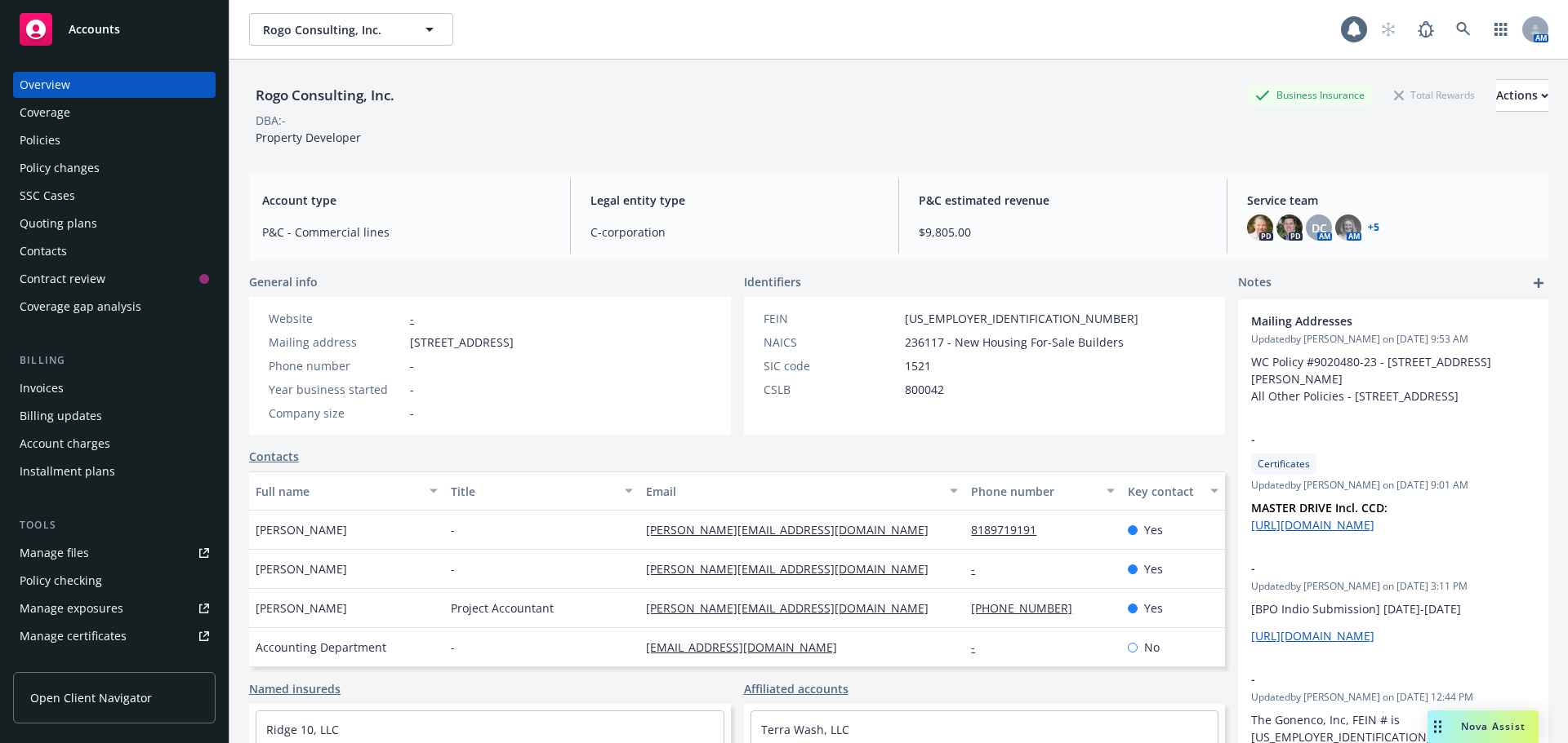
click at [731, 114] on div "DBA: -" at bounding box center [899, 120] width 1299 height 17
click at [693, 120] on div "DBA: -" at bounding box center [899, 120] width 1299 height 17
click at [1456, 25] on icon at bounding box center [1463, 29] width 14 height 14
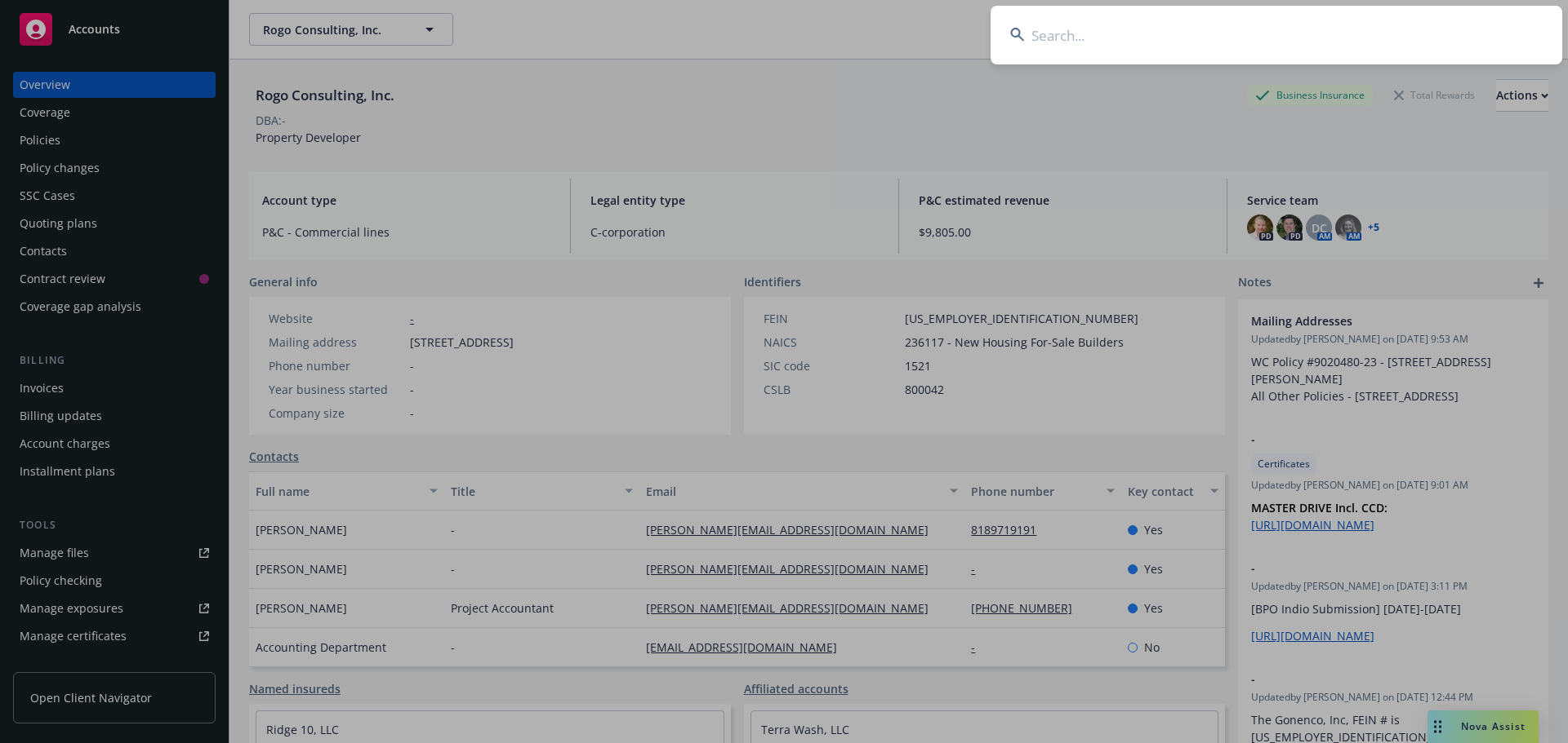
click at [1382, 28] on input at bounding box center [1276, 35] width 571 height 59
type input "little hope"
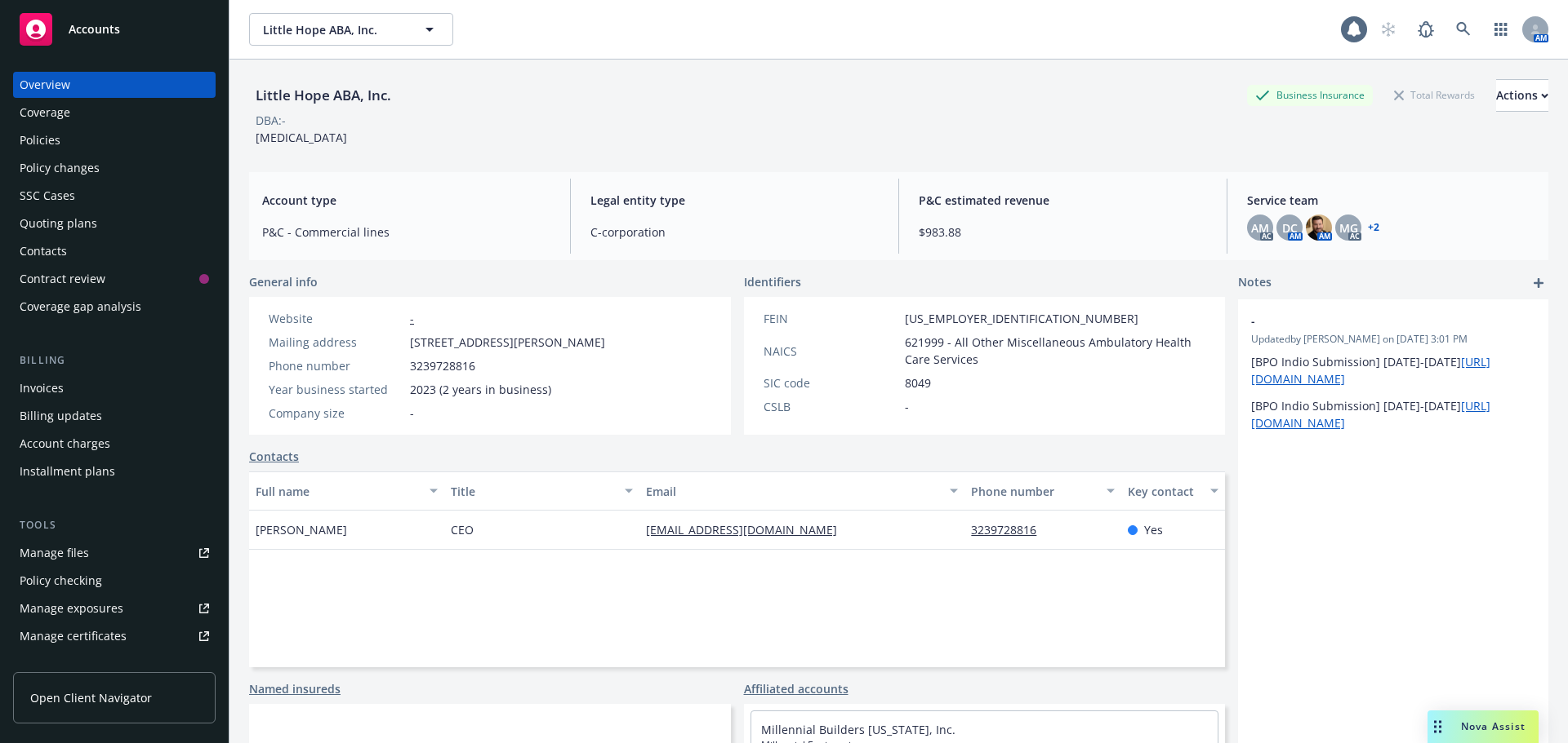
click at [105, 127] on div "Overview Coverage Policies Policy changes SSC Cases Quoting plans Contacts Cont…" at bounding box center [114, 196] width 203 height 248
click at [107, 131] on div "Policies" at bounding box center [114, 140] width 189 height 26
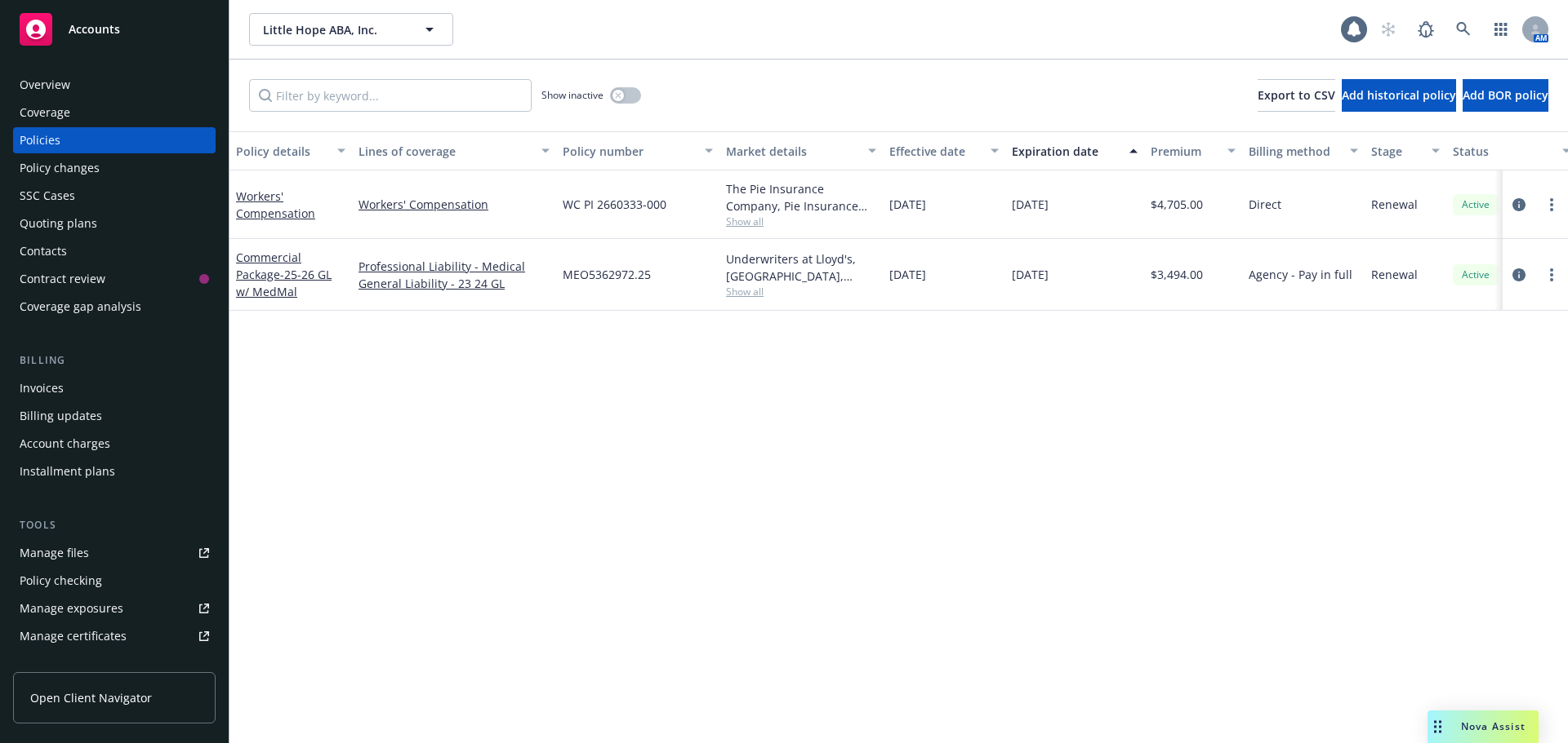
click at [638, 513] on div "Policy details Lines of coverage Policy number Market details Effective date Ex…" at bounding box center [898, 437] width 1338 height 612
click at [31, 91] on div "Overview" at bounding box center [45, 85] width 51 height 26
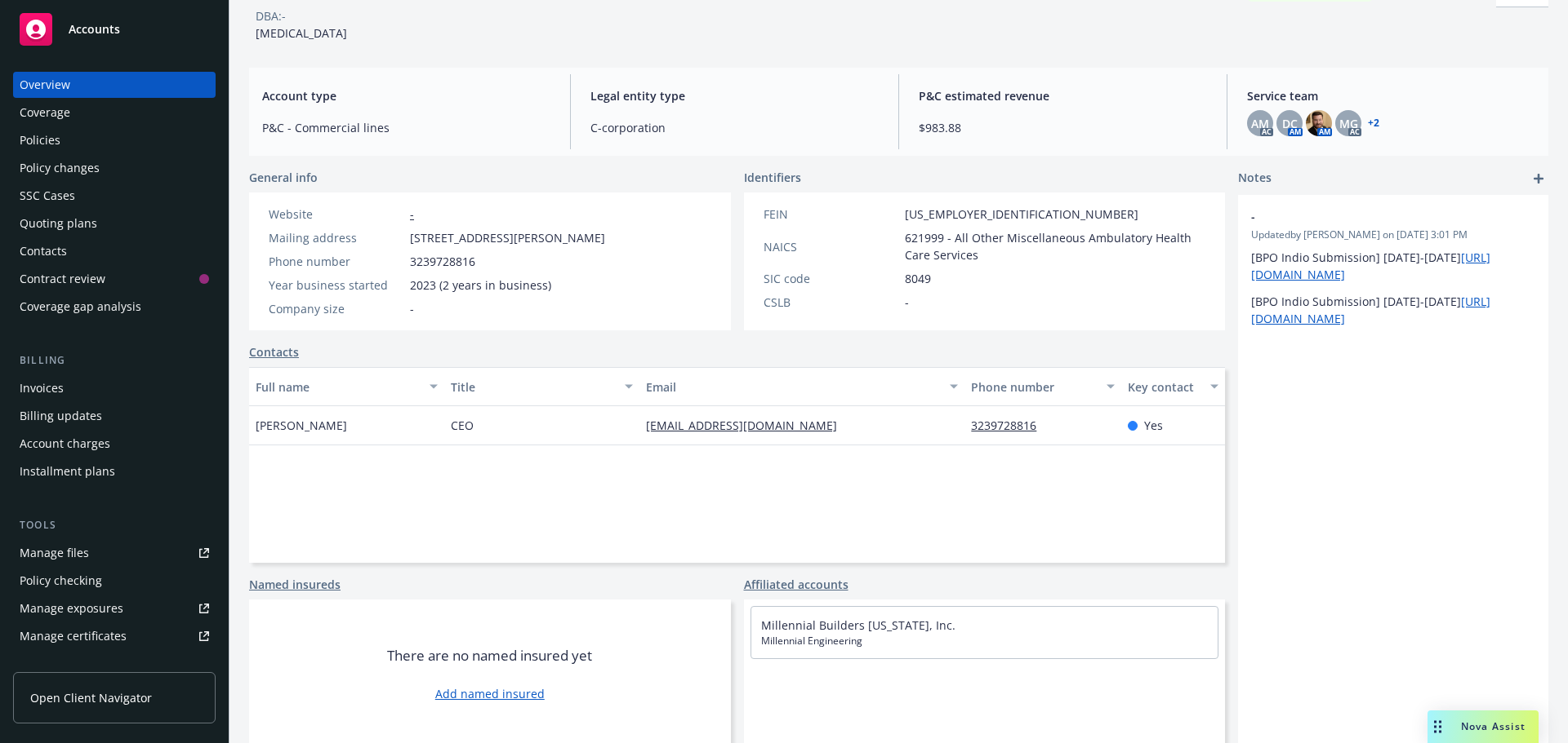
scroll to position [111, 0]
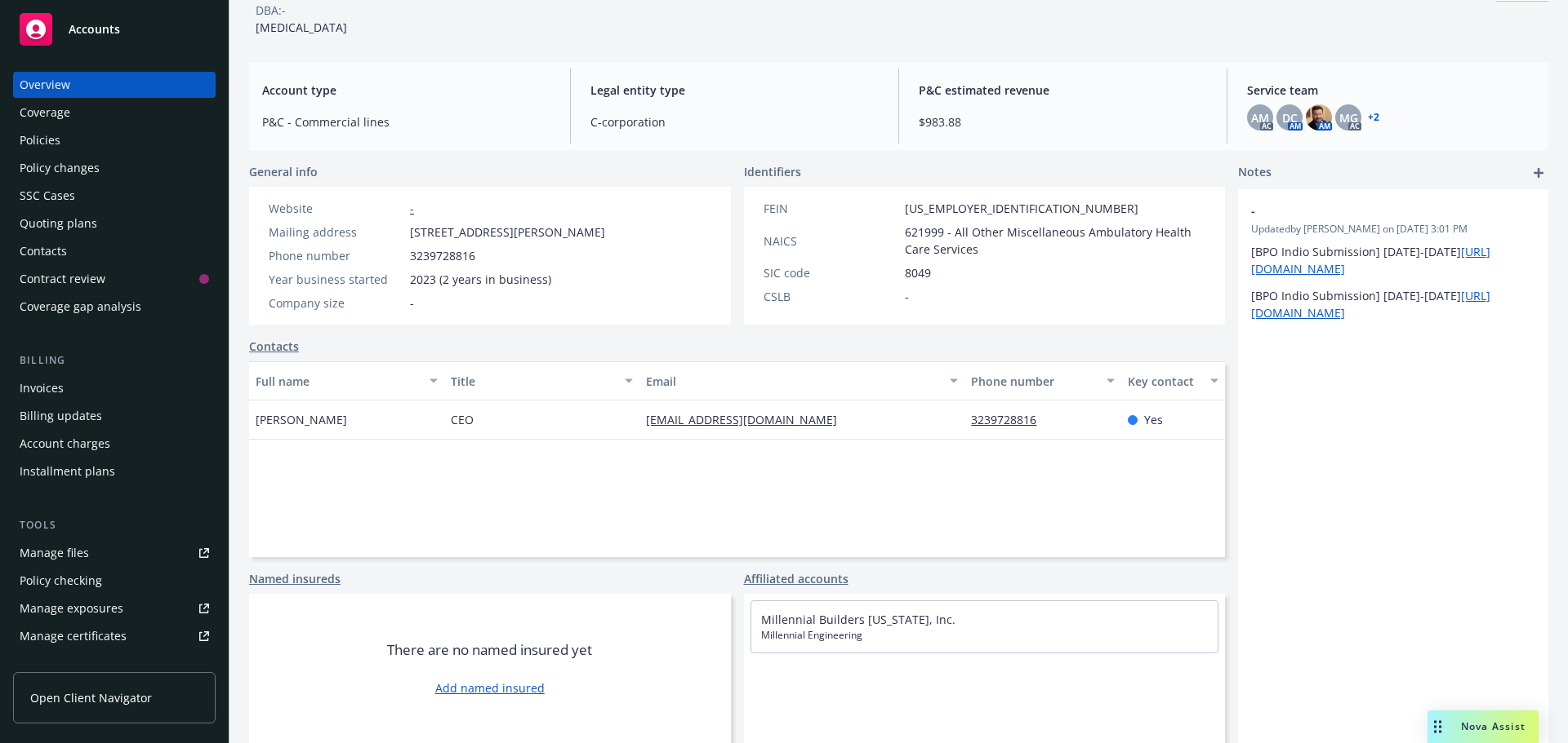
click at [626, 571] on div "Named insureds" at bounding box center [490, 578] width 482 height 17
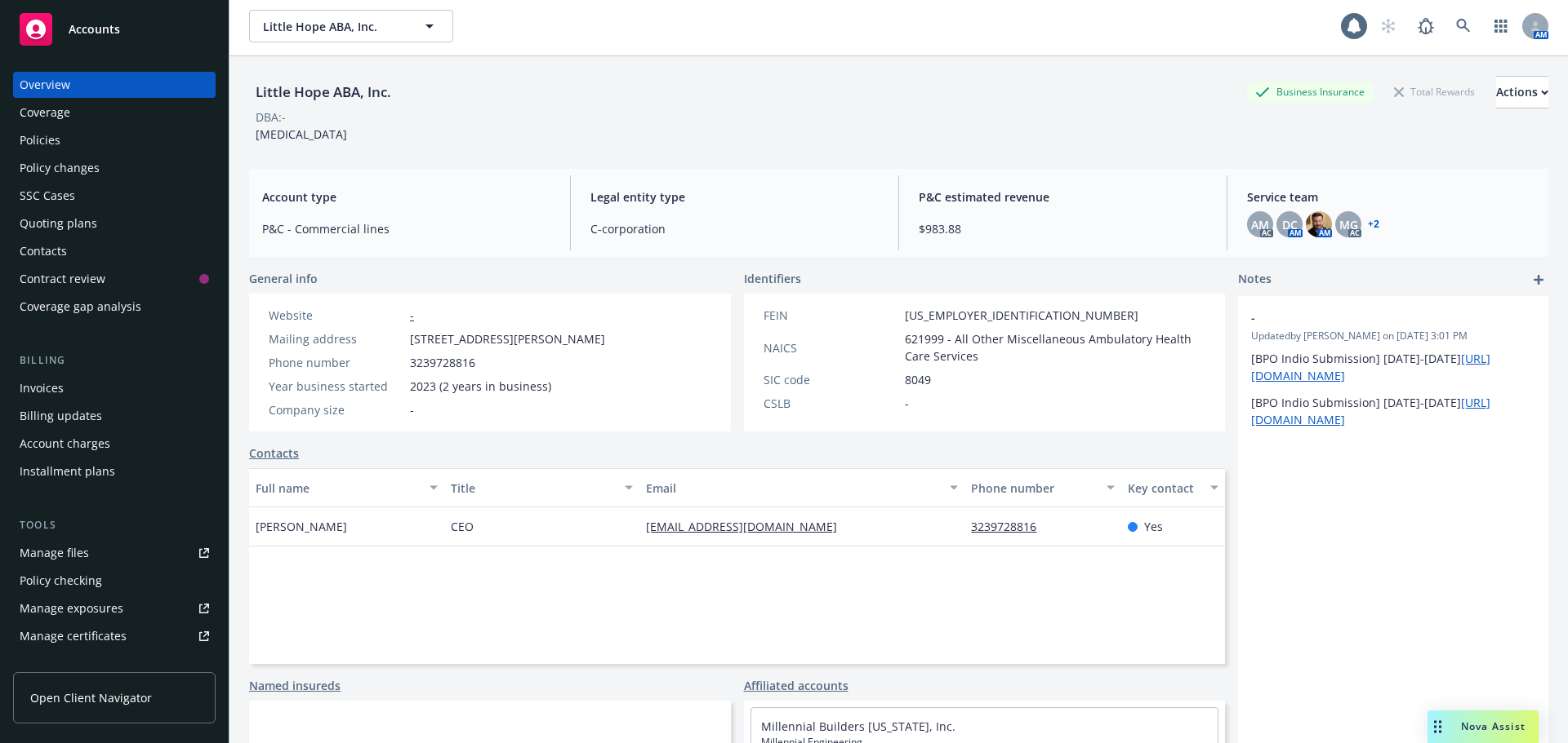
scroll to position [0, 0]
click at [37, 147] on div "Policies" at bounding box center [40, 140] width 41 height 26
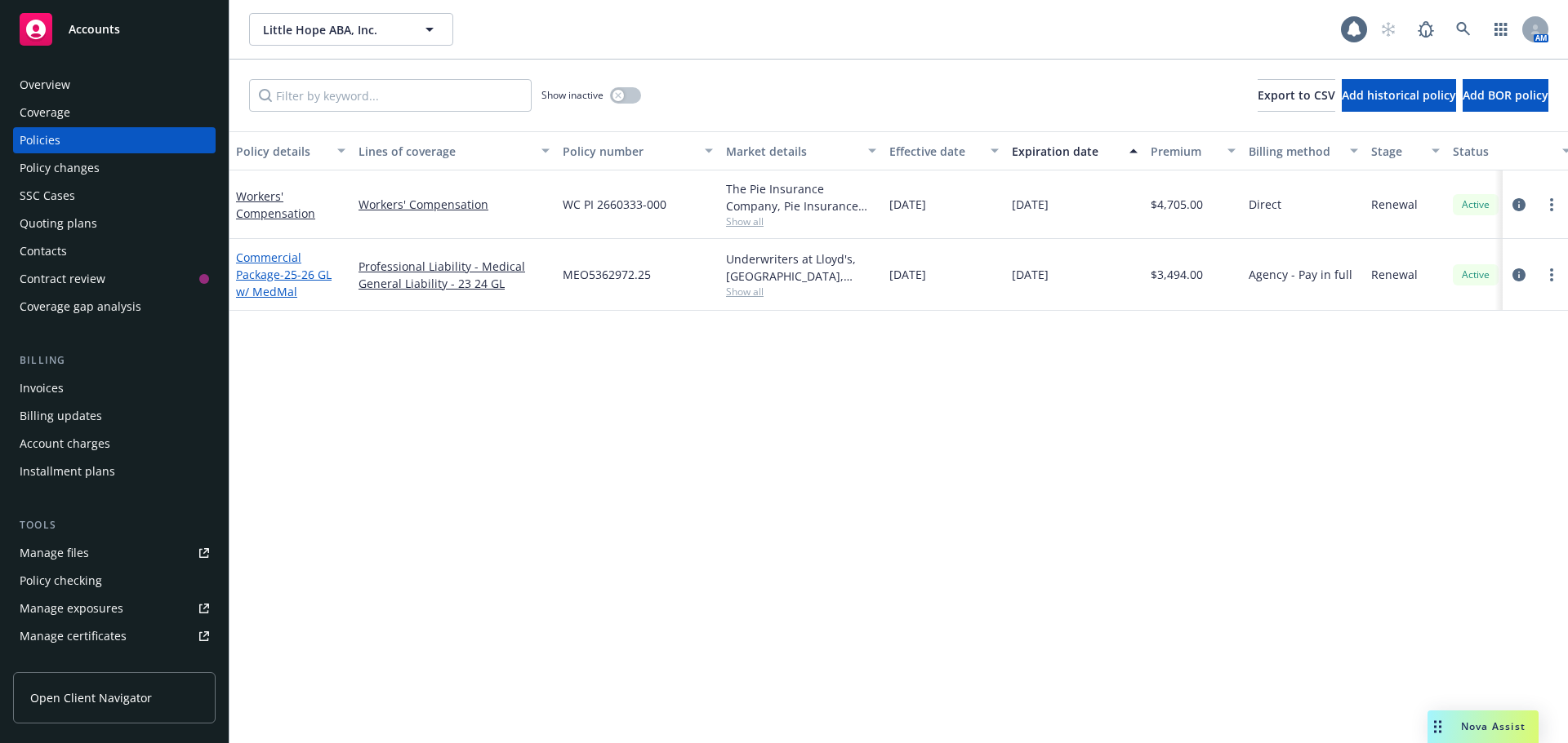
click at [279, 278] on span "- 25-26 GL w/ MedMal" at bounding box center [283, 283] width 95 height 33
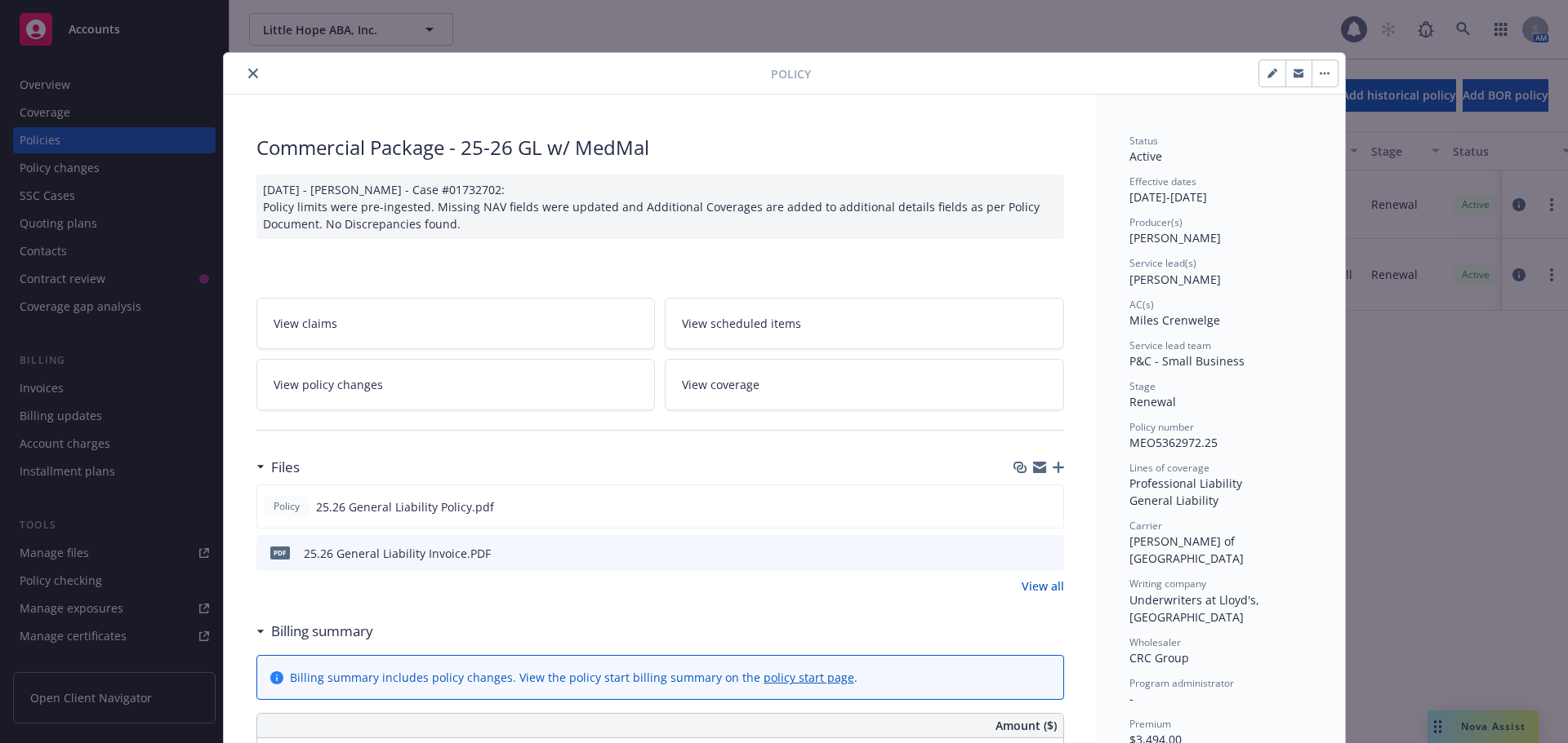
click at [710, 325] on span "View scheduled items" at bounding box center [742, 323] width 120 height 17
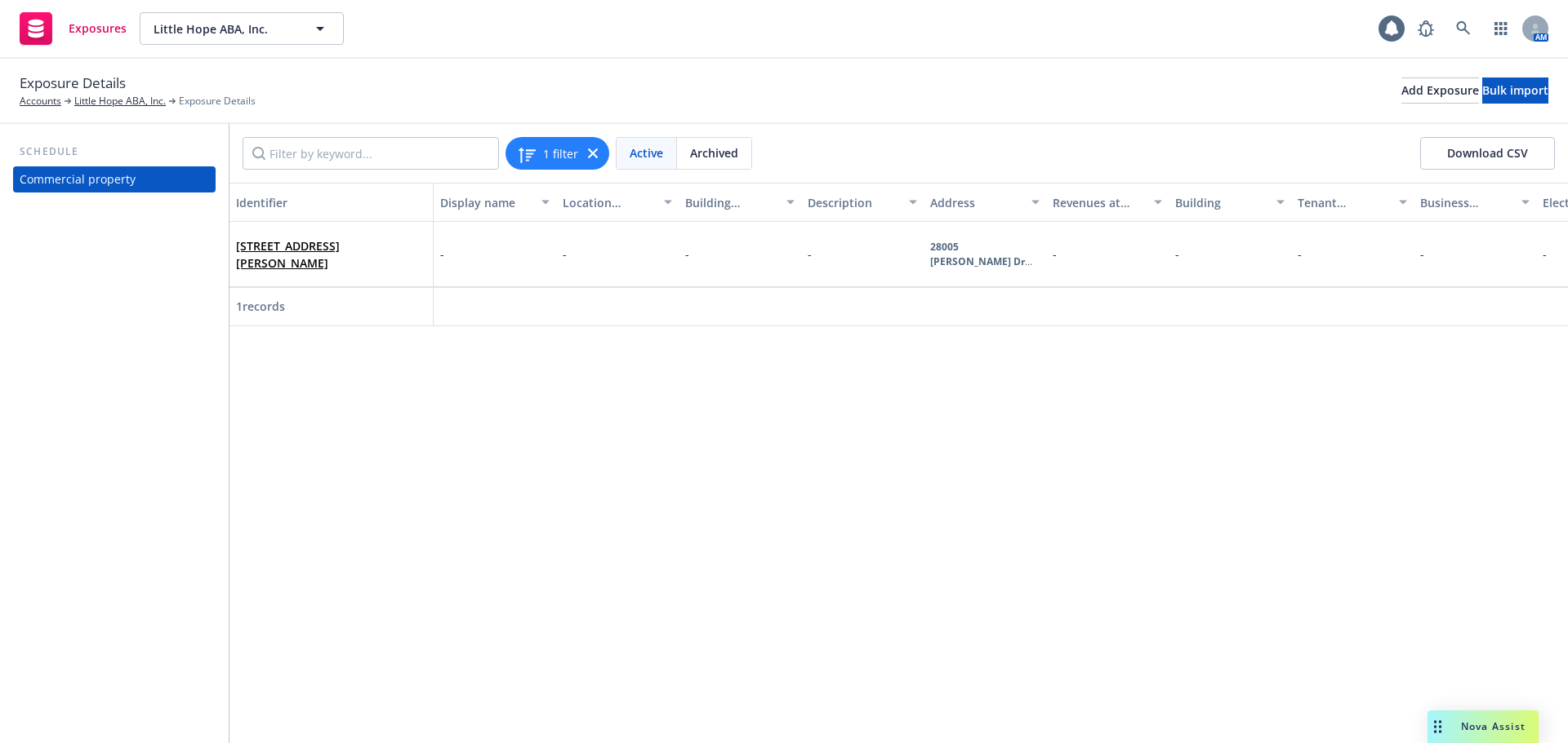
click at [932, 549] on div "Identifier Display name Location number Building number Description Address Rev…" at bounding box center [898, 463] width 1338 height 561
click at [554, 444] on div "Identifier Display name Location number Building number Description Address Rev…" at bounding box center [898, 463] width 1338 height 561
